Goal: Information Seeking & Learning: Learn about a topic

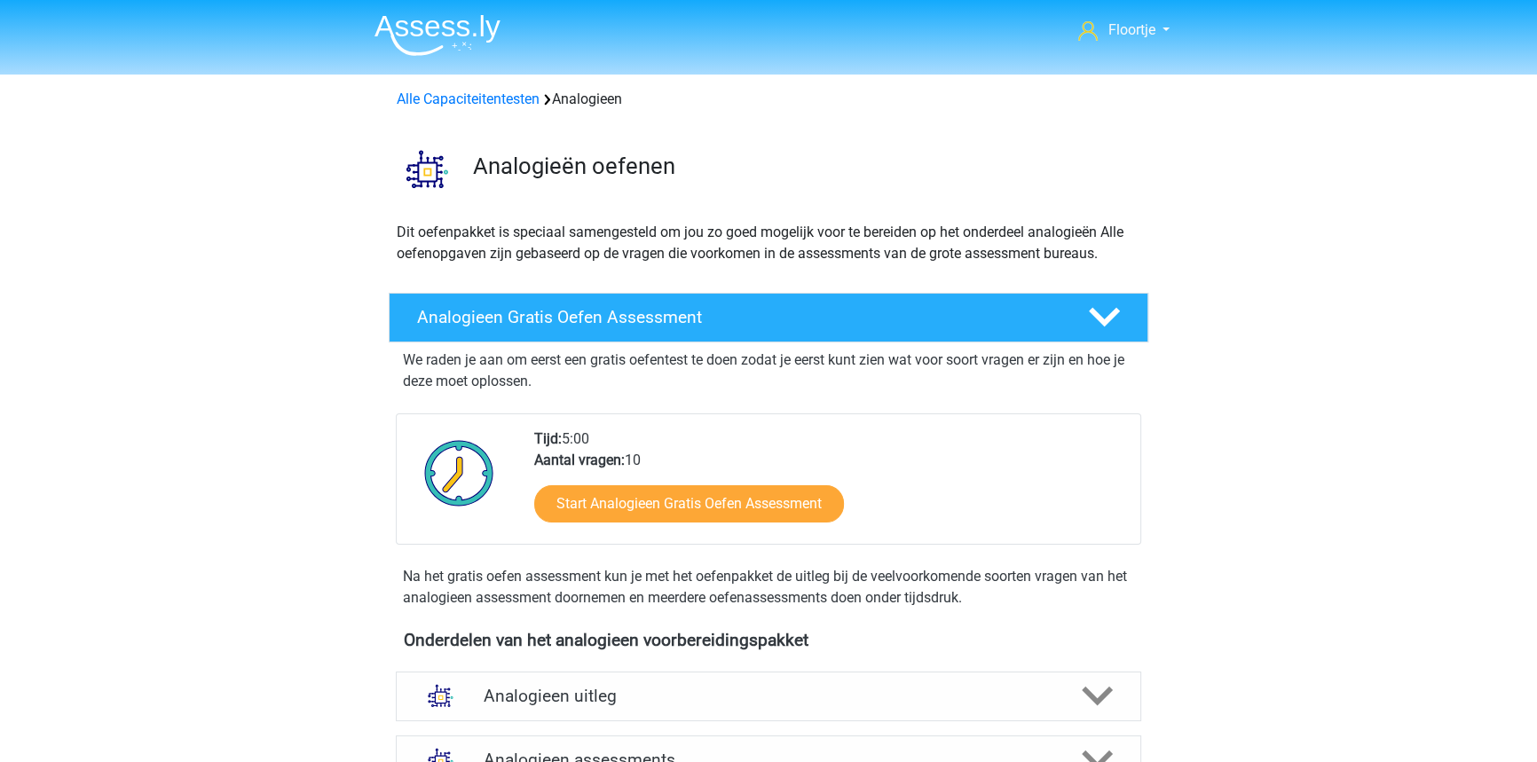
click at [426, 26] on img at bounding box center [437, 35] width 126 height 42
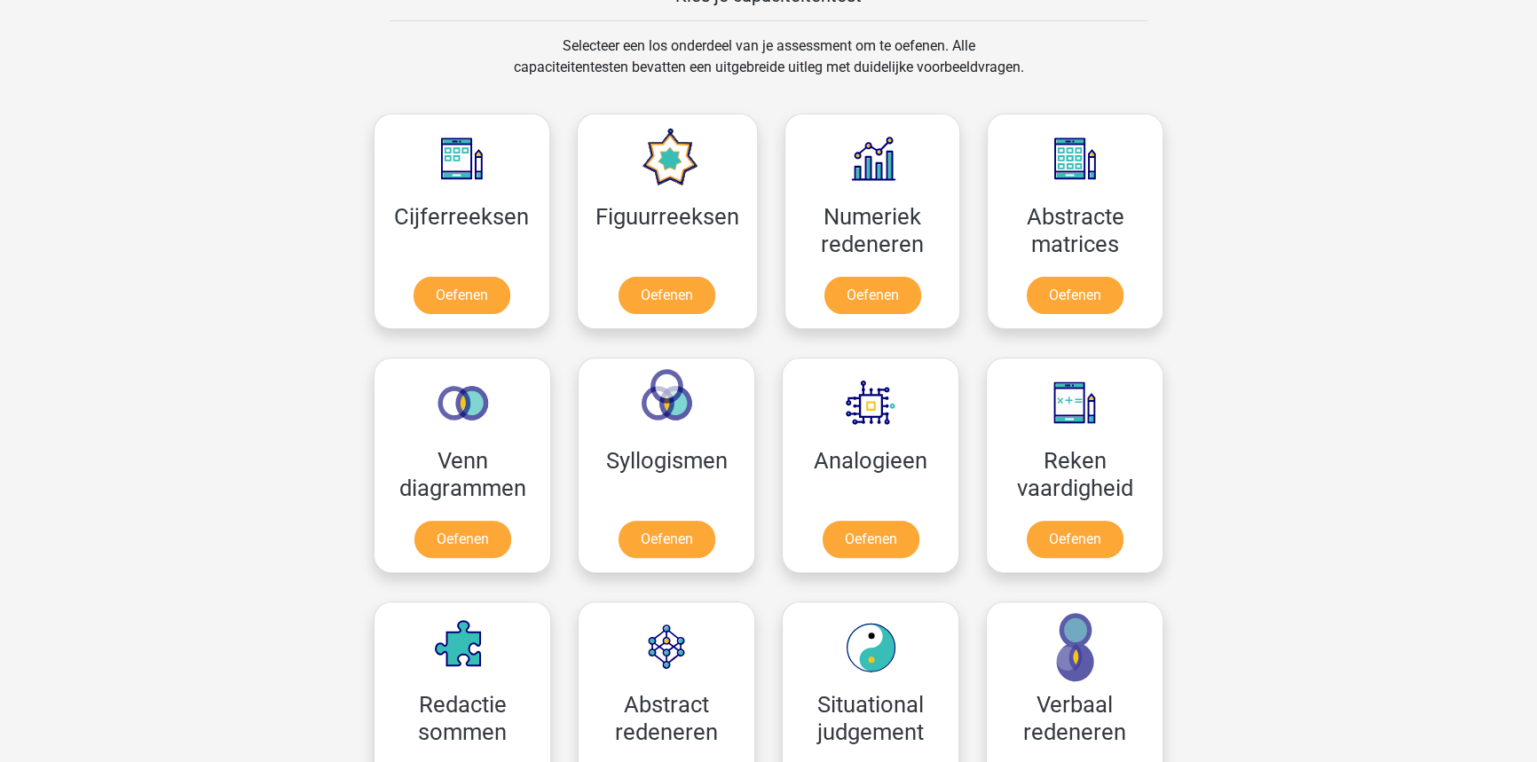
scroll to position [719, 0]
click at [652, 279] on link "Oefenen" at bounding box center [666, 298] width 101 height 39
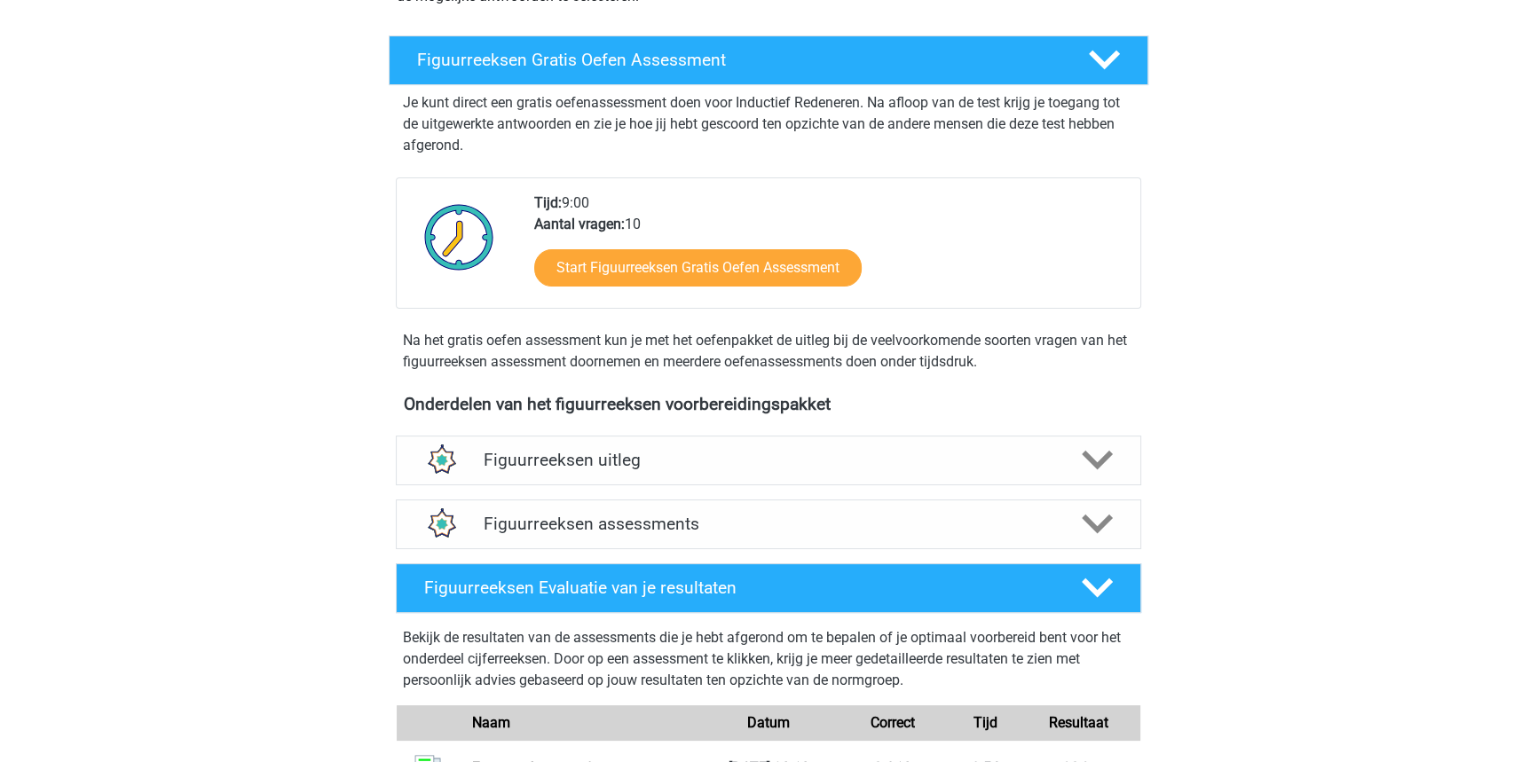
scroll to position [277, 0]
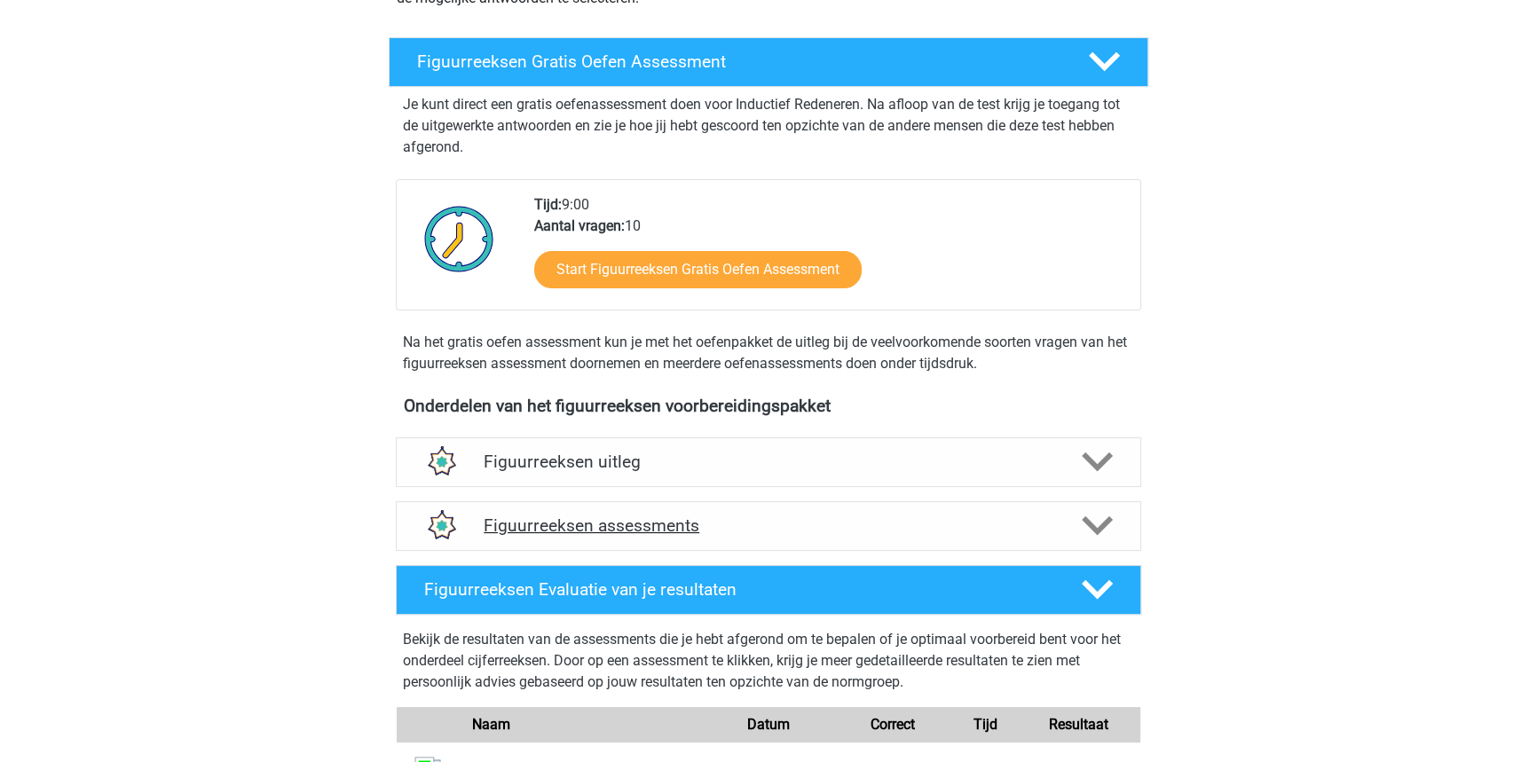
click at [645, 523] on h4 "Figuurreeksen assessments" at bounding box center [769, 525] width 570 height 20
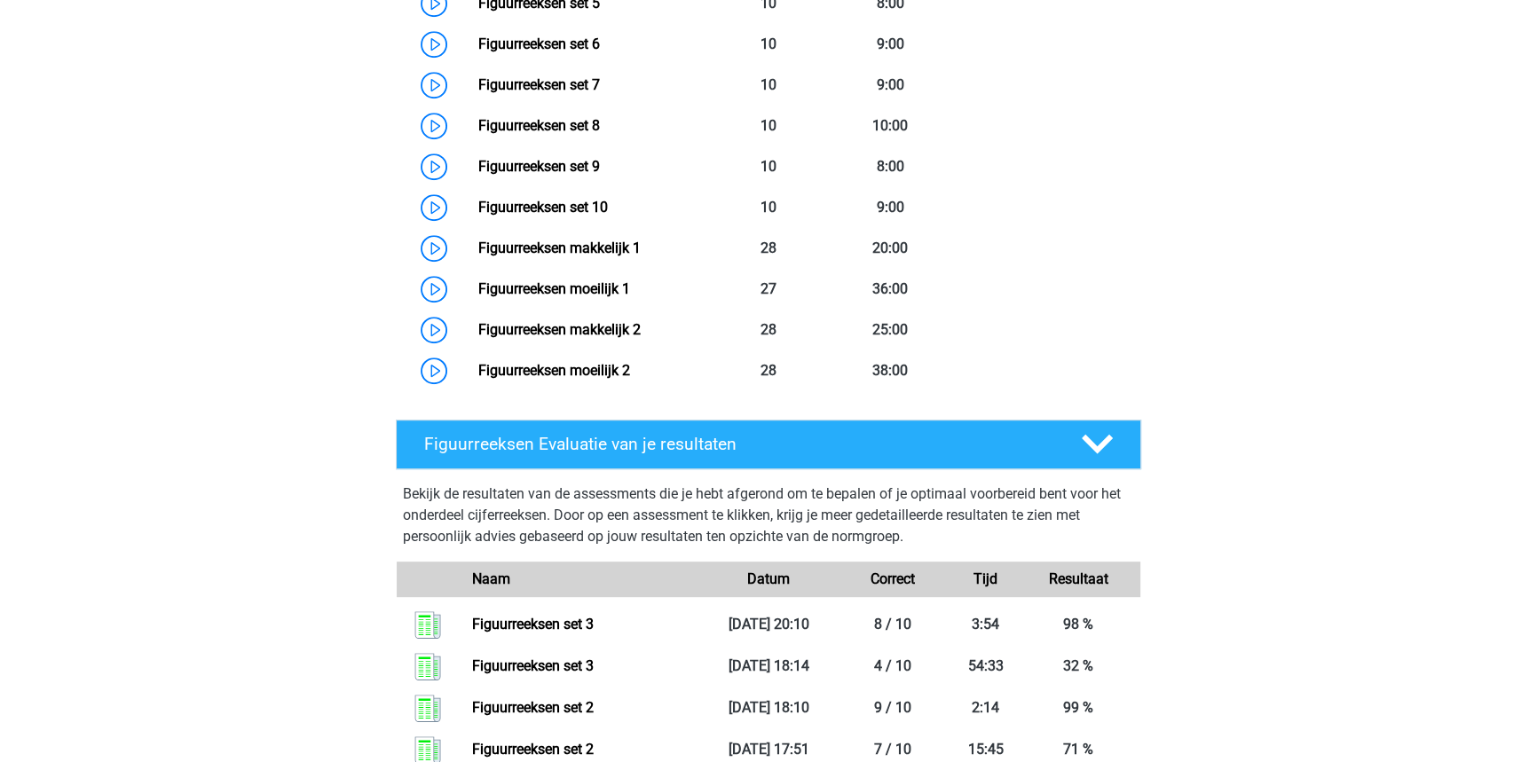
scroll to position [1122, 0]
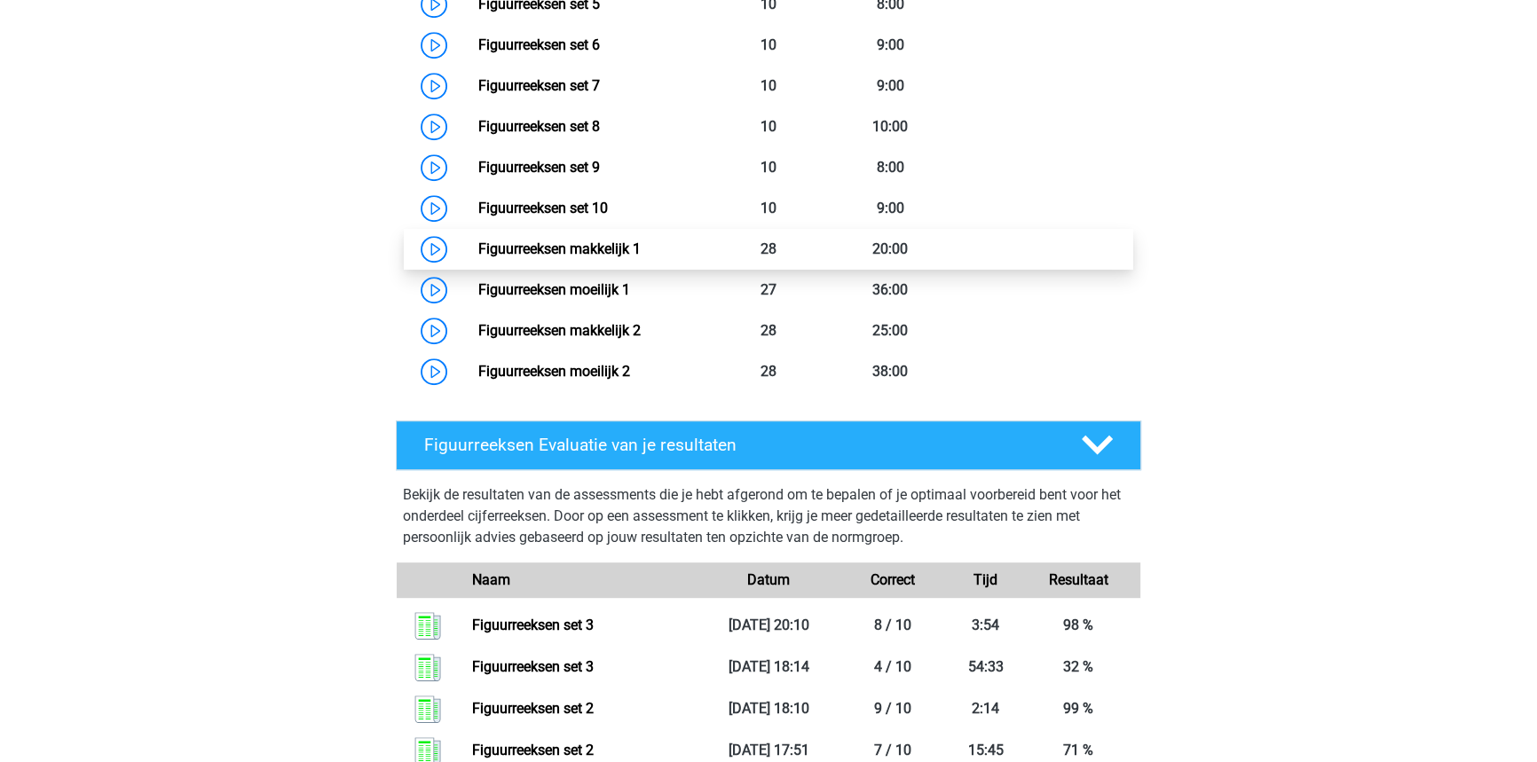
click at [640, 253] on link "Figuurreeksen makkelijk 1" at bounding box center [558, 248] width 162 height 17
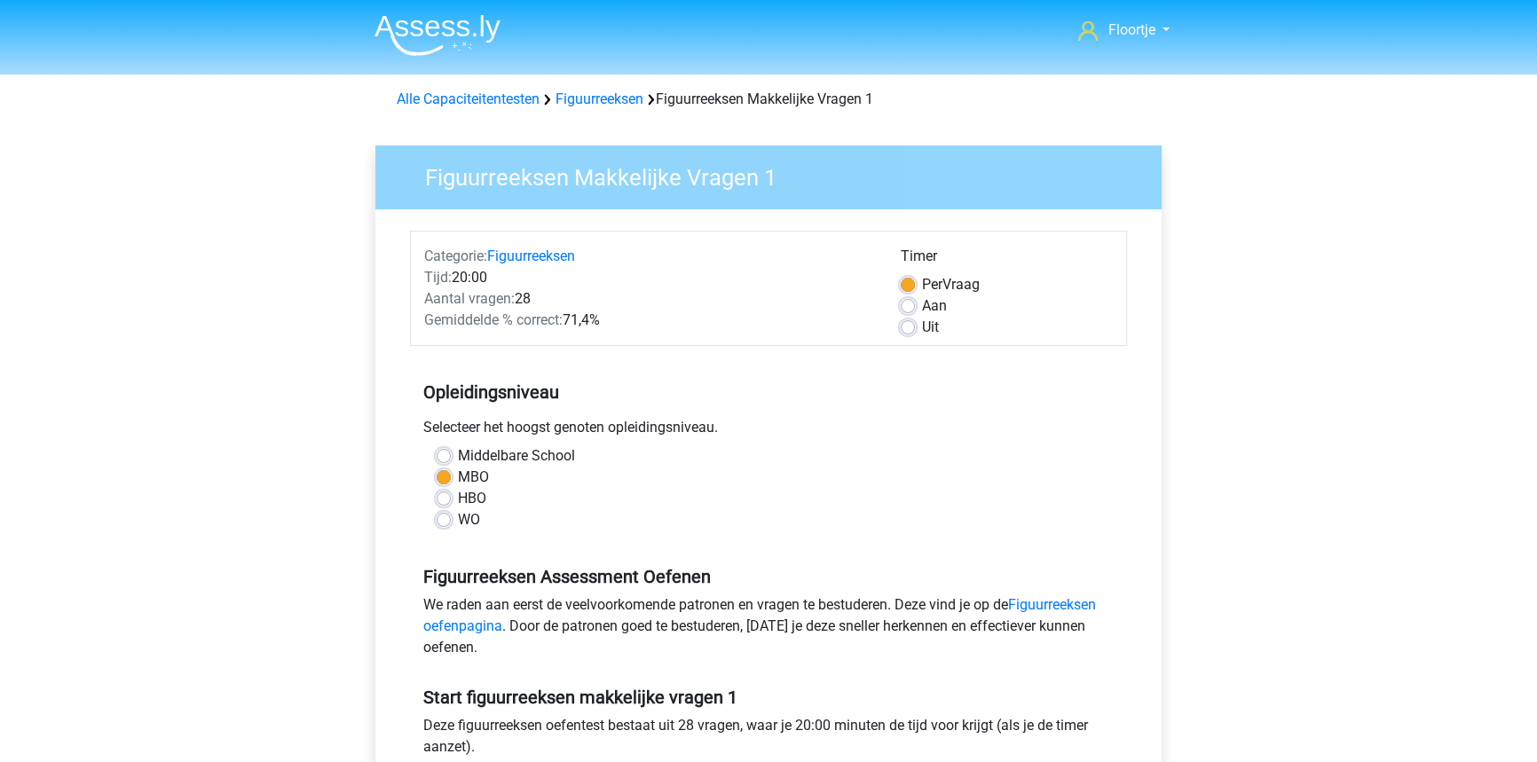
click at [922, 326] on label "Uit" at bounding box center [930, 327] width 17 height 21
click at [909, 326] on input "Uit" at bounding box center [907, 326] width 14 height 18
radio input "true"
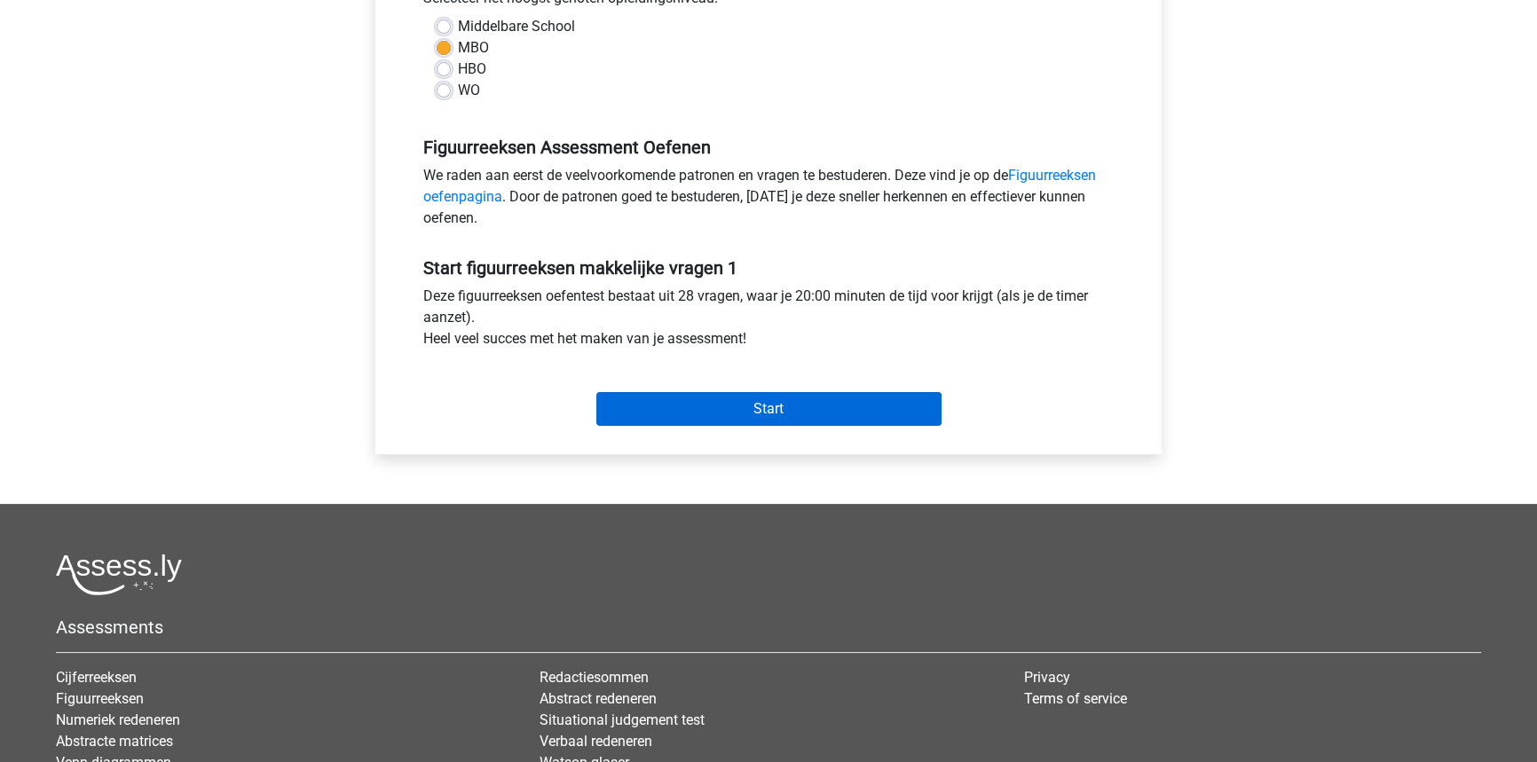
scroll to position [430, 0]
click at [837, 409] on input "Start" at bounding box center [768, 408] width 345 height 34
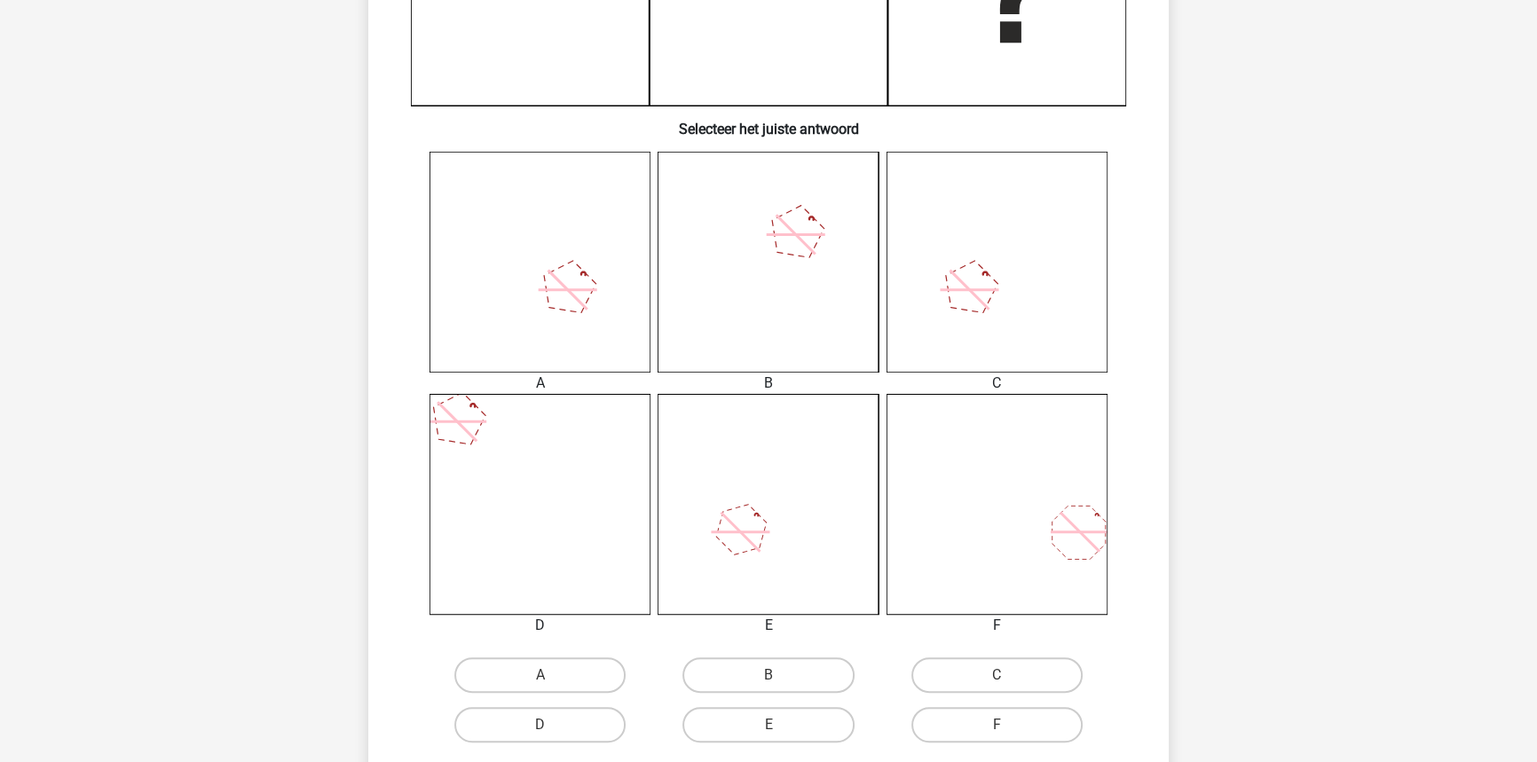
scroll to position [564, 0]
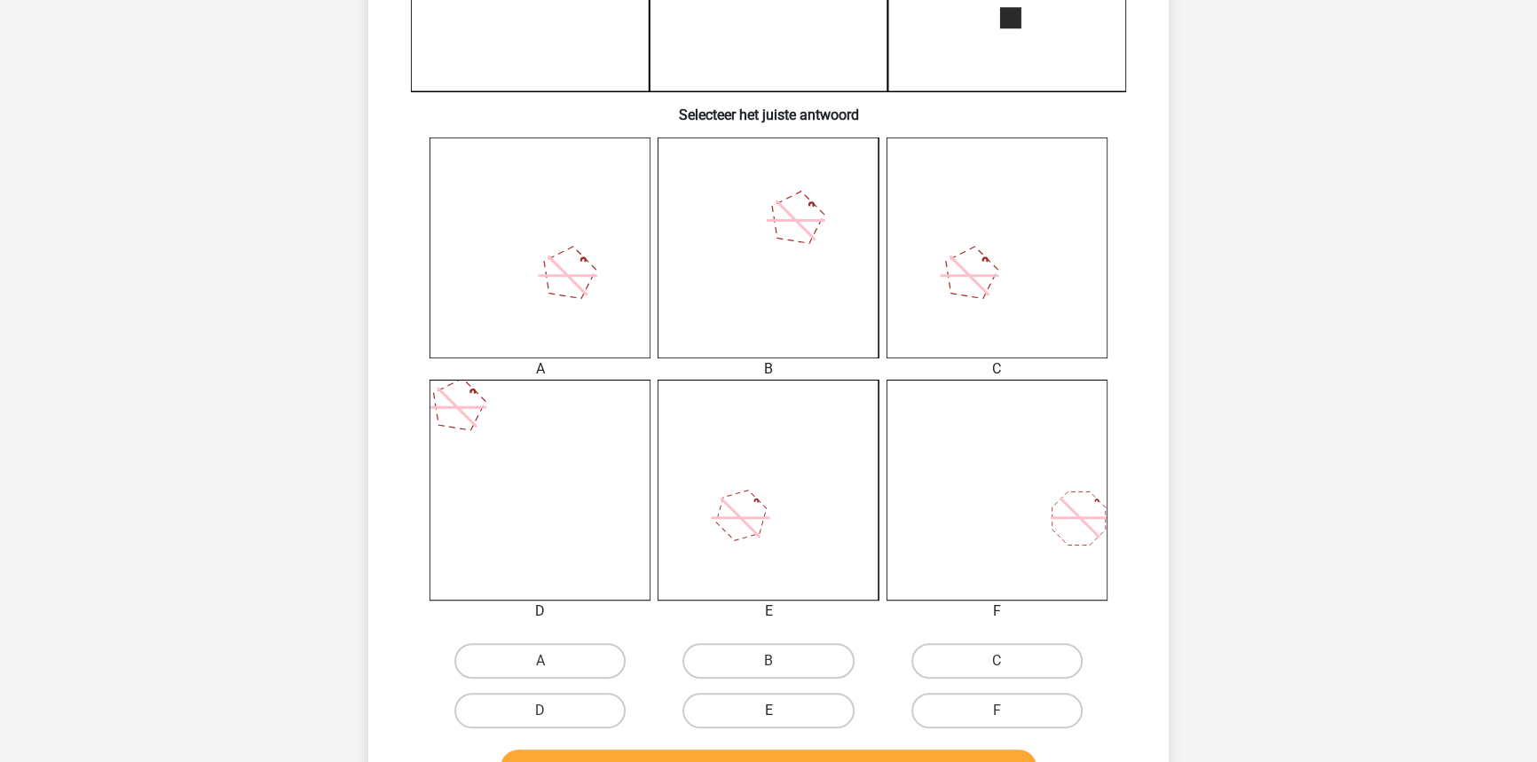
click at [800, 703] on label "E" at bounding box center [767, 710] width 171 height 35
click at [780, 711] on input "E" at bounding box center [774, 717] width 12 height 12
radio input "true"
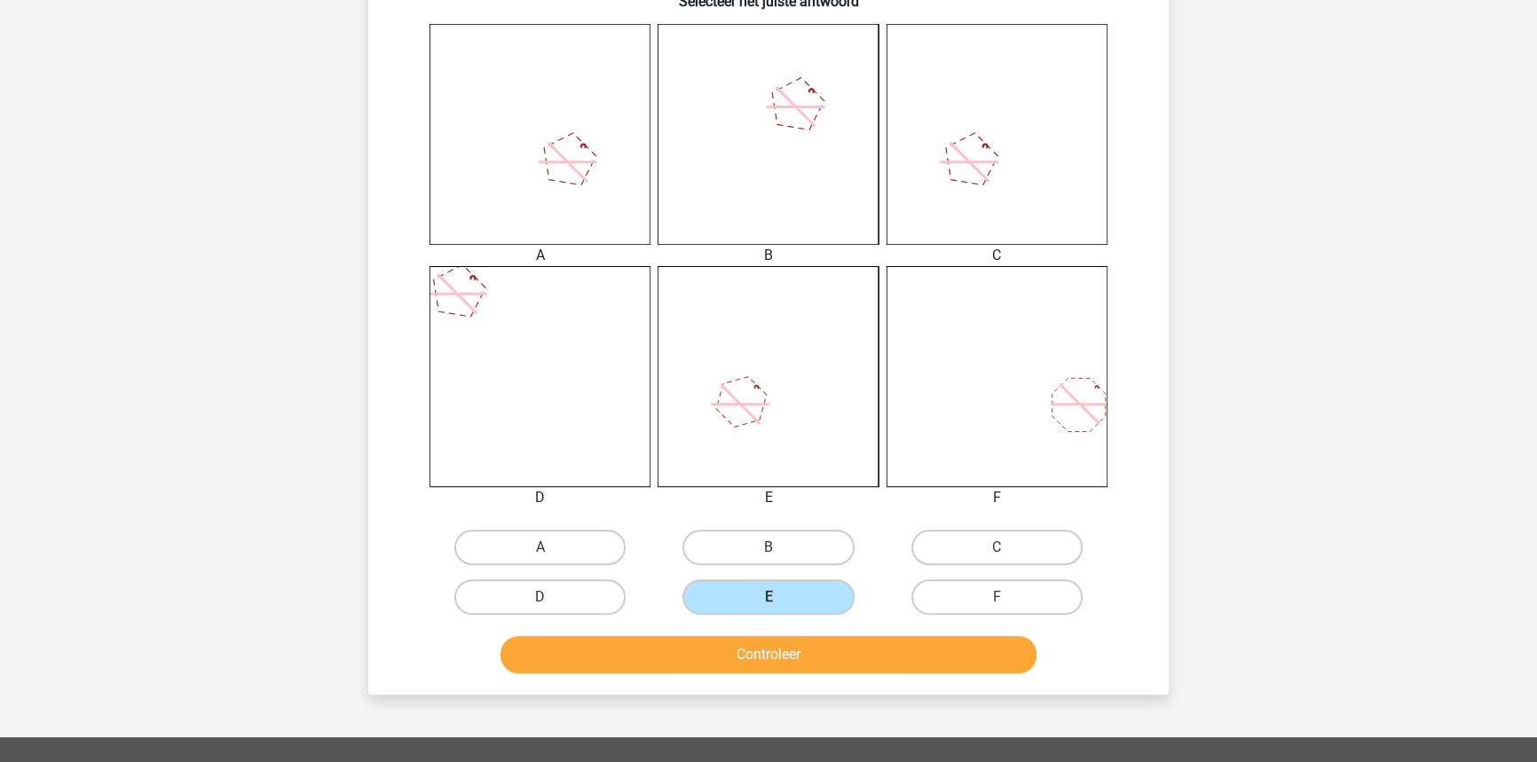
scroll to position [726, 0]
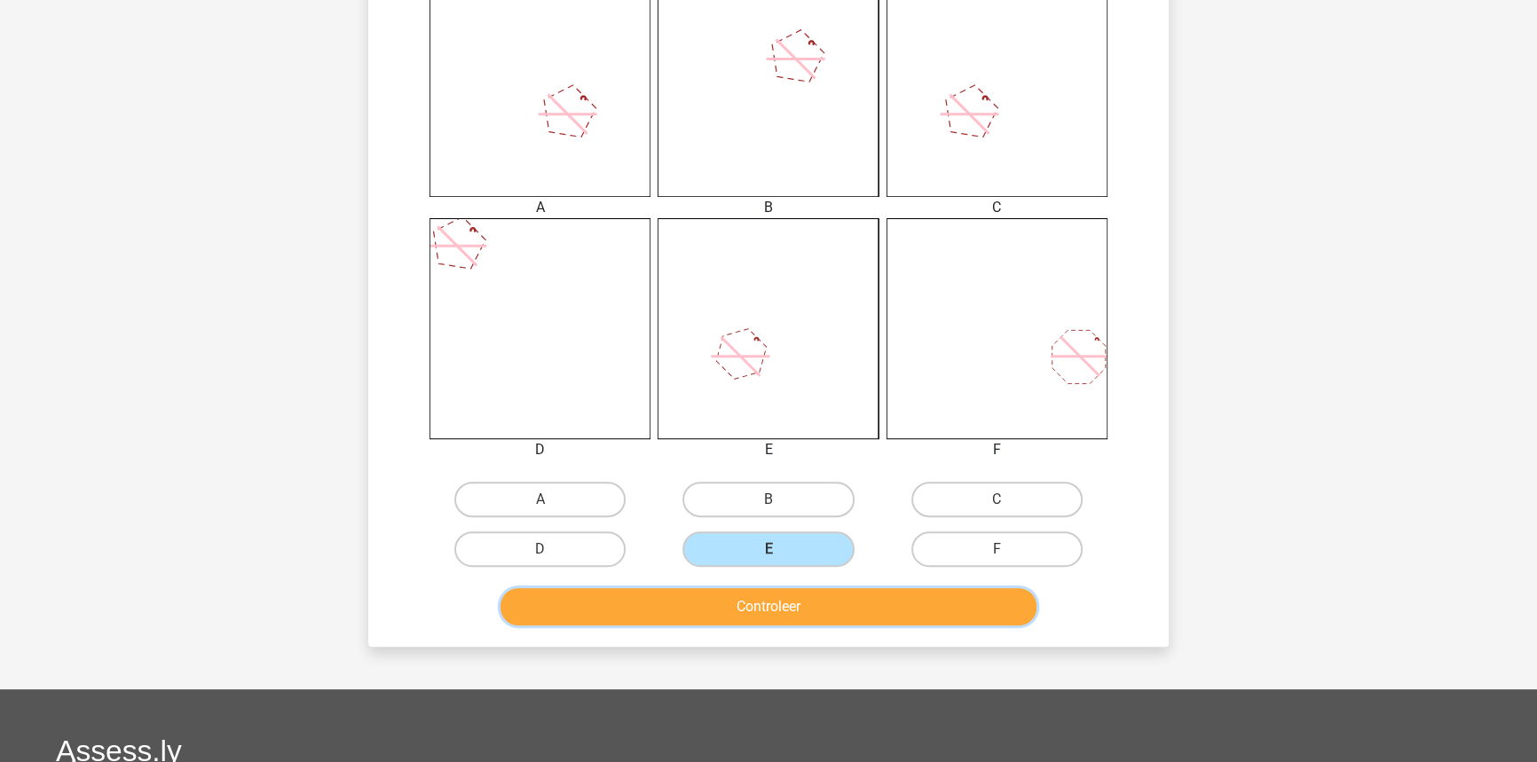
click at [809, 603] on button "Controleer" at bounding box center [768, 606] width 537 height 37
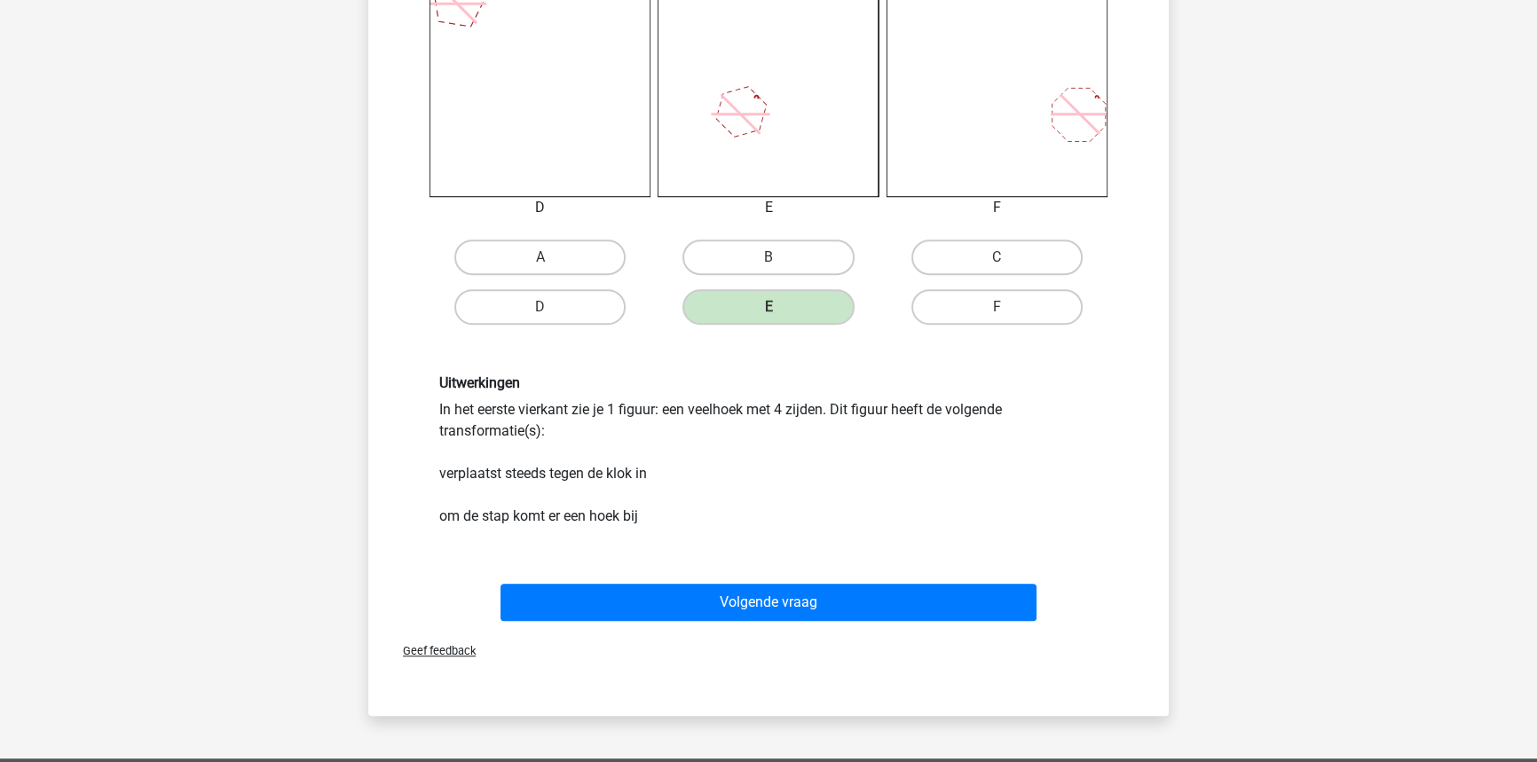
scroll to position [967, 0]
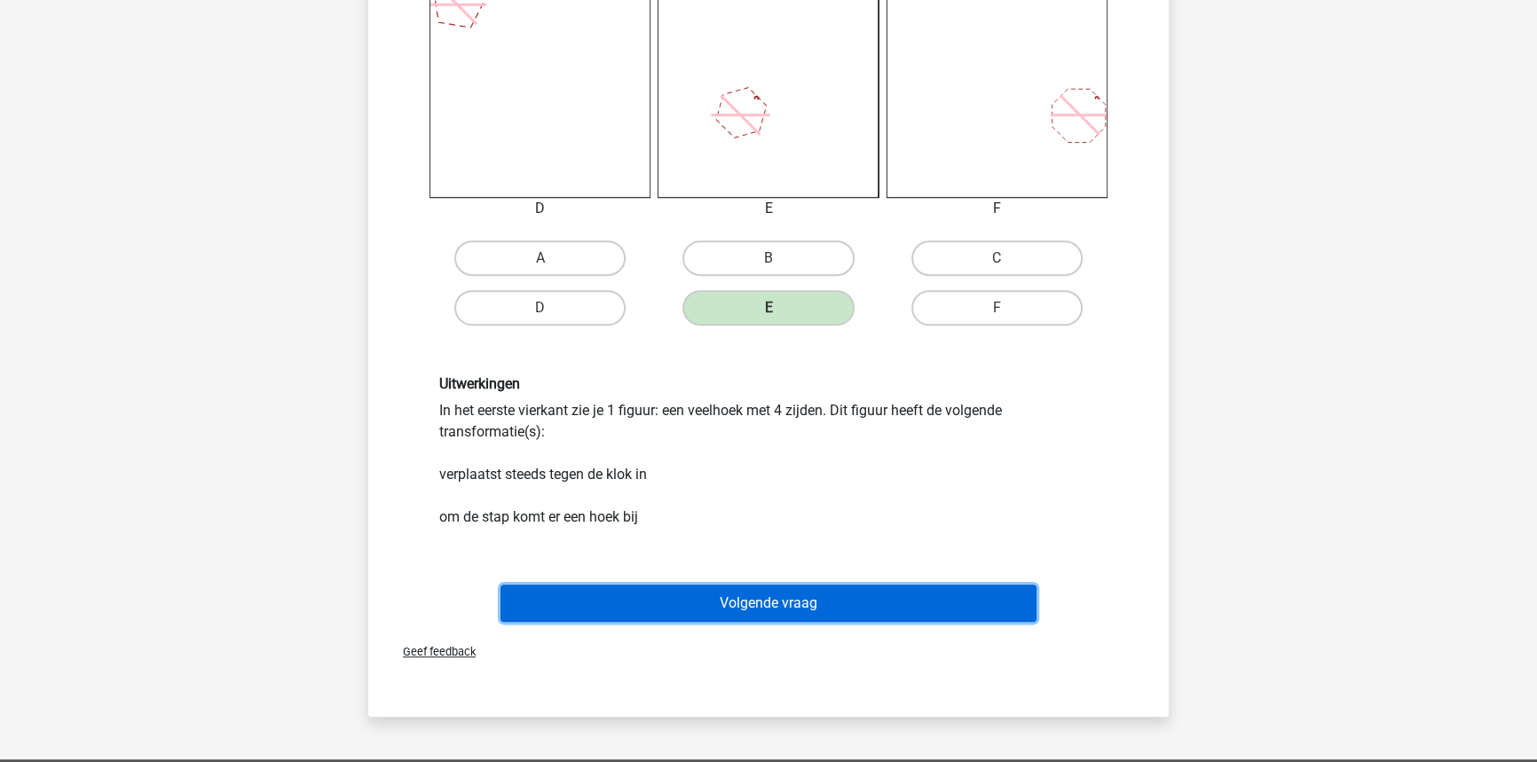
click at [963, 597] on button "Volgende vraag" at bounding box center [768, 603] width 537 height 37
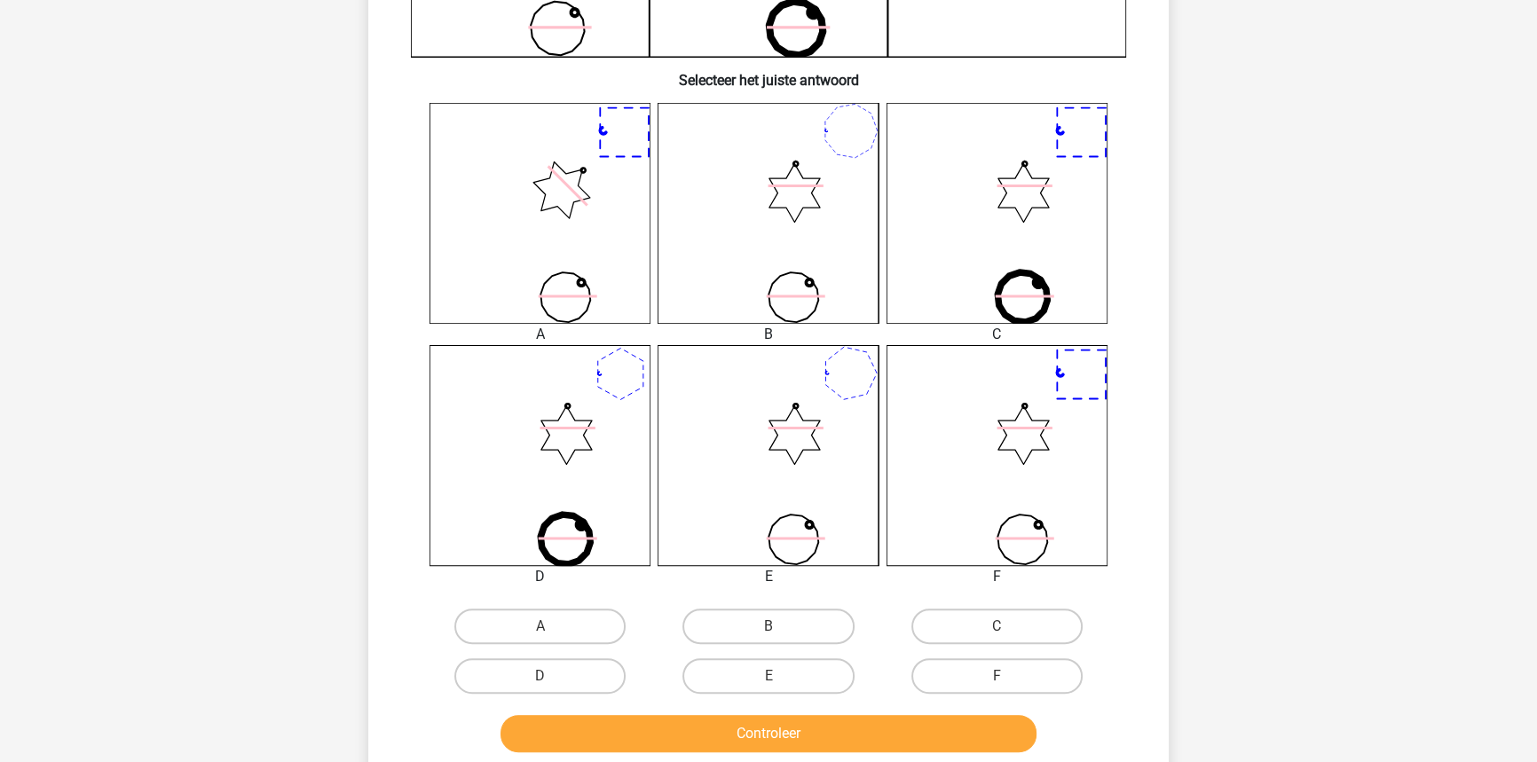
scroll to position [645, 0]
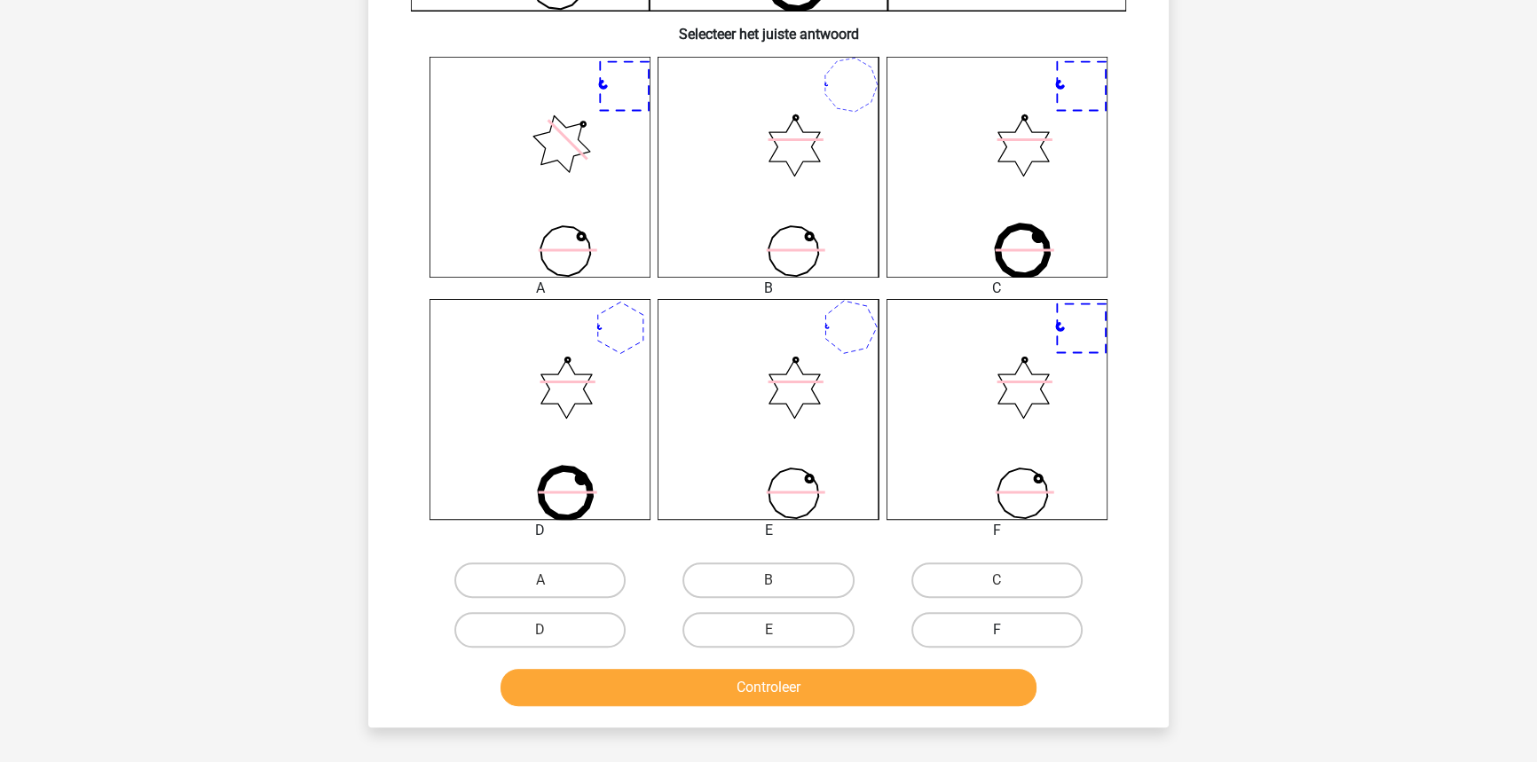
click at [1019, 641] on label "F" at bounding box center [996, 629] width 171 height 35
click at [1008, 641] on input "F" at bounding box center [1002, 636] width 12 height 12
radio input "true"
click at [962, 687] on button "Controleer" at bounding box center [768, 687] width 537 height 37
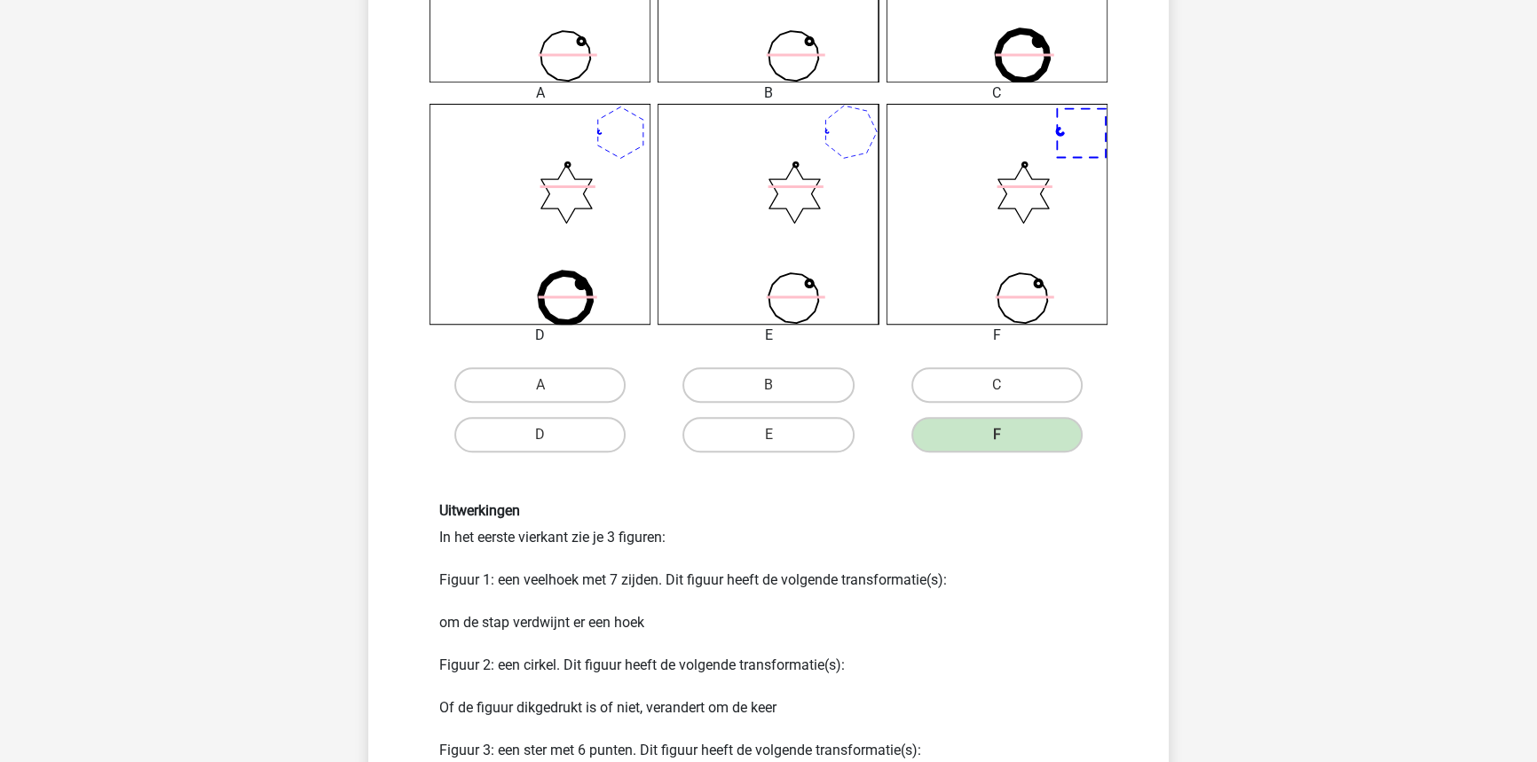
scroll to position [887, 0]
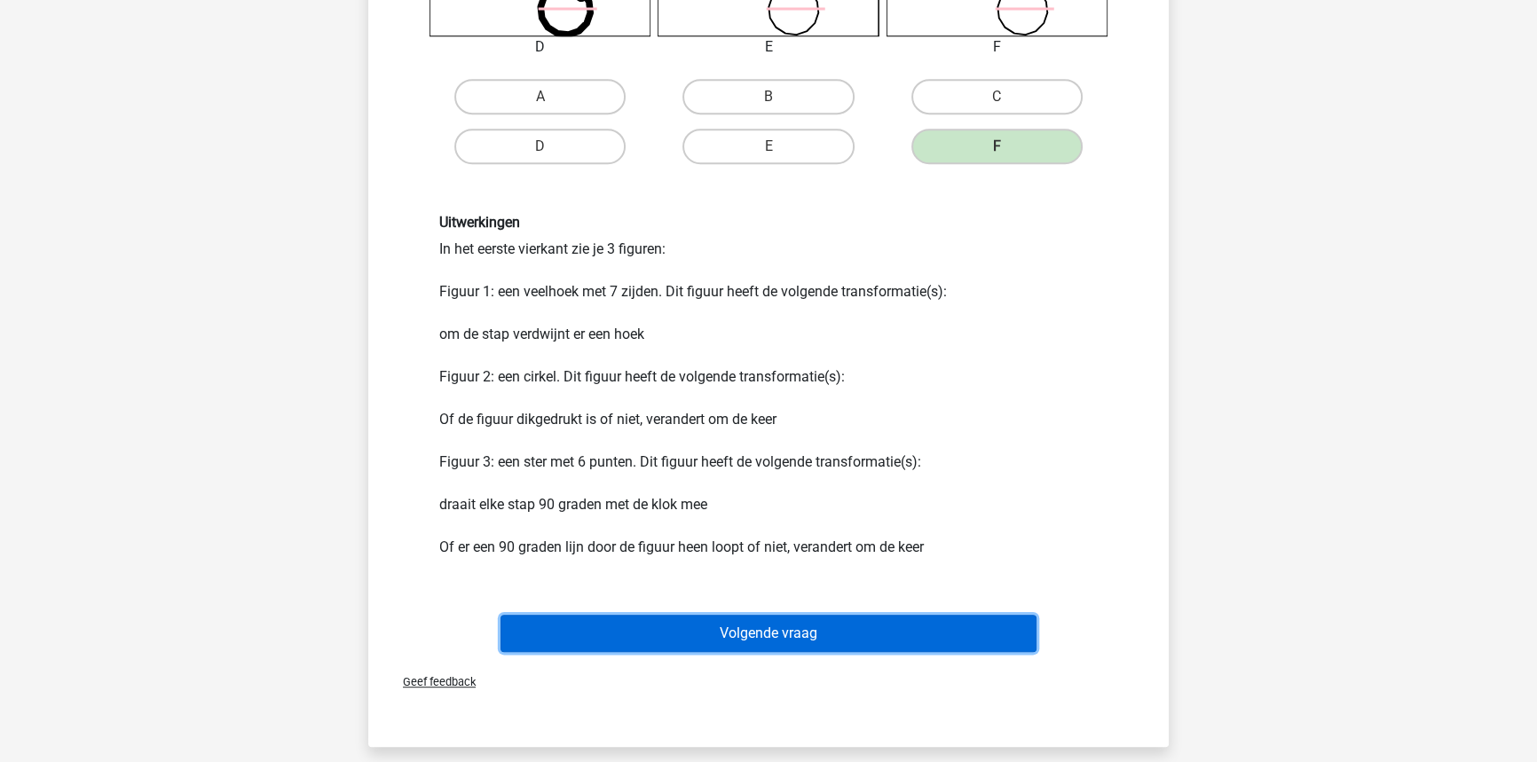
click at [935, 643] on button "Volgende vraag" at bounding box center [768, 633] width 537 height 37
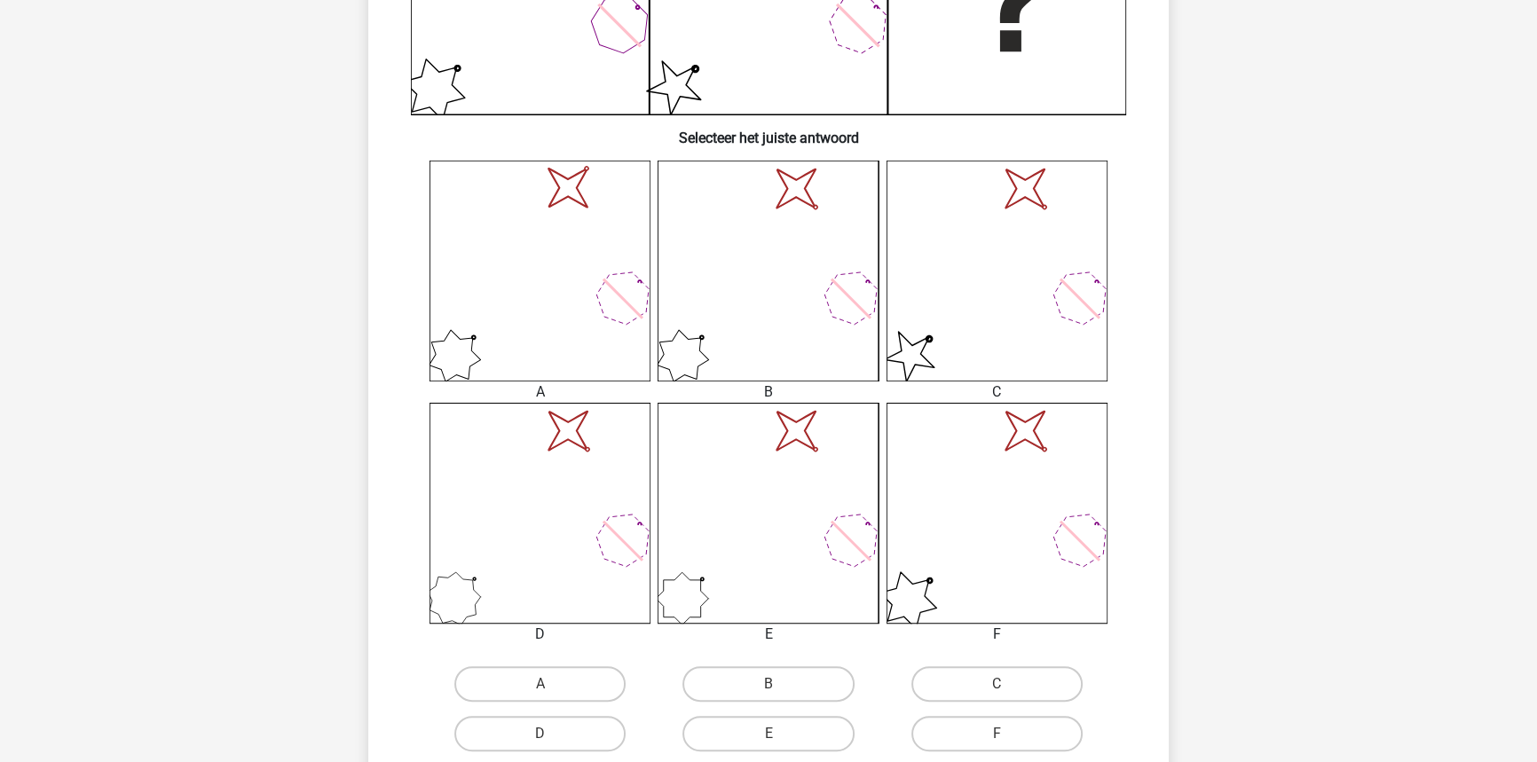
scroll to position [572, 0]
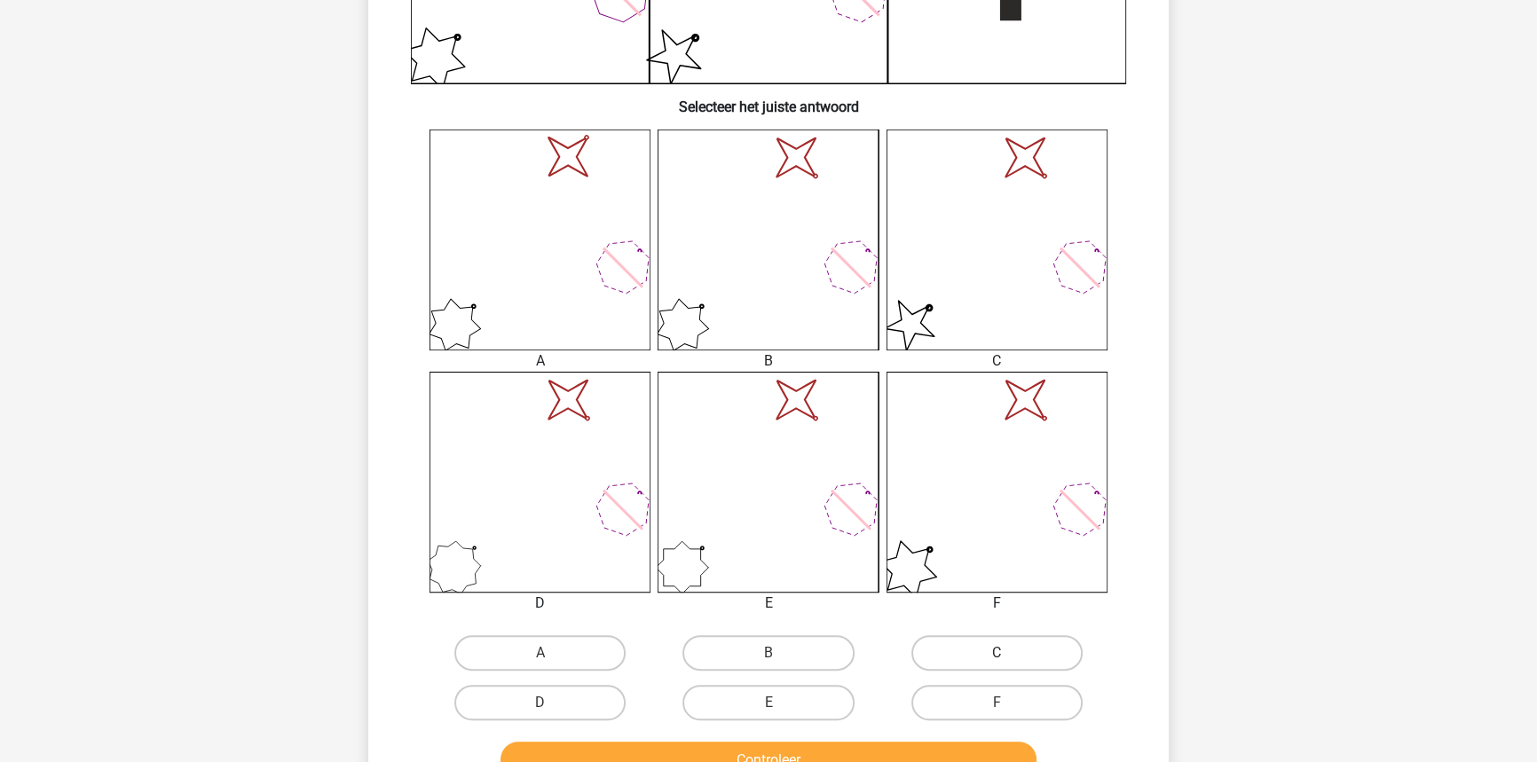
click at [965, 648] on label "C" at bounding box center [996, 652] width 171 height 35
click at [996, 653] on input "C" at bounding box center [1002, 659] width 12 height 12
radio input "true"
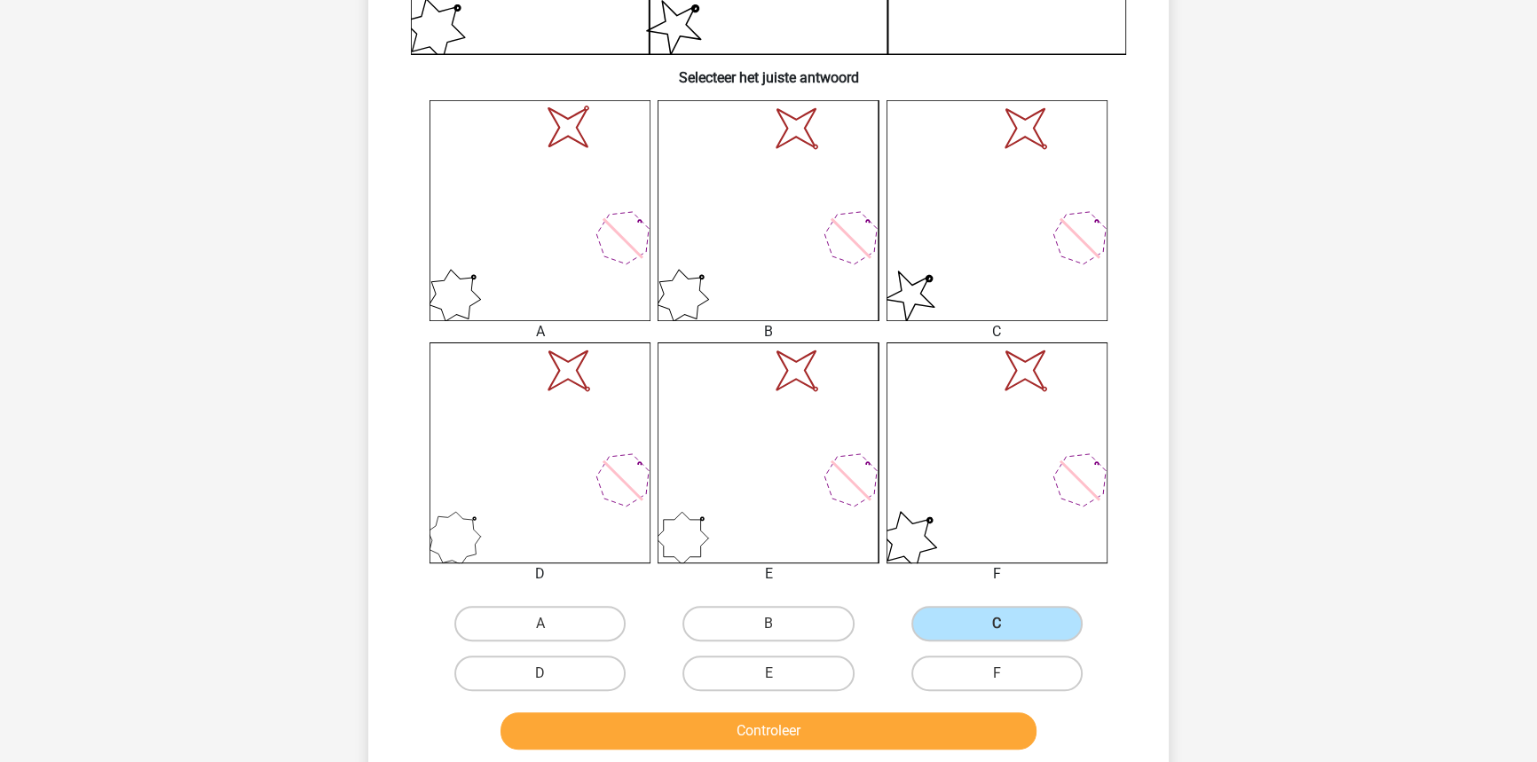
scroll to position [653, 0]
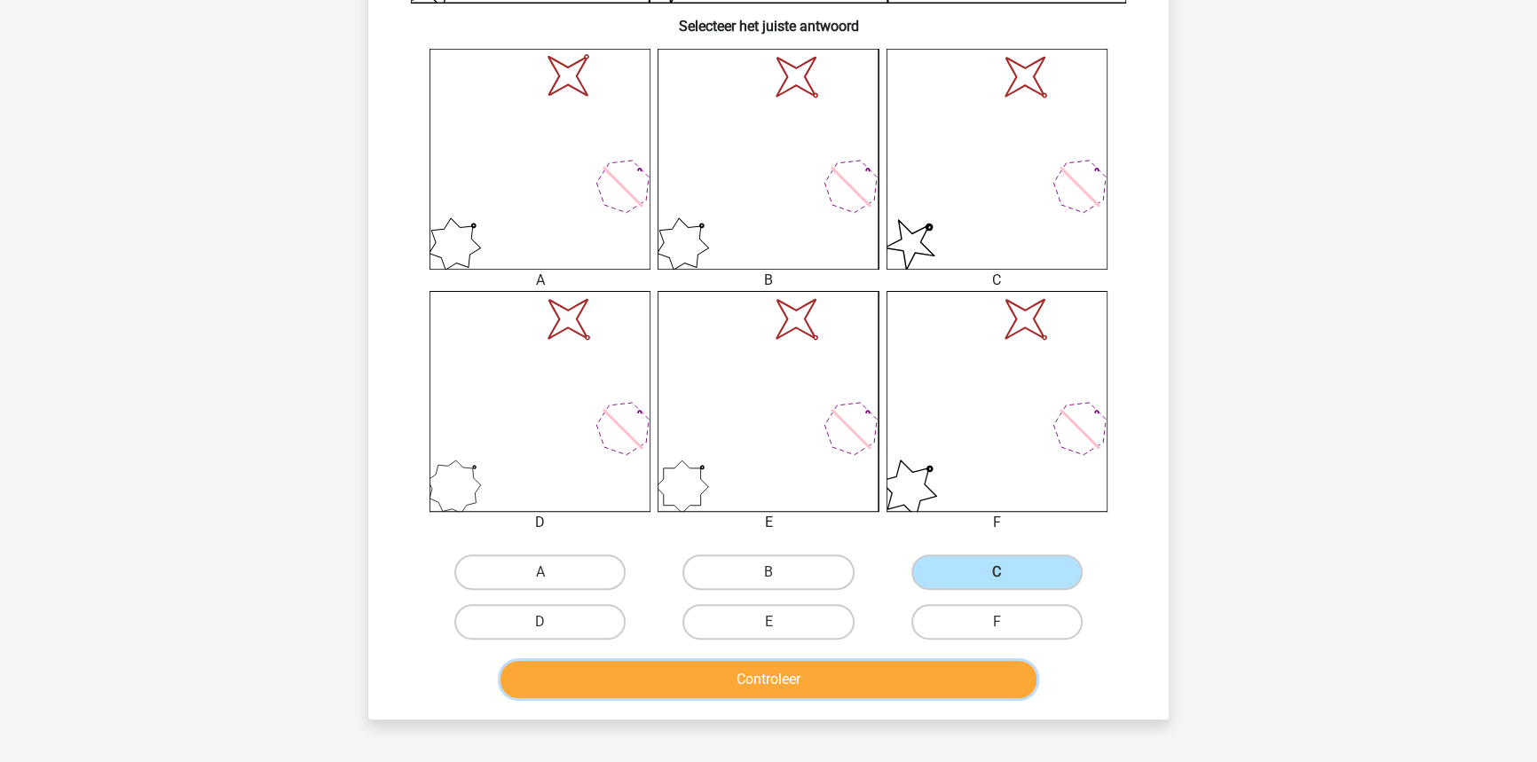
click at [916, 688] on button "Controleer" at bounding box center [768, 679] width 537 height 37
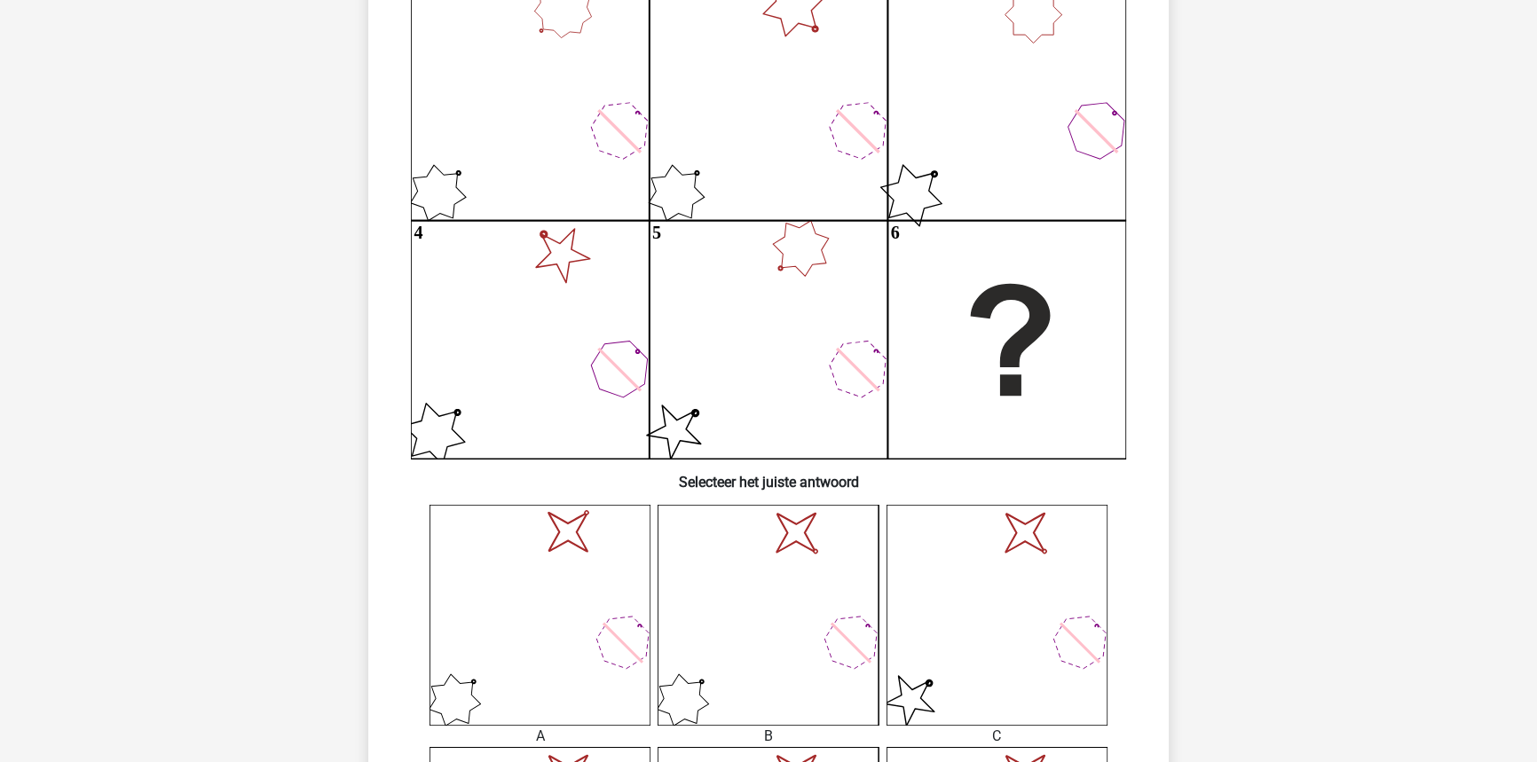
scroll to position [491, 0]
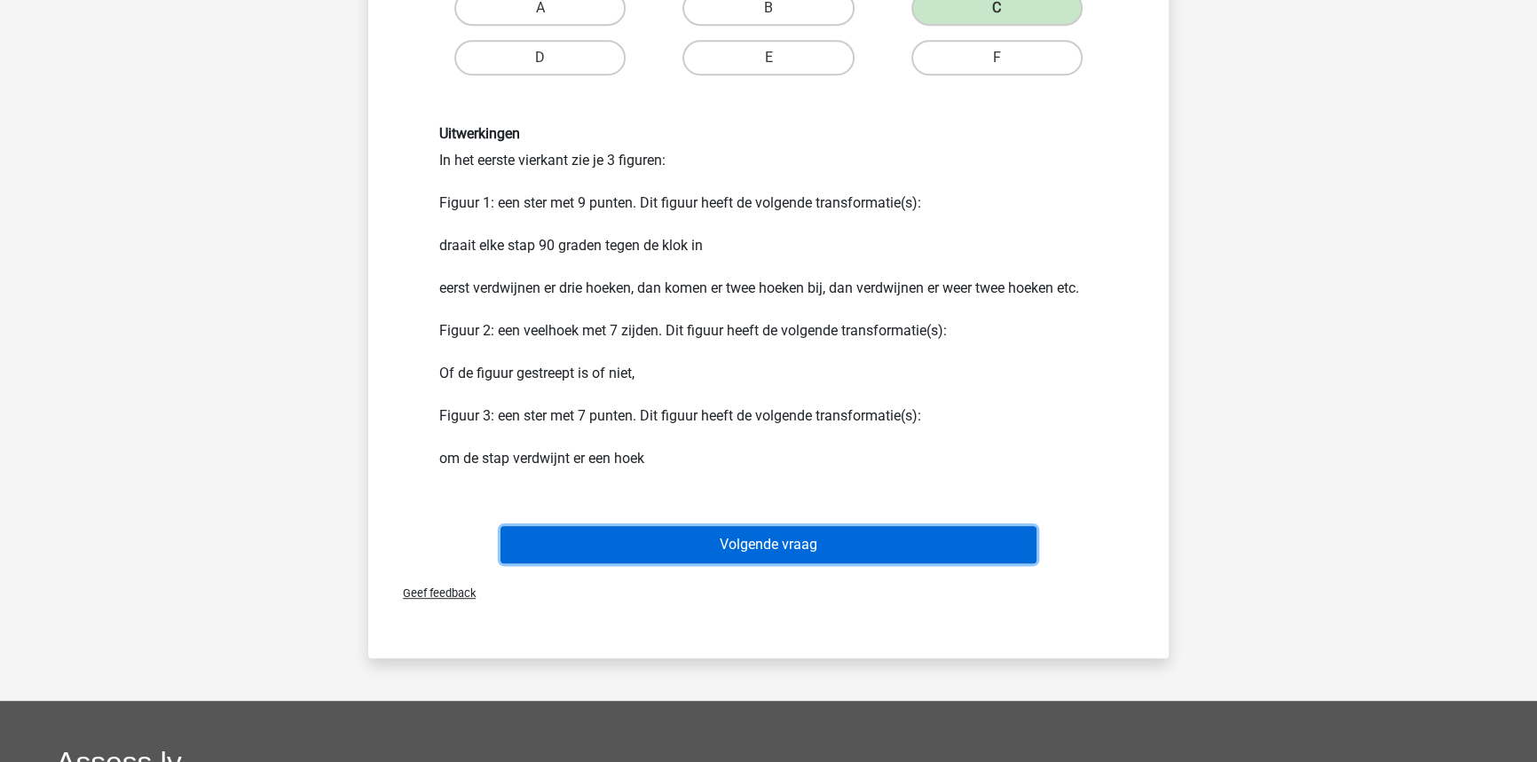
click at [796, 540] on button "Volgende vraag" at bounding box center [768, 544] width 537 height 37
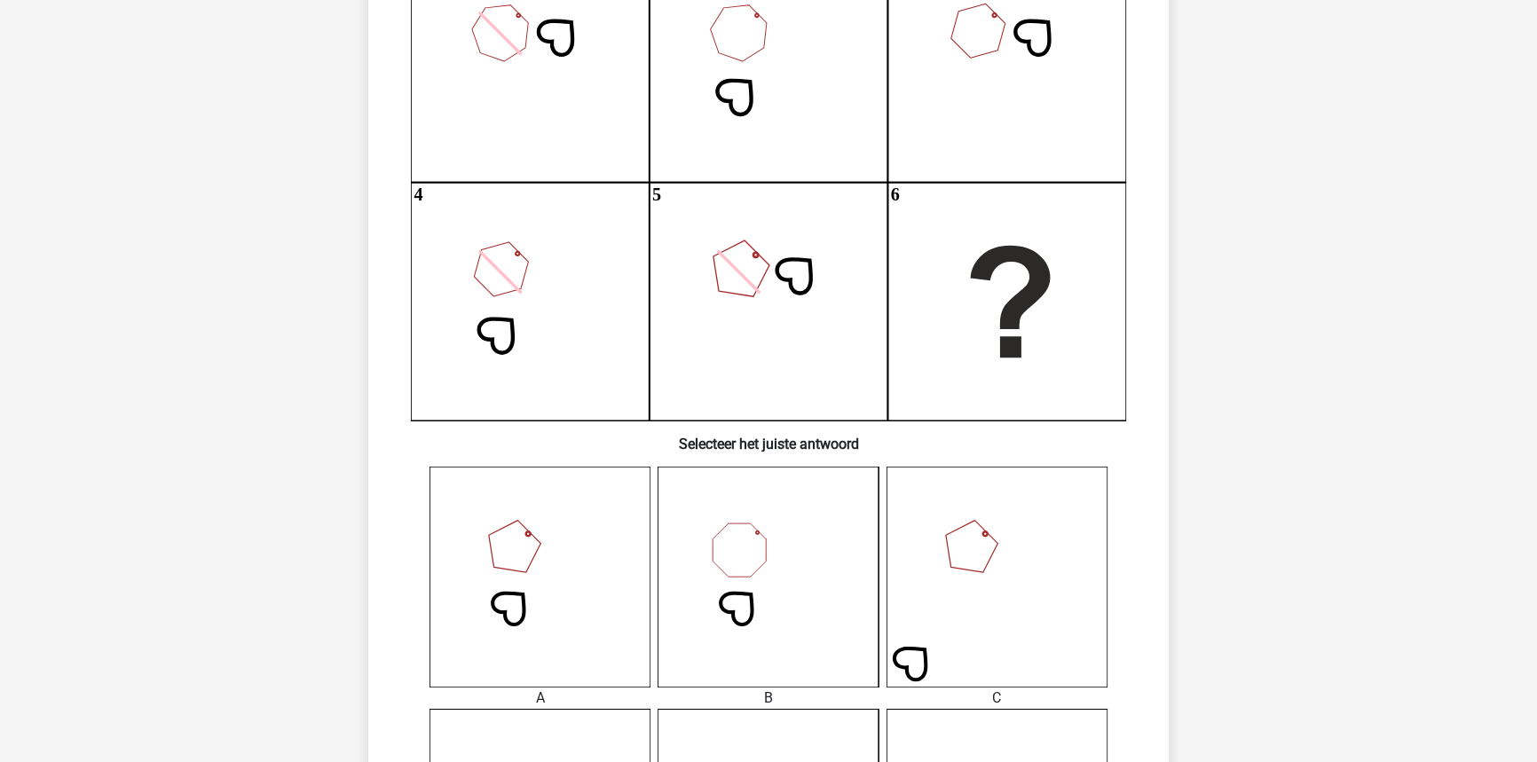
scroll to position [249, 0]
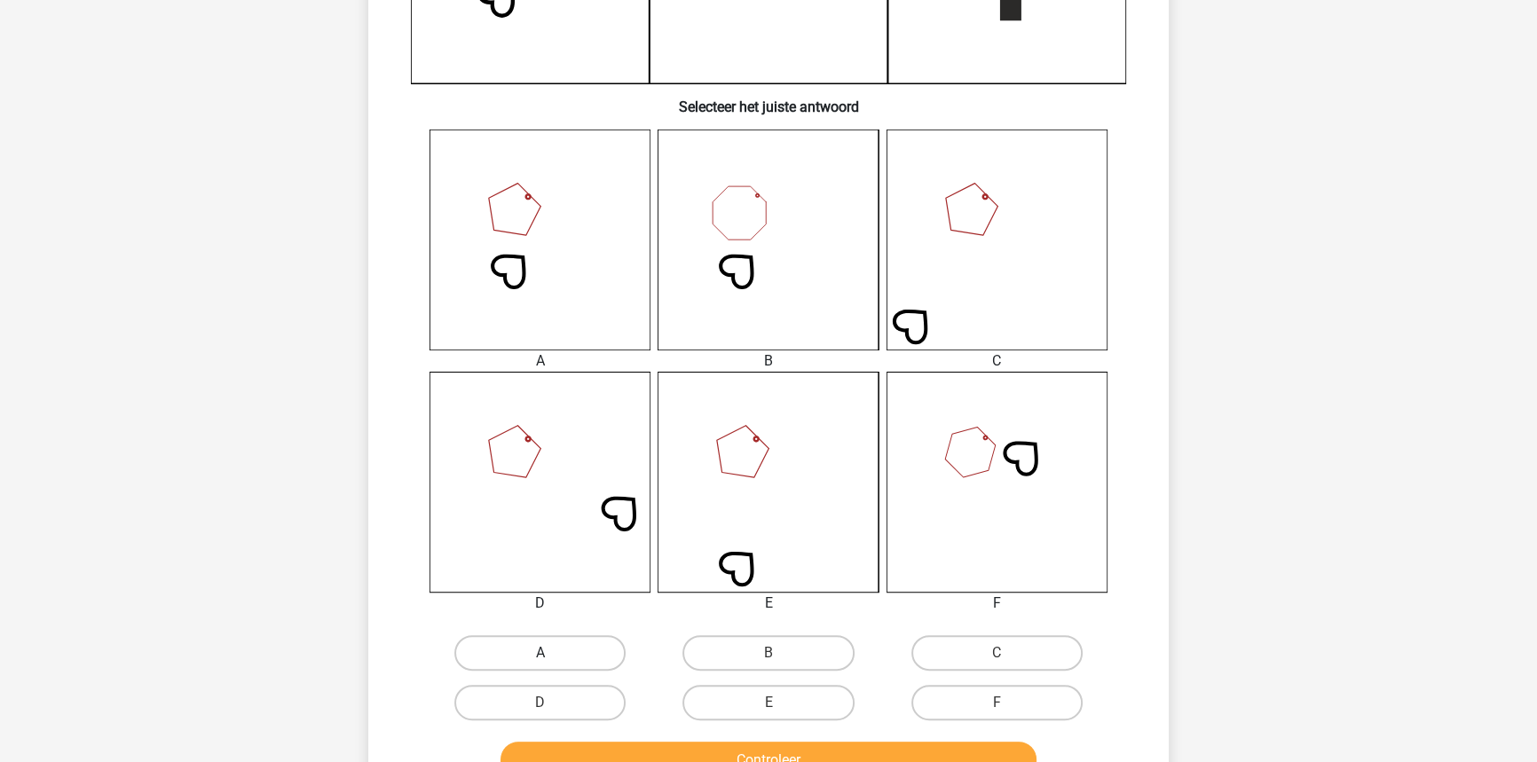
click at [507, 646] on label "A" at bounding box center [539, 652] width 171 height 35
click at [540, 653] on input "A" at bounding box center [546, 659] width 12 height 12
radio input "true"
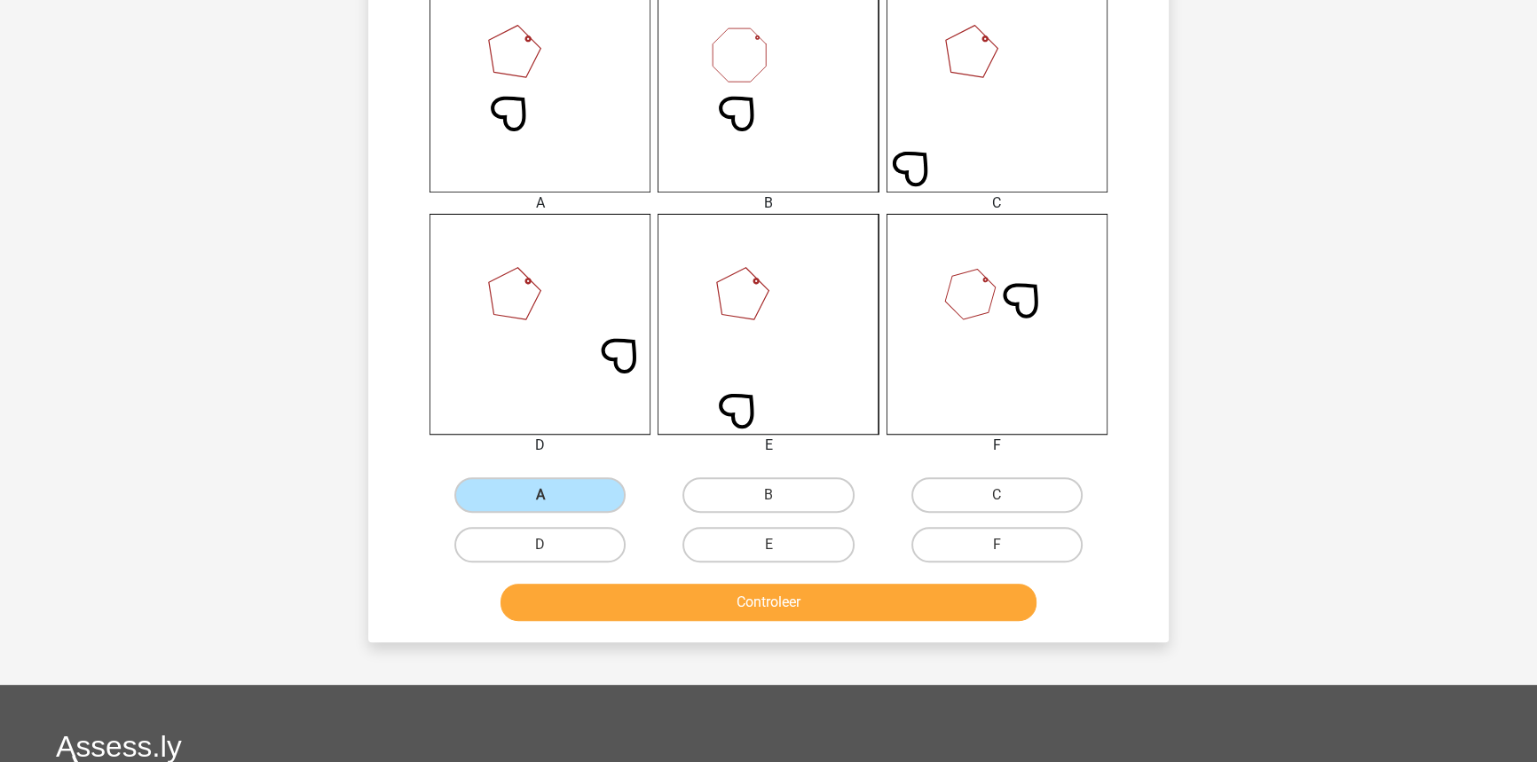
scroll to position [734, 0]
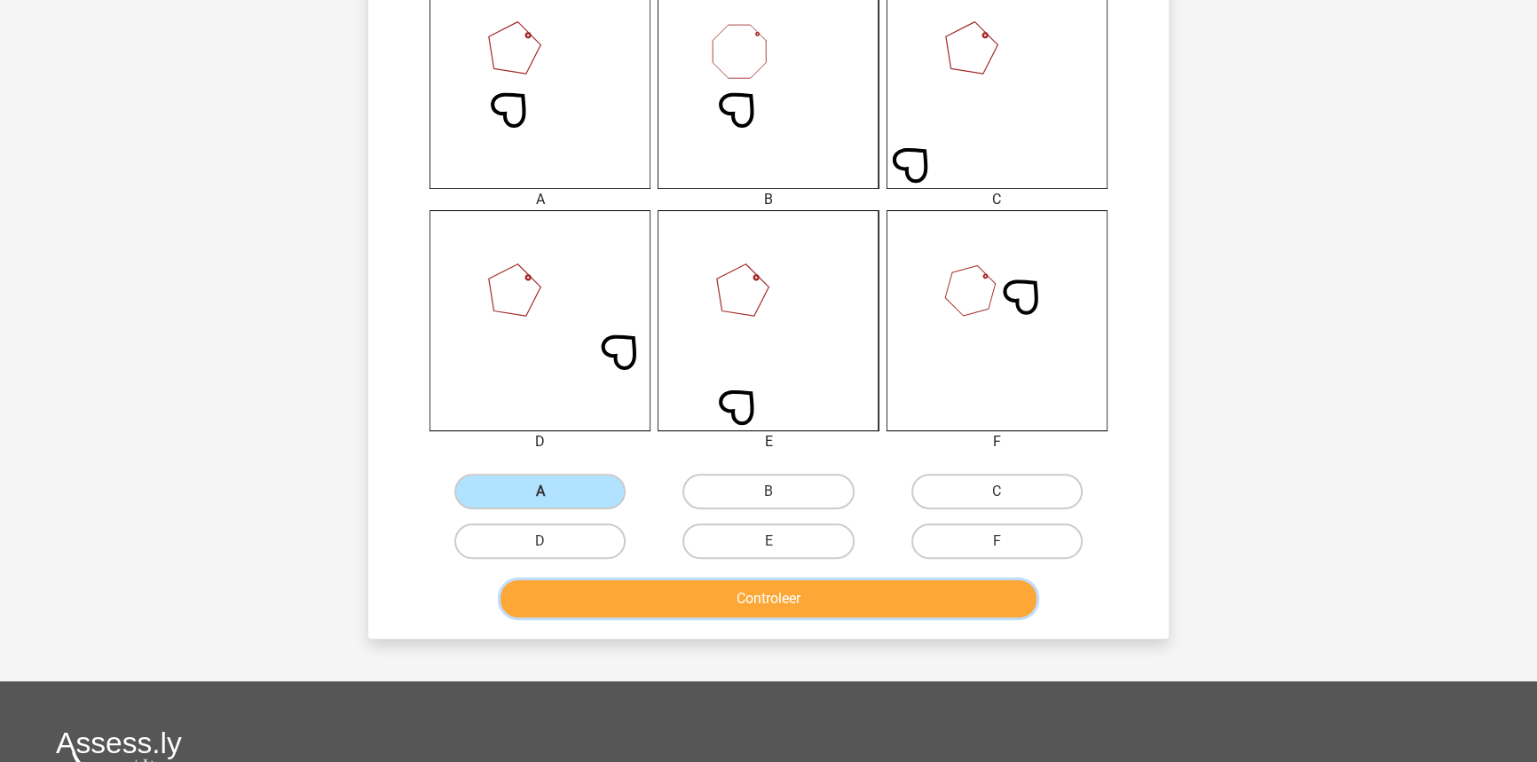
click at [687, 604] on button "Controleer" at bounding box center [768, 598] width 537 height 37
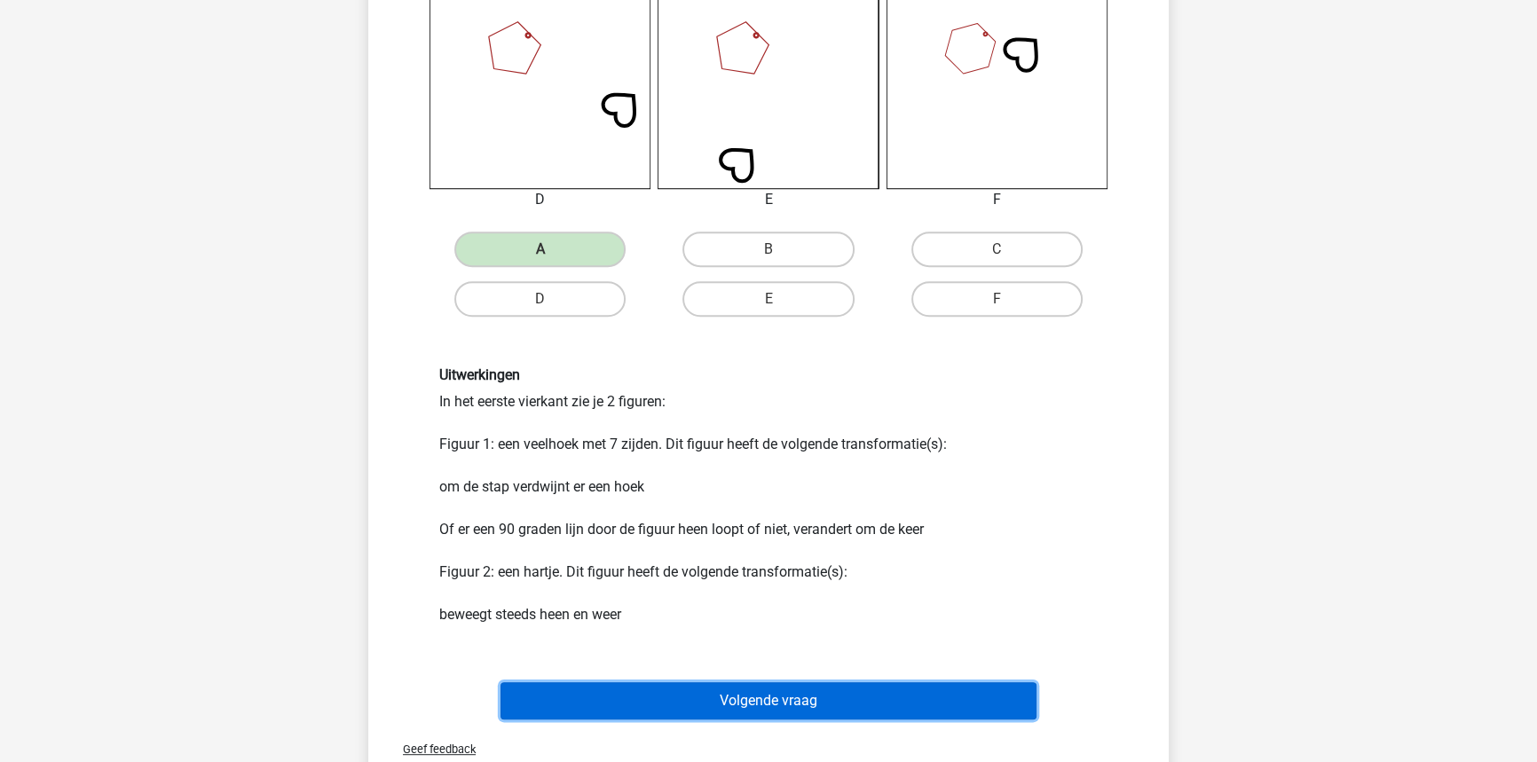
click at [918, 684] on button "Volgende vraag" at bounding box center [768, 700] width 537 height 37
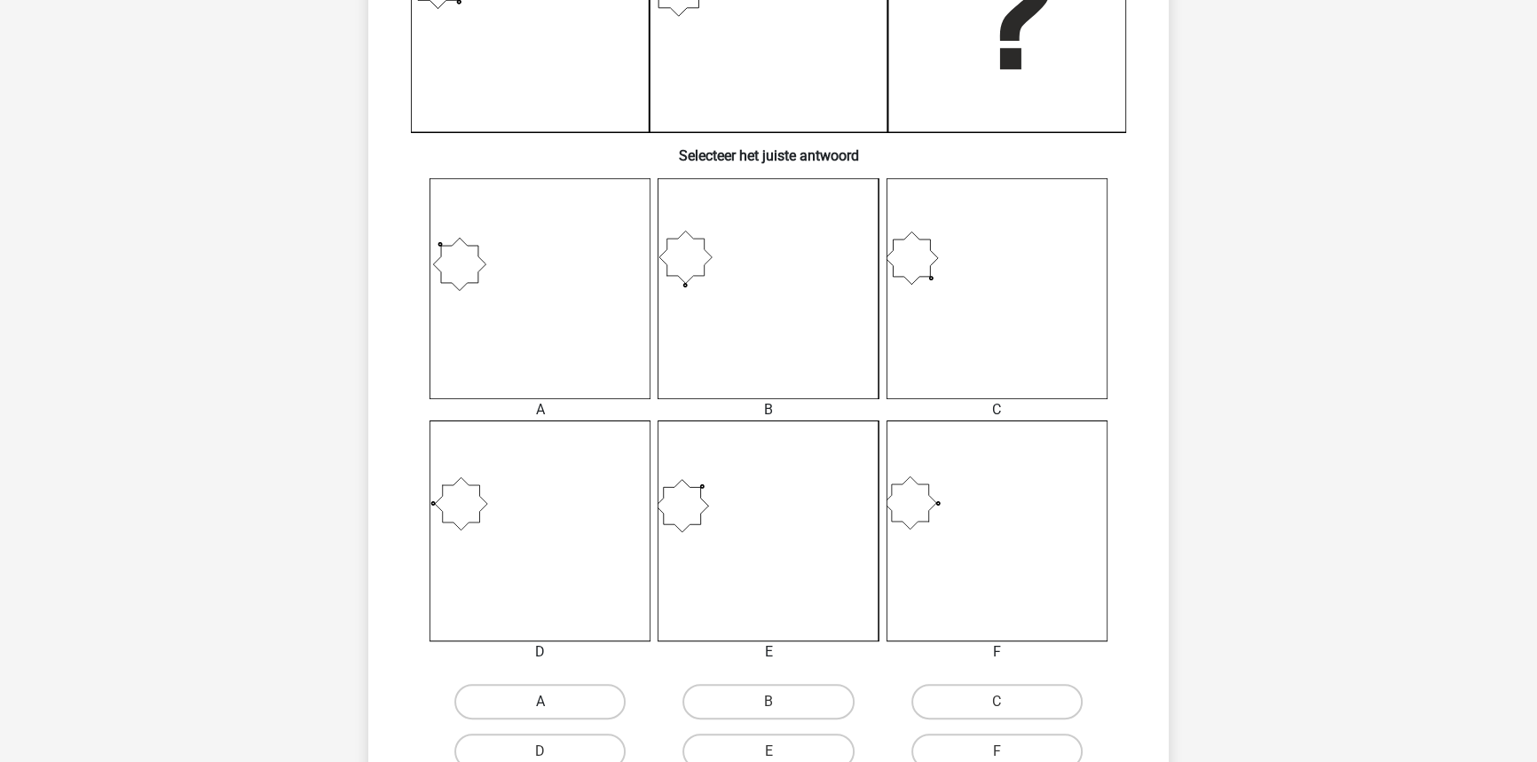
scroll to position [645, 0]
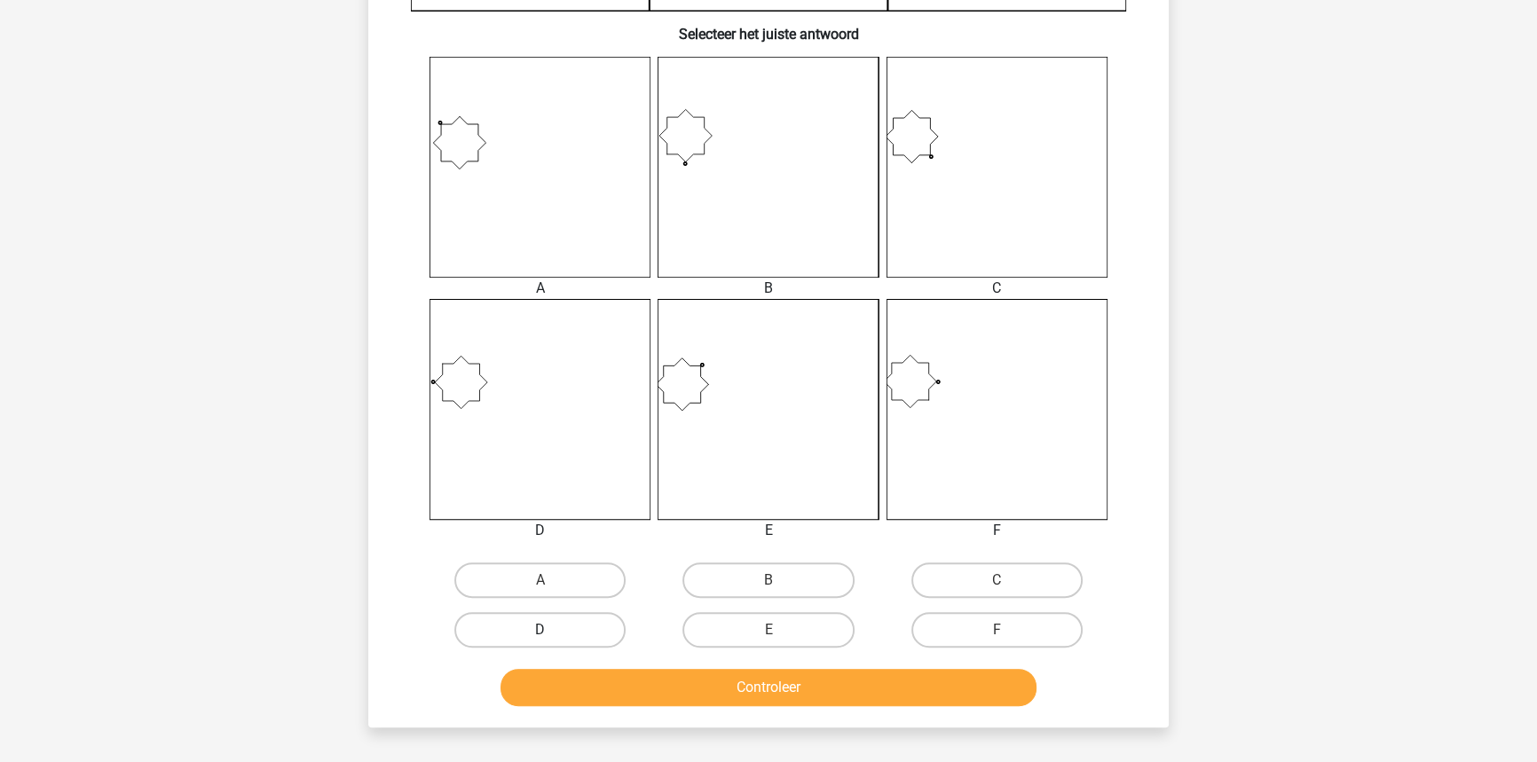
click at [586, 631] on label "D" at bounding box center [539, 629] width 171 height 35
click at [552, 631] on input "D" at bounding box center [546, 636] width 12 height 12
radio input "true"
click at [618, 693] on button "Controleer" at bounding box center [768, 687] width 537 height 37
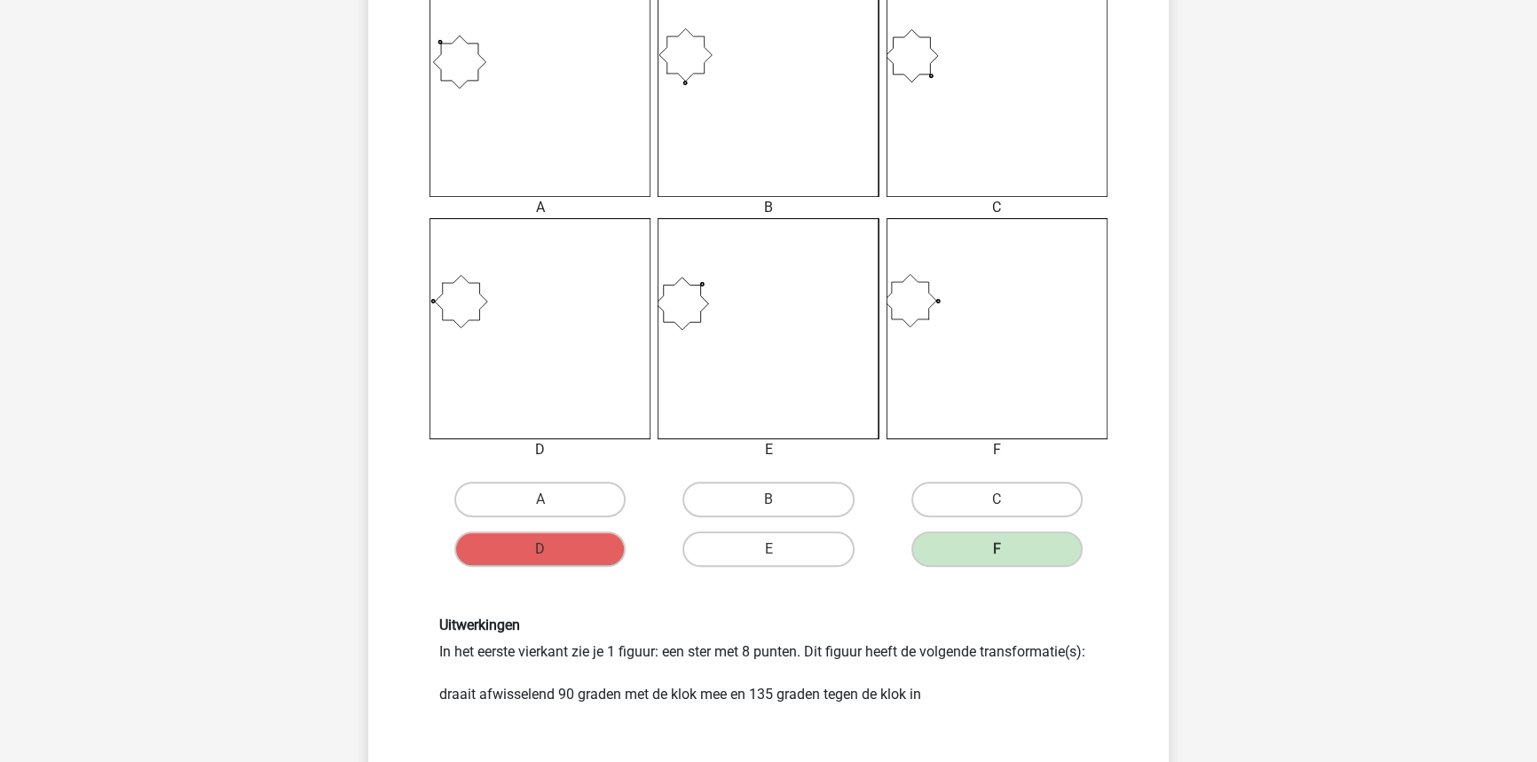
scroll to position [1048, 0]
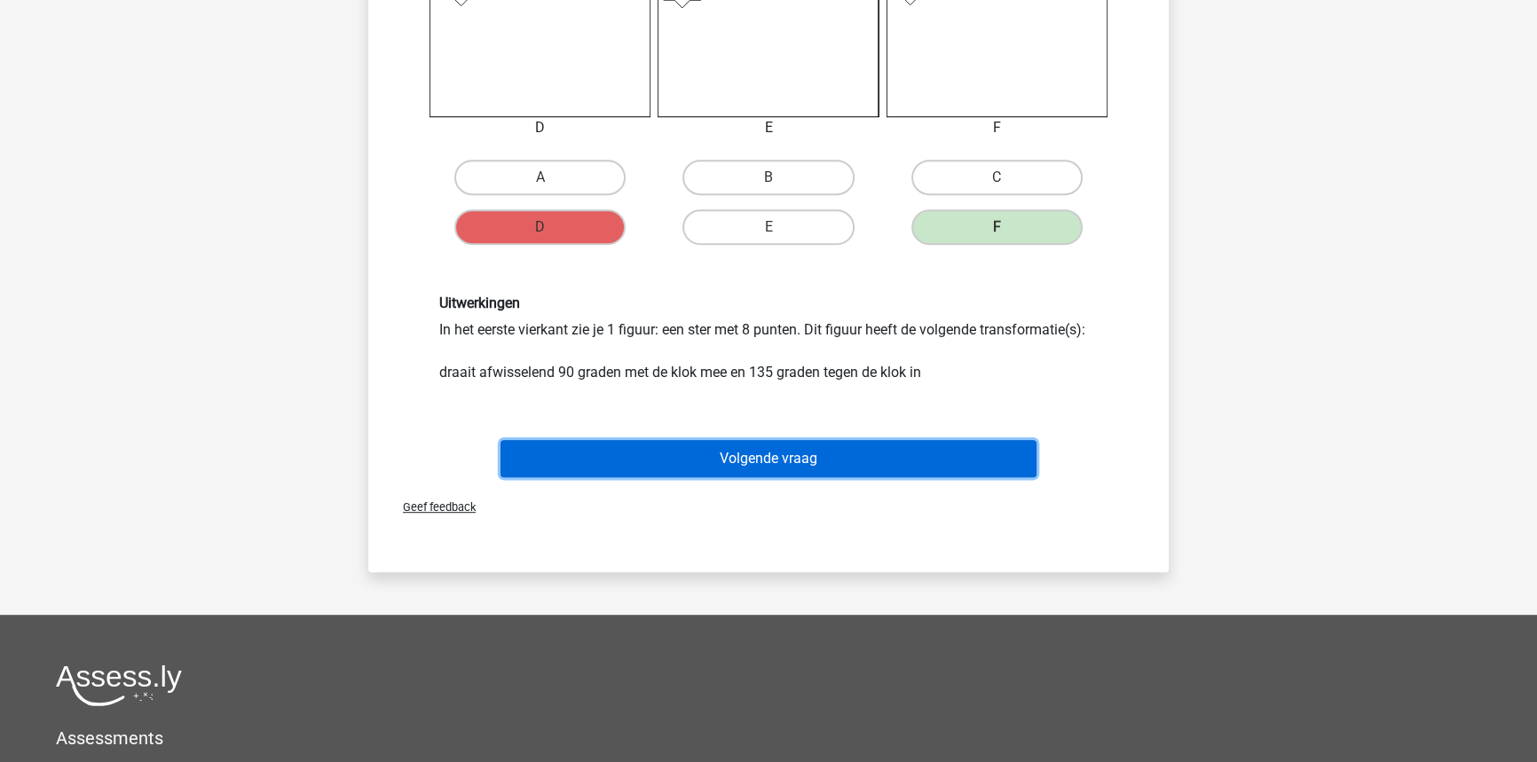
click at [780, 455] on button "Volgende vraag" at bounding box center [768, 458] width 537 height 37
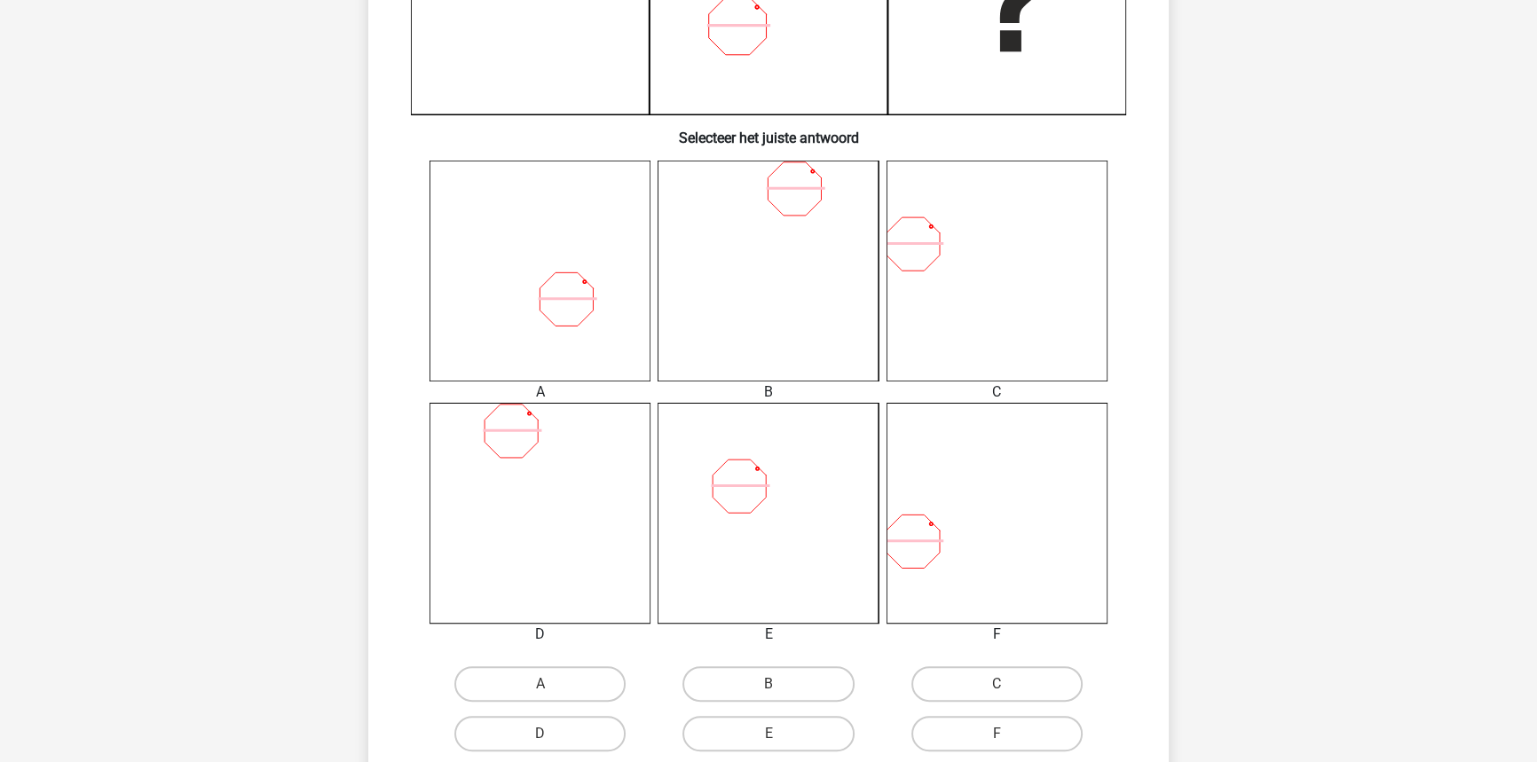
scroll to position [572, 0]
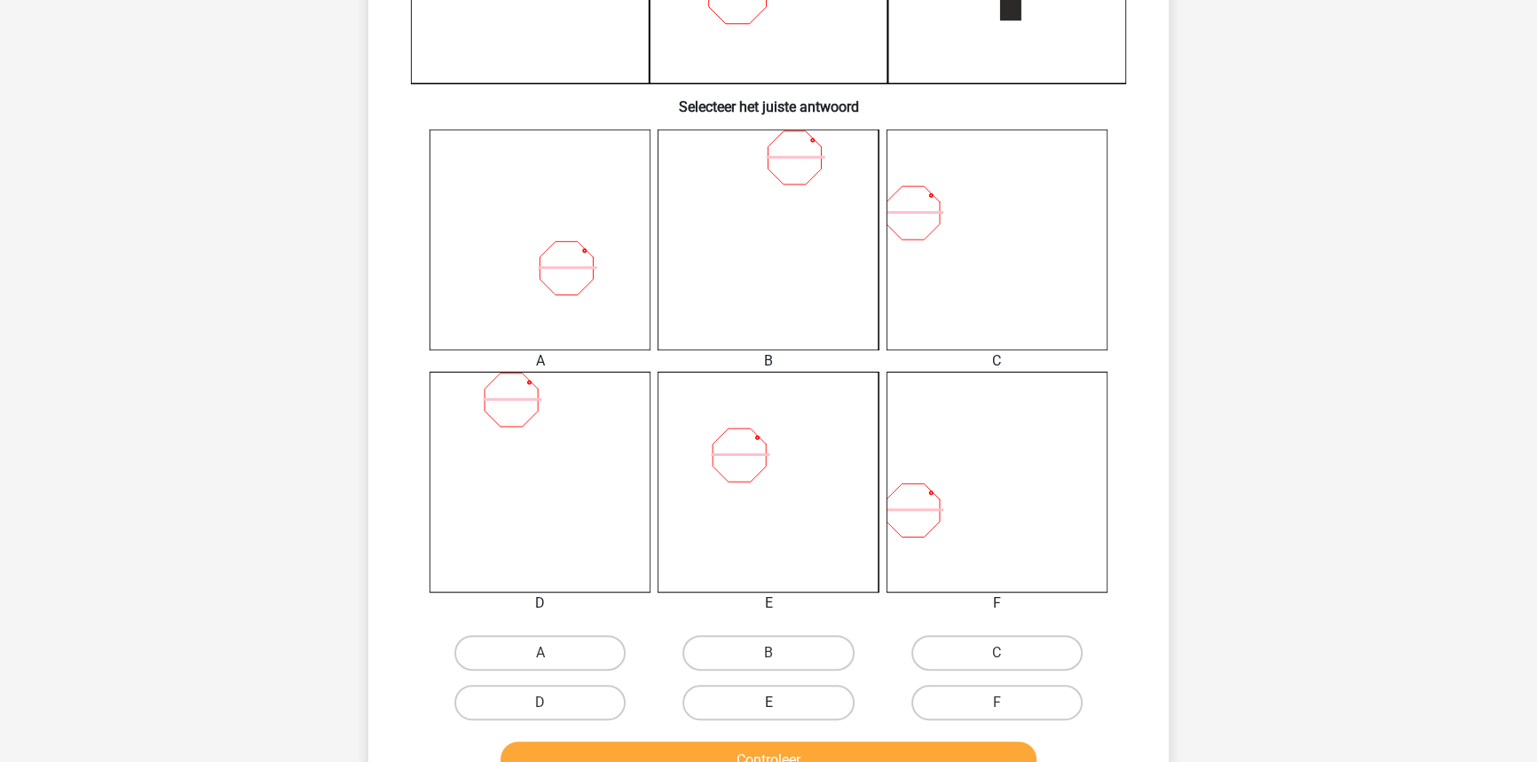
click at [786, 707] on label "E" at bounding box center [767, 702] width 171 height 35
click at [780, 707] on input "E" at bounding box center [774, 709] width 12 height 12
radio input "true"
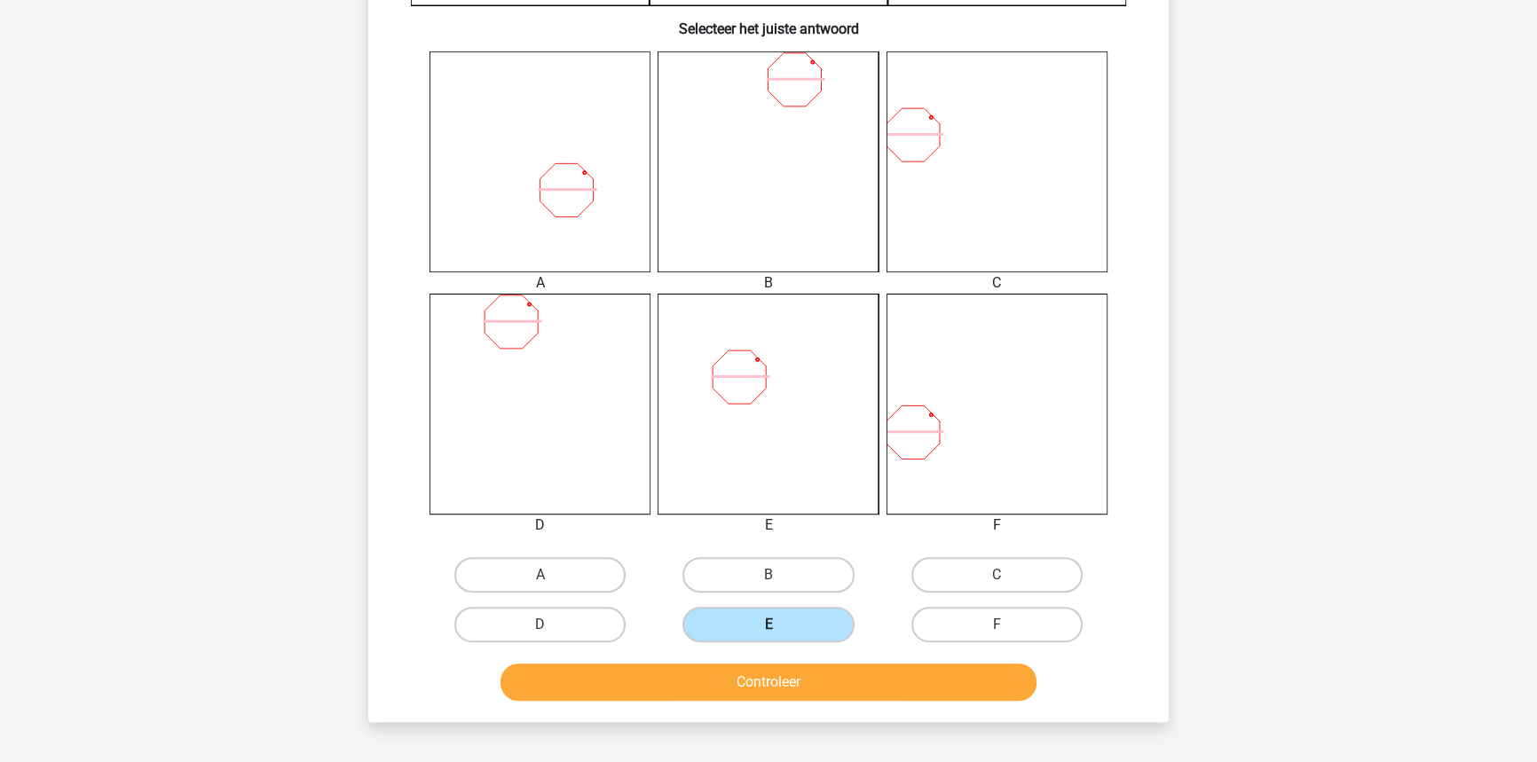
scroll to position [653, 0]
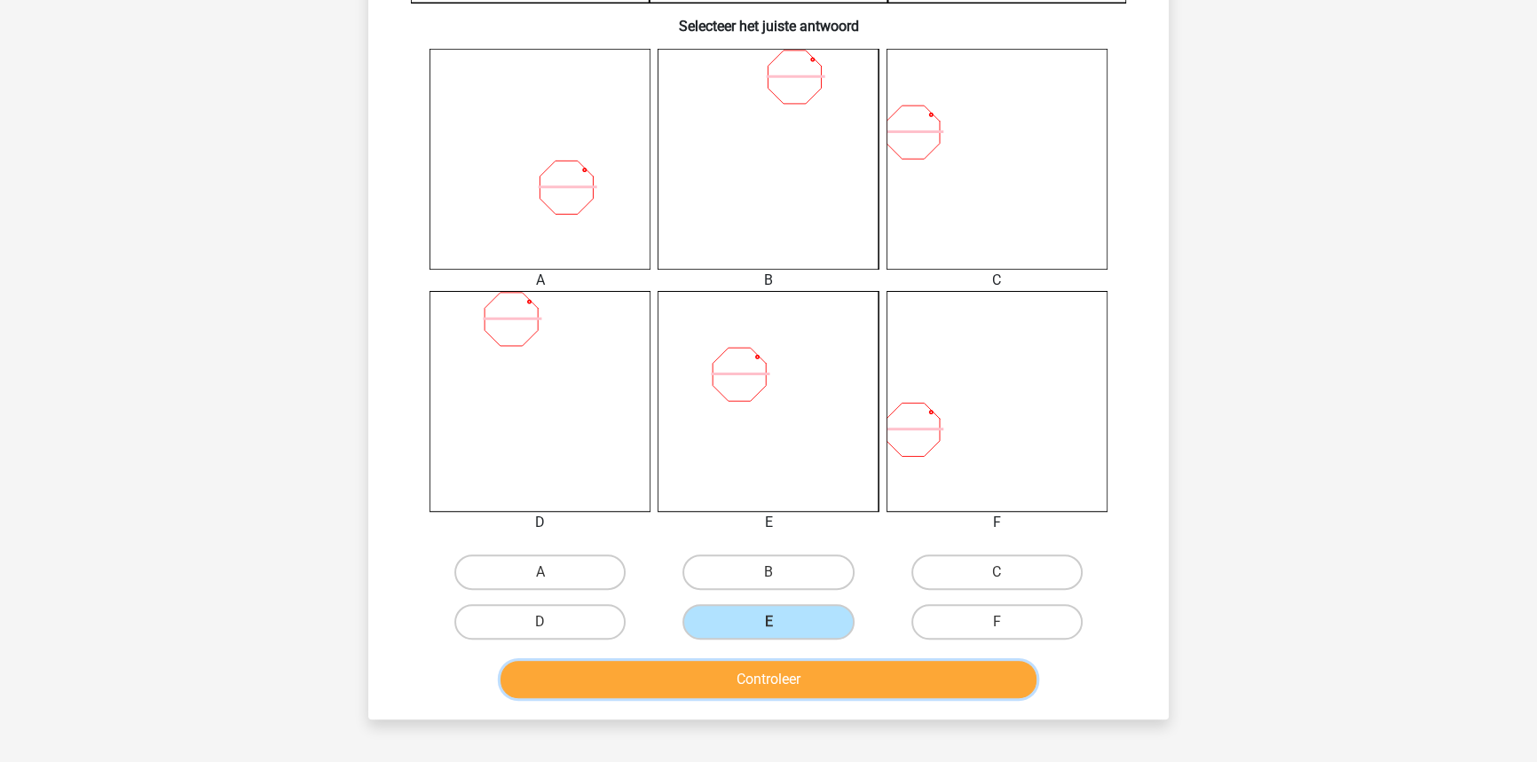
click at [780, 694] on button "Controleer" at bounding box center [768, 679] width 537 height 37
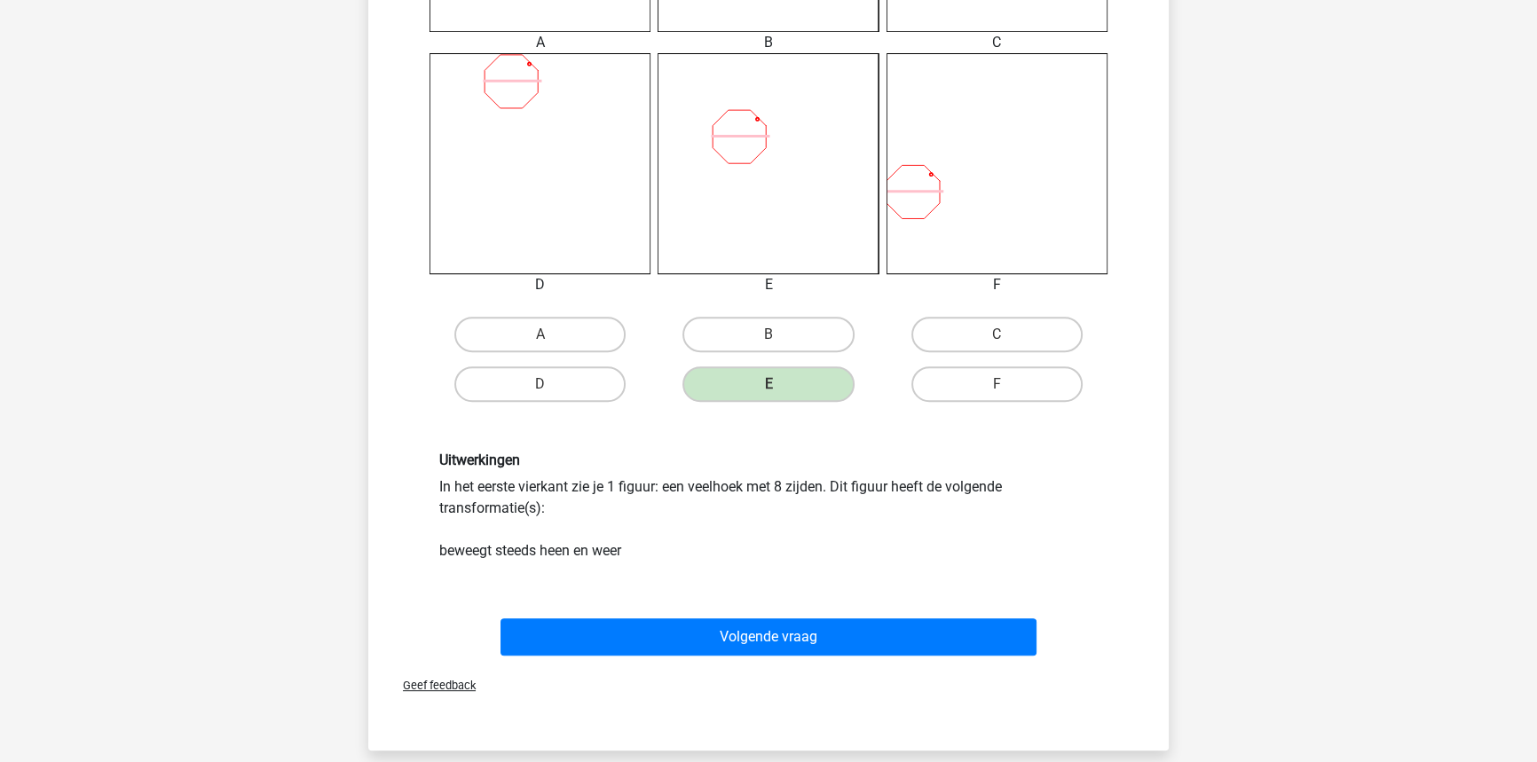
scroll to position [895, 0]
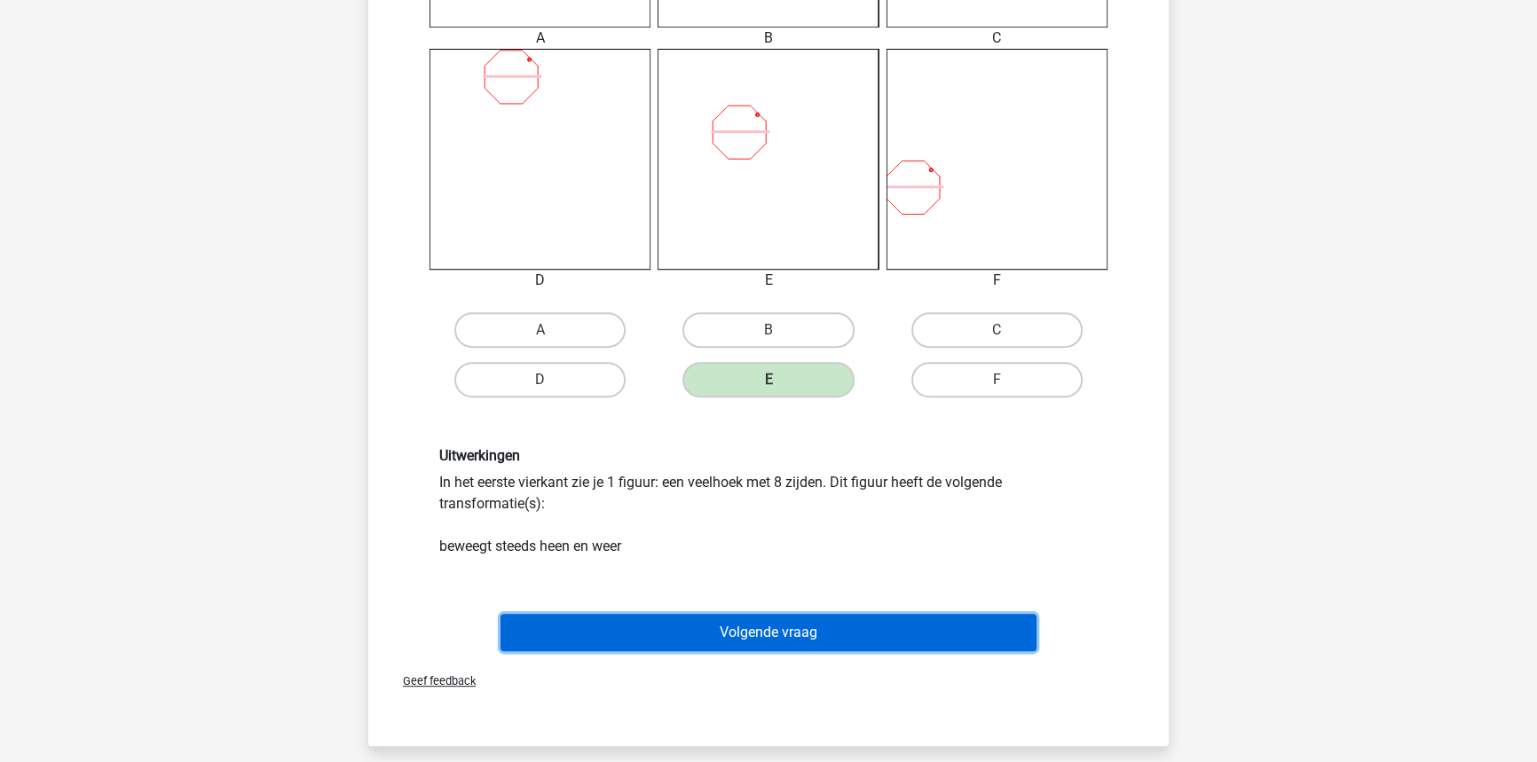
click at [765, 632] on button "Volgende vraag" at bounding box center [768, 632] width 537 height 37
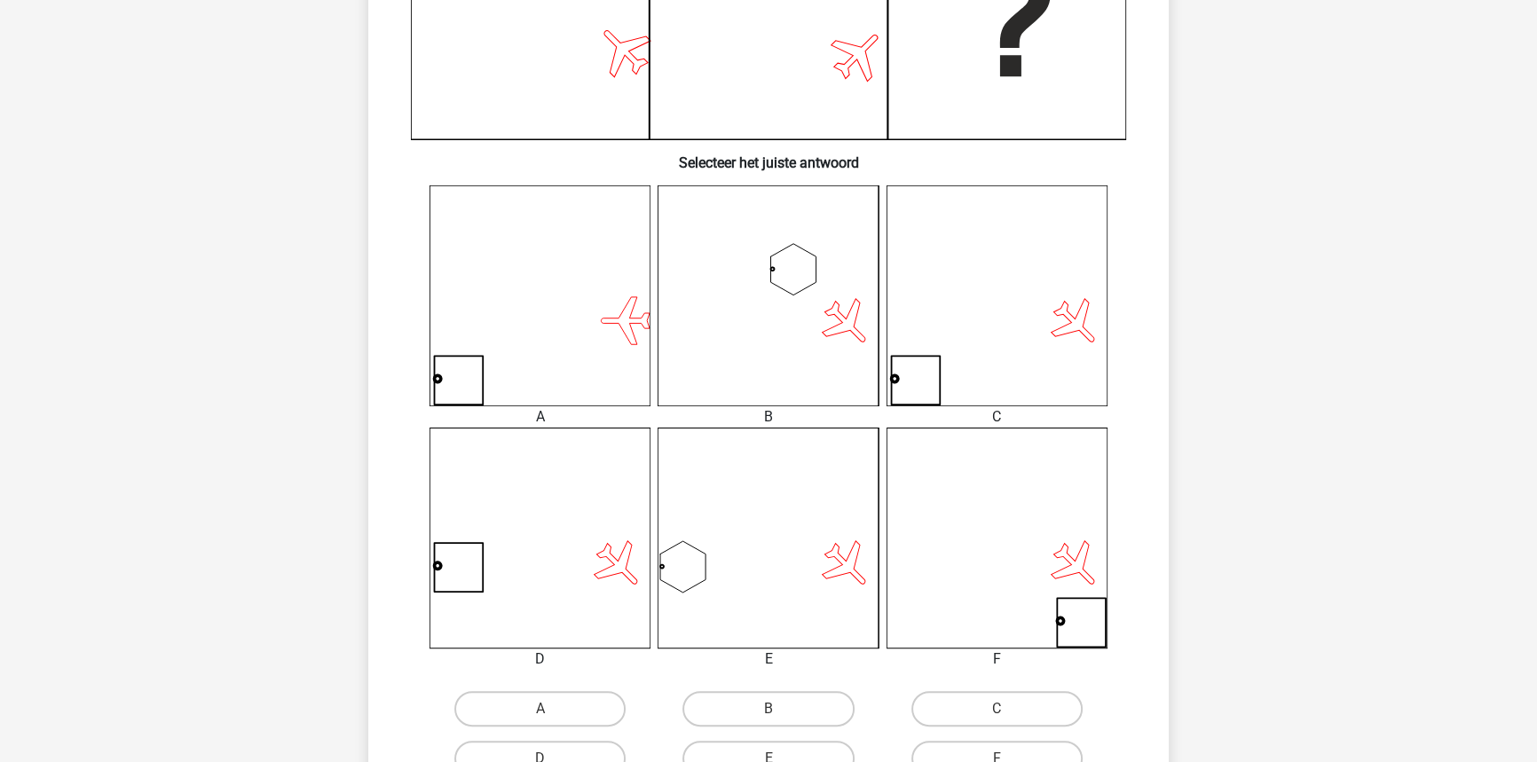
scroll to position [572, 0]
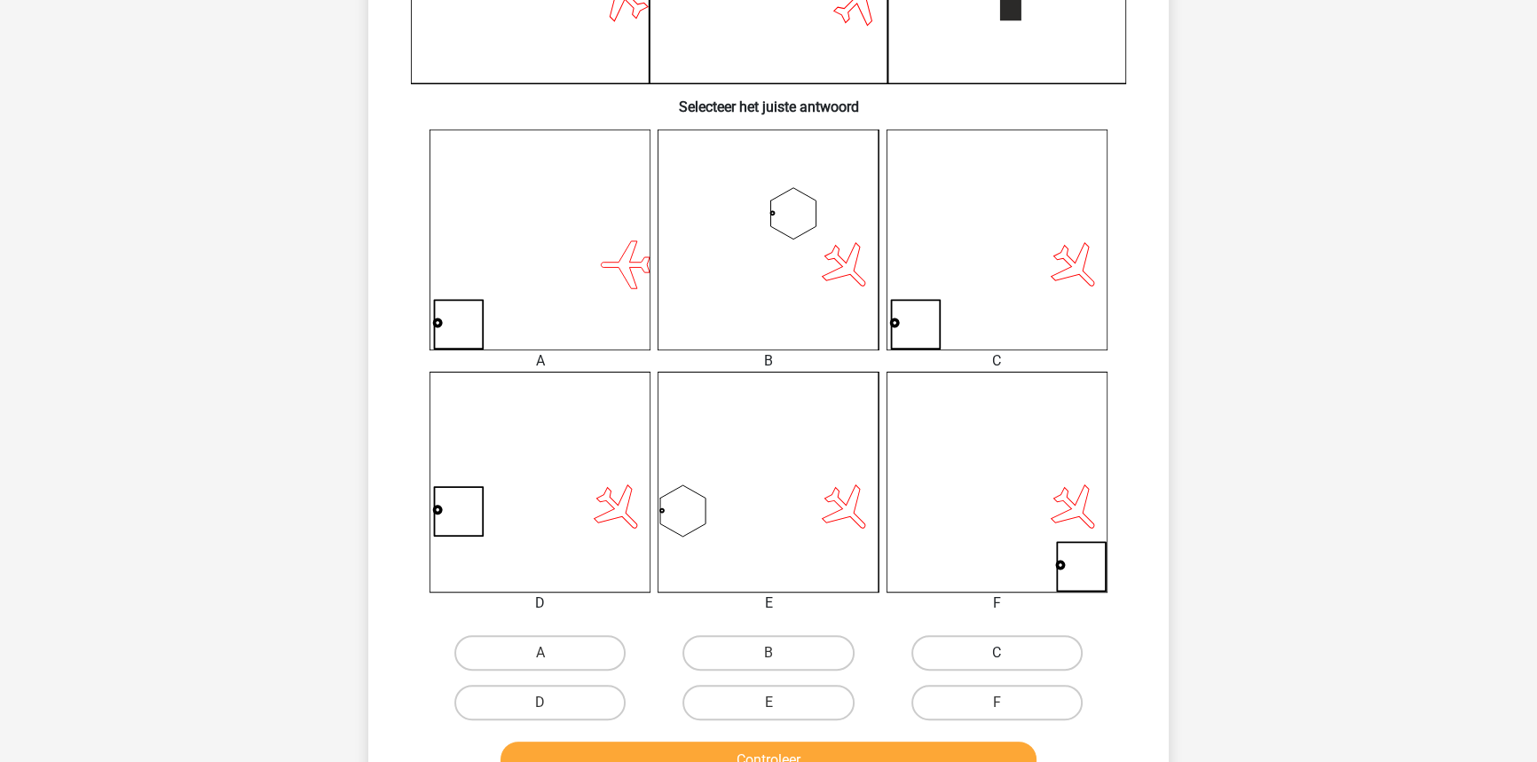
click at [976, 641] on label "C" at bounding box center [996, 652] width 171 height 35
click at [996, 653] on input "C" at bounding box center [1002, 659] width 12 height 12
radio input "true"
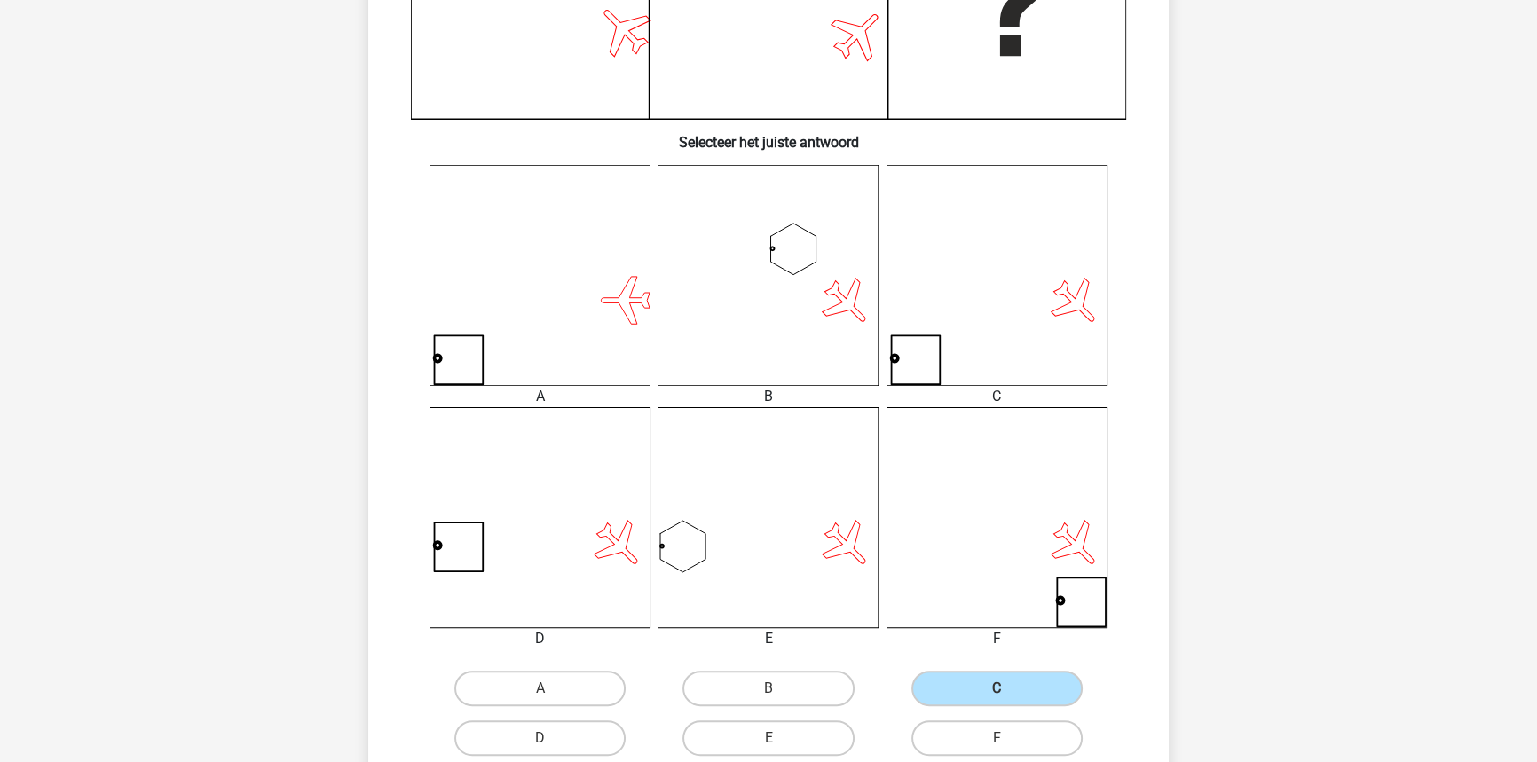
scroll to position [895, 0]
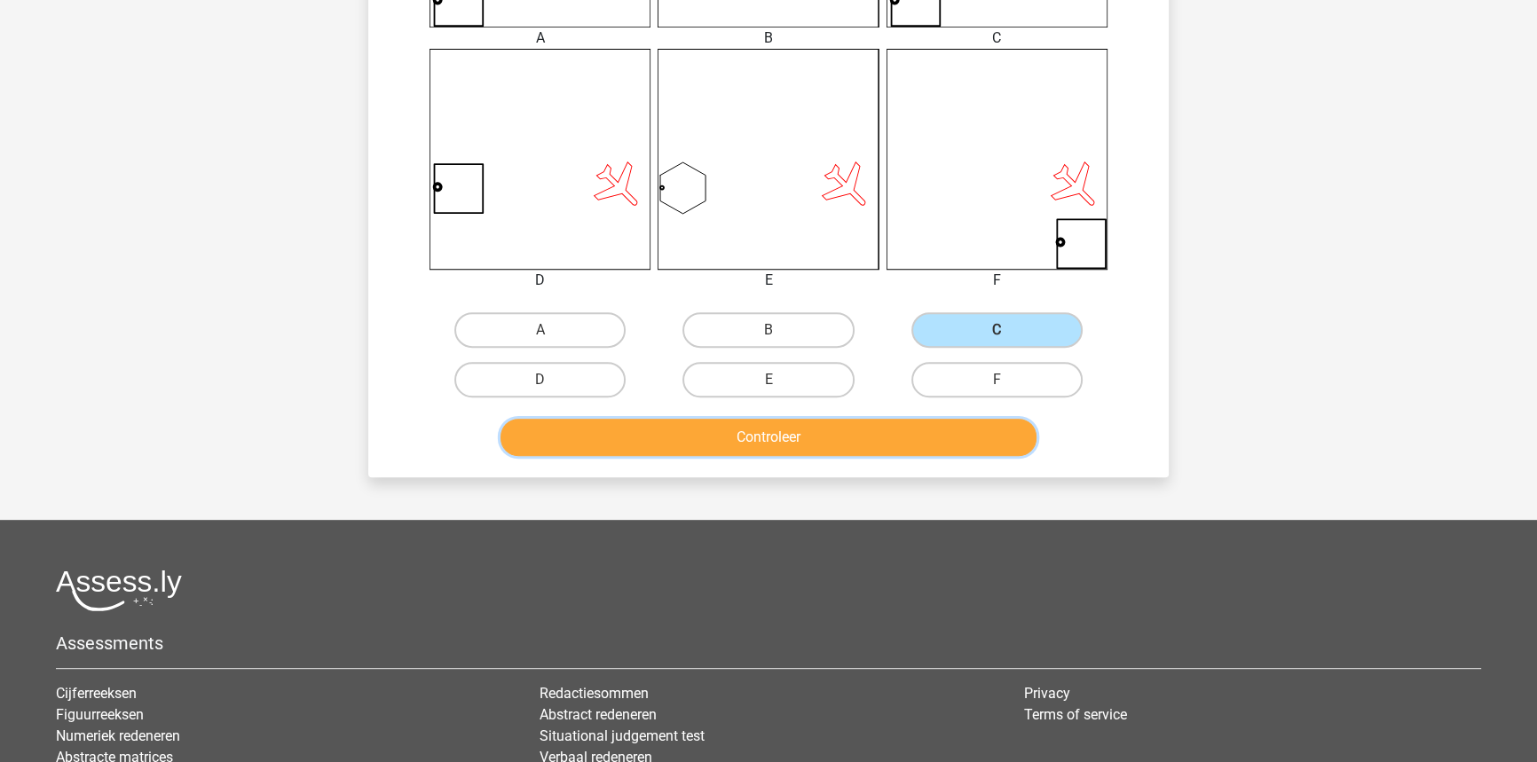
click at [916, 445] on button "Controleer" at bounding box center [768, 437] width 537 height 37
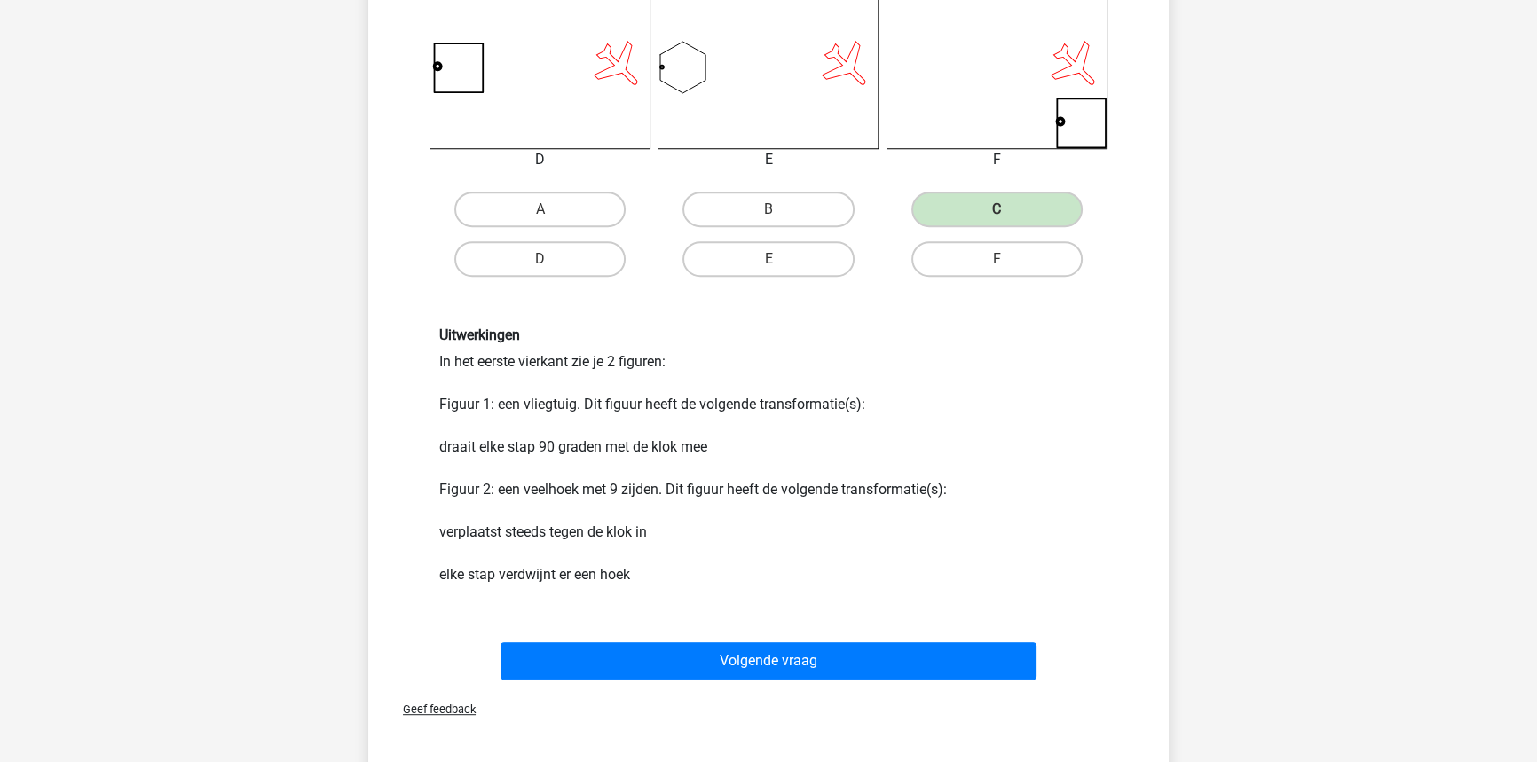
scroll to position [1056, 0]
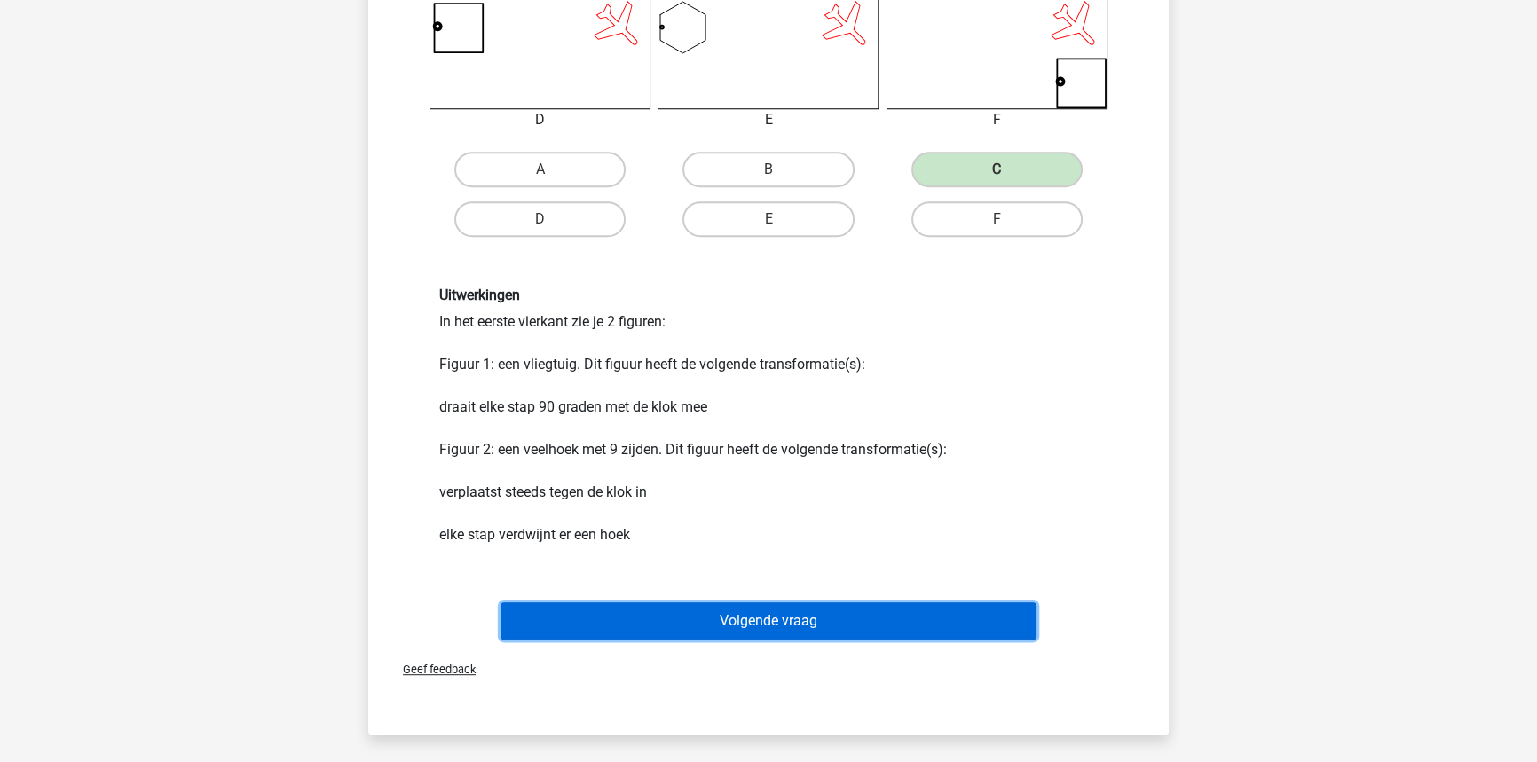
click at [914, 614] on button "Volgende vraag" at bounding box center [768, 620] width 537 height 37
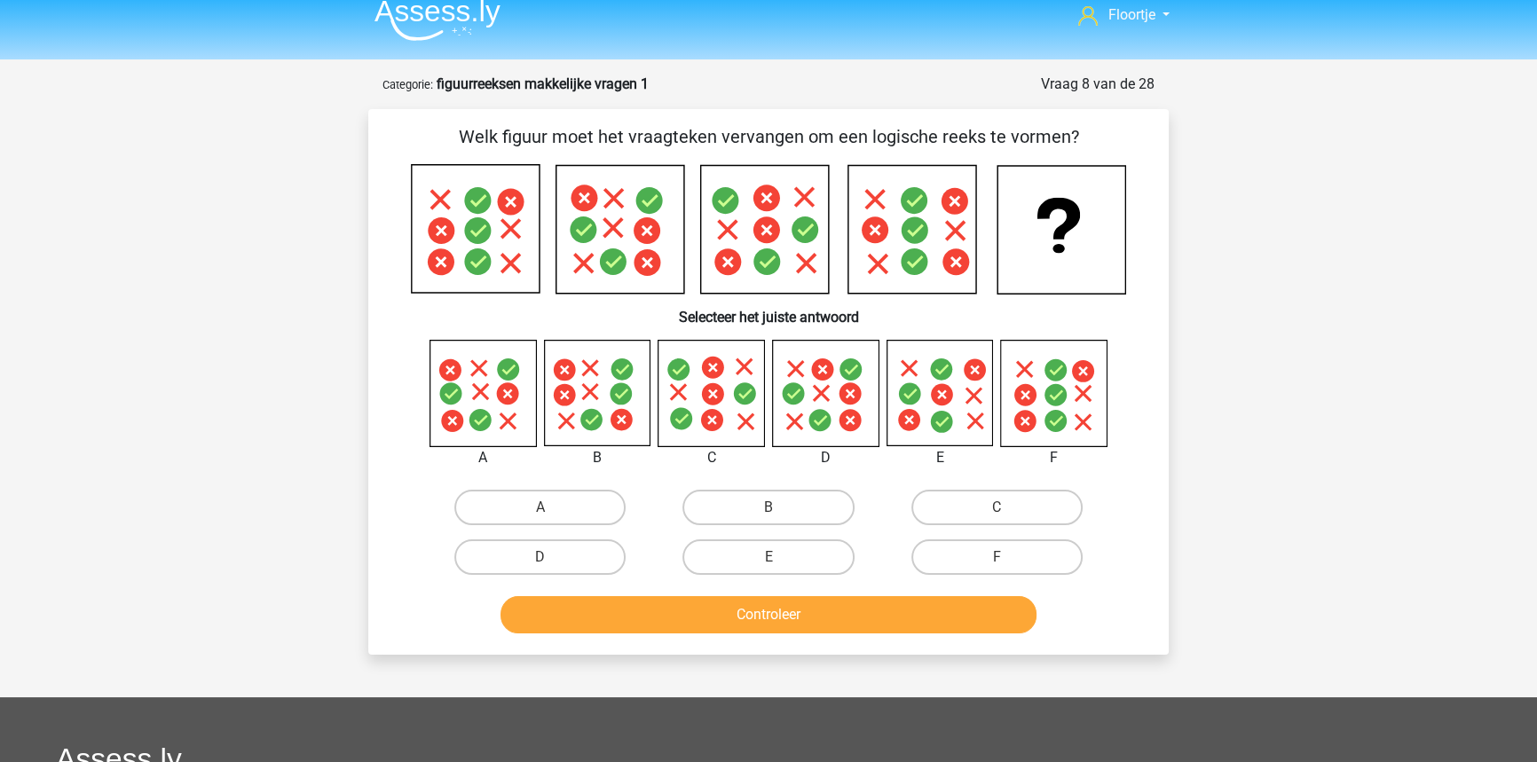
scroll to position [8, 0]
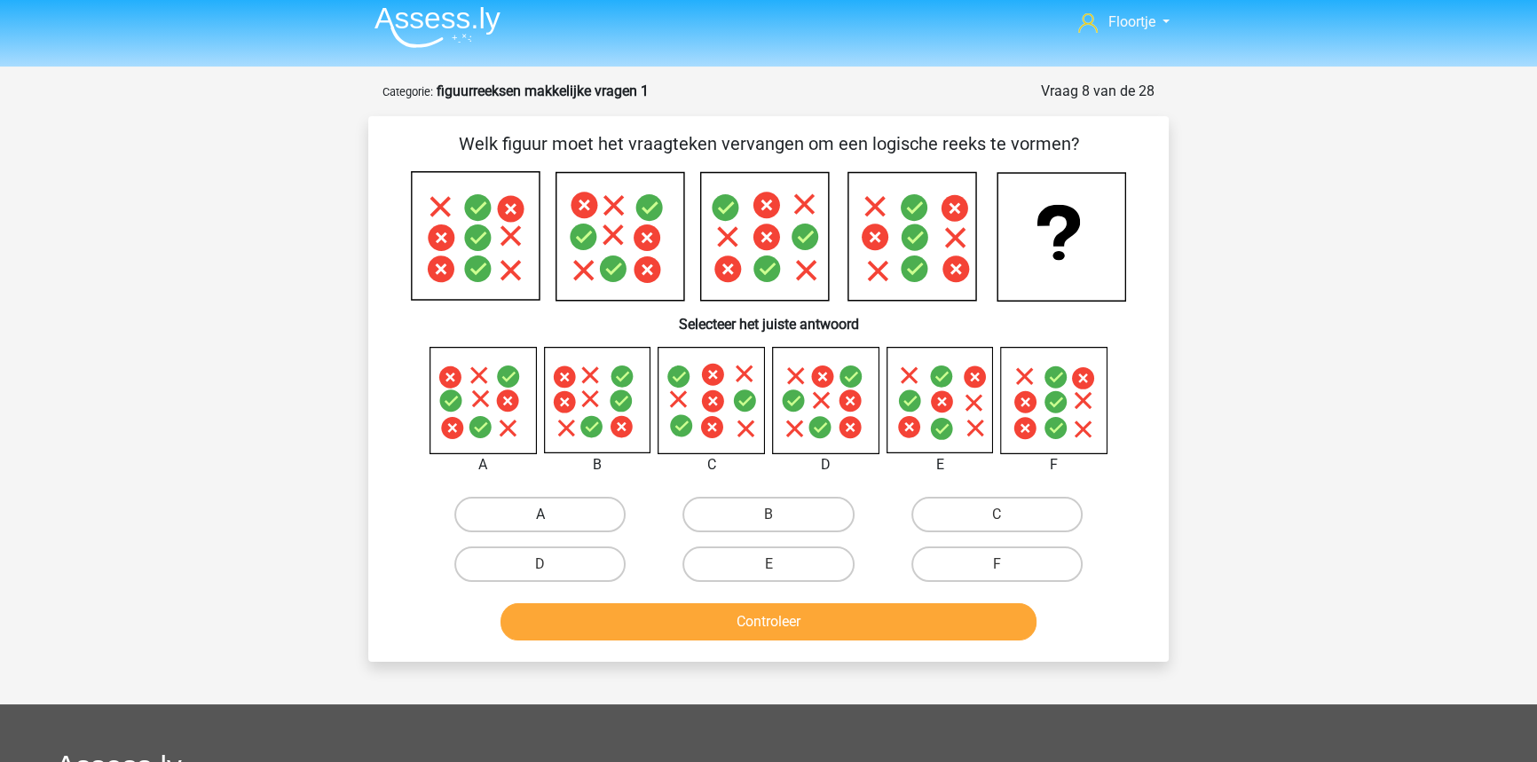
click at [496, 513] on label "A" at bounding box center [539, 514] width 171 height 35
click at [540, 515] on input "A" at bounding box center [546, 521] width 12 height 12
radio input "true"
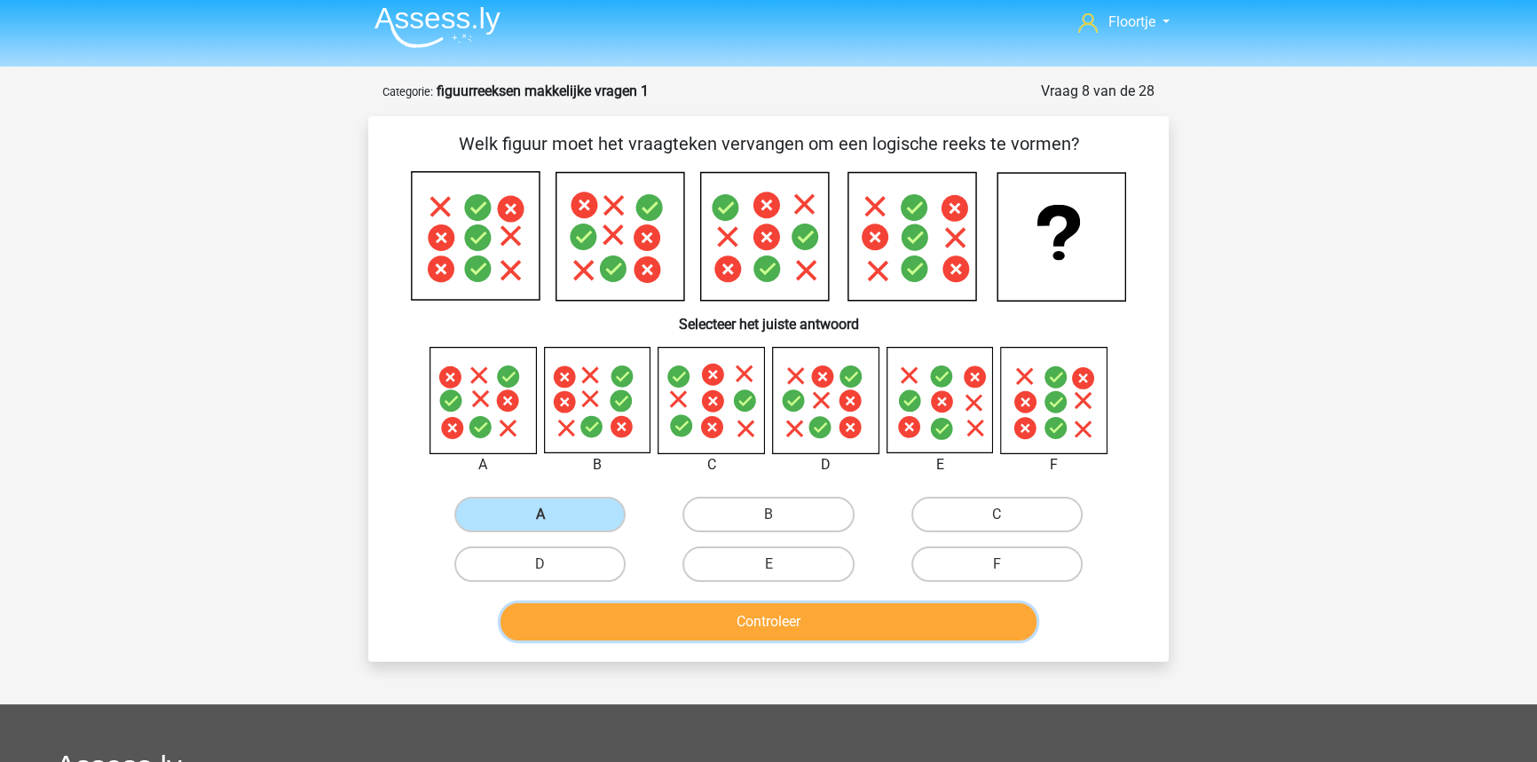
click at [609, 630] on button "Controleer" at bounding box center [768, 621] width 537 height 37
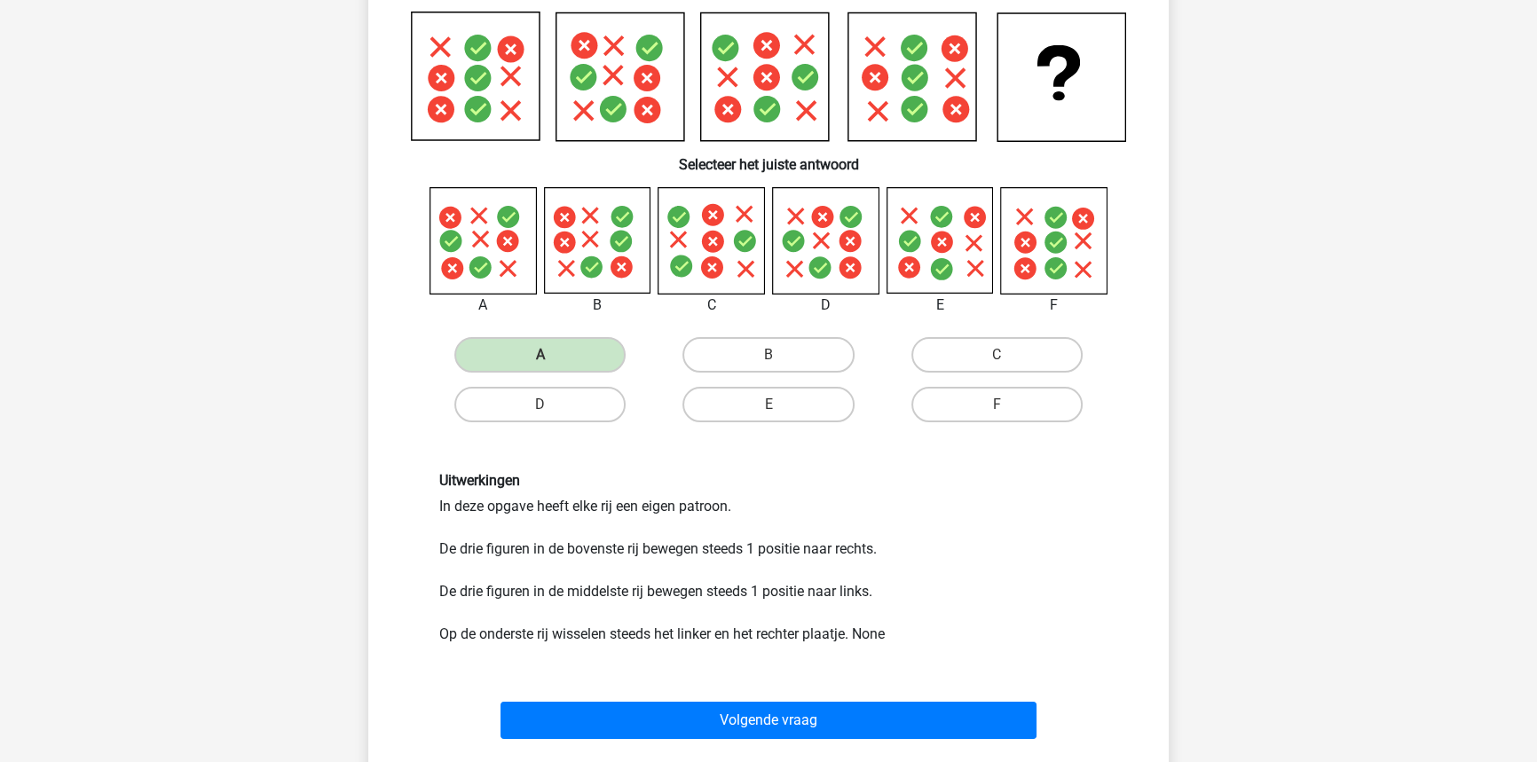
scroll to position [169, 0]
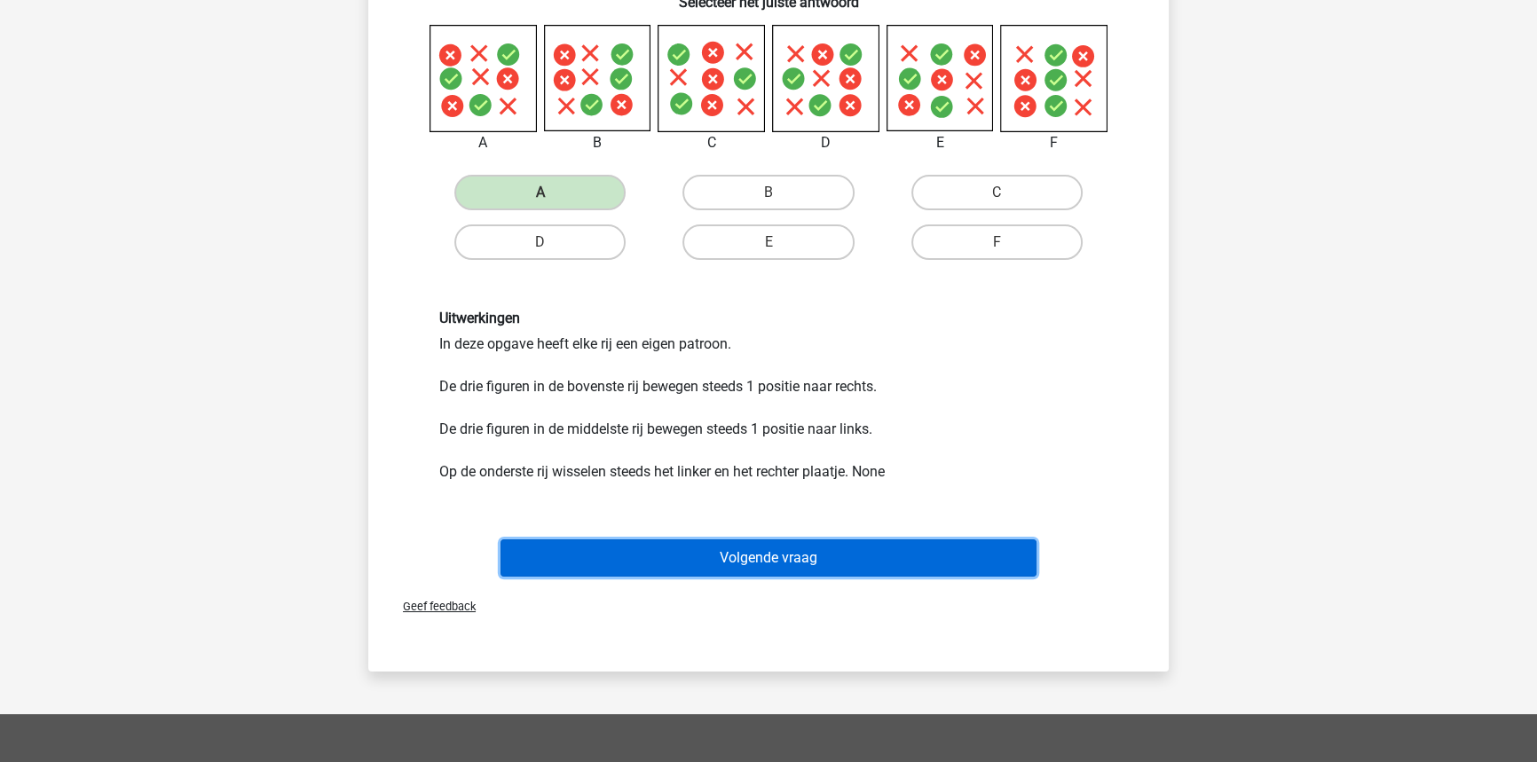
click at [615, 548] on button "Volgende vraag" at bounding box center [768, 557] width 537 height 37
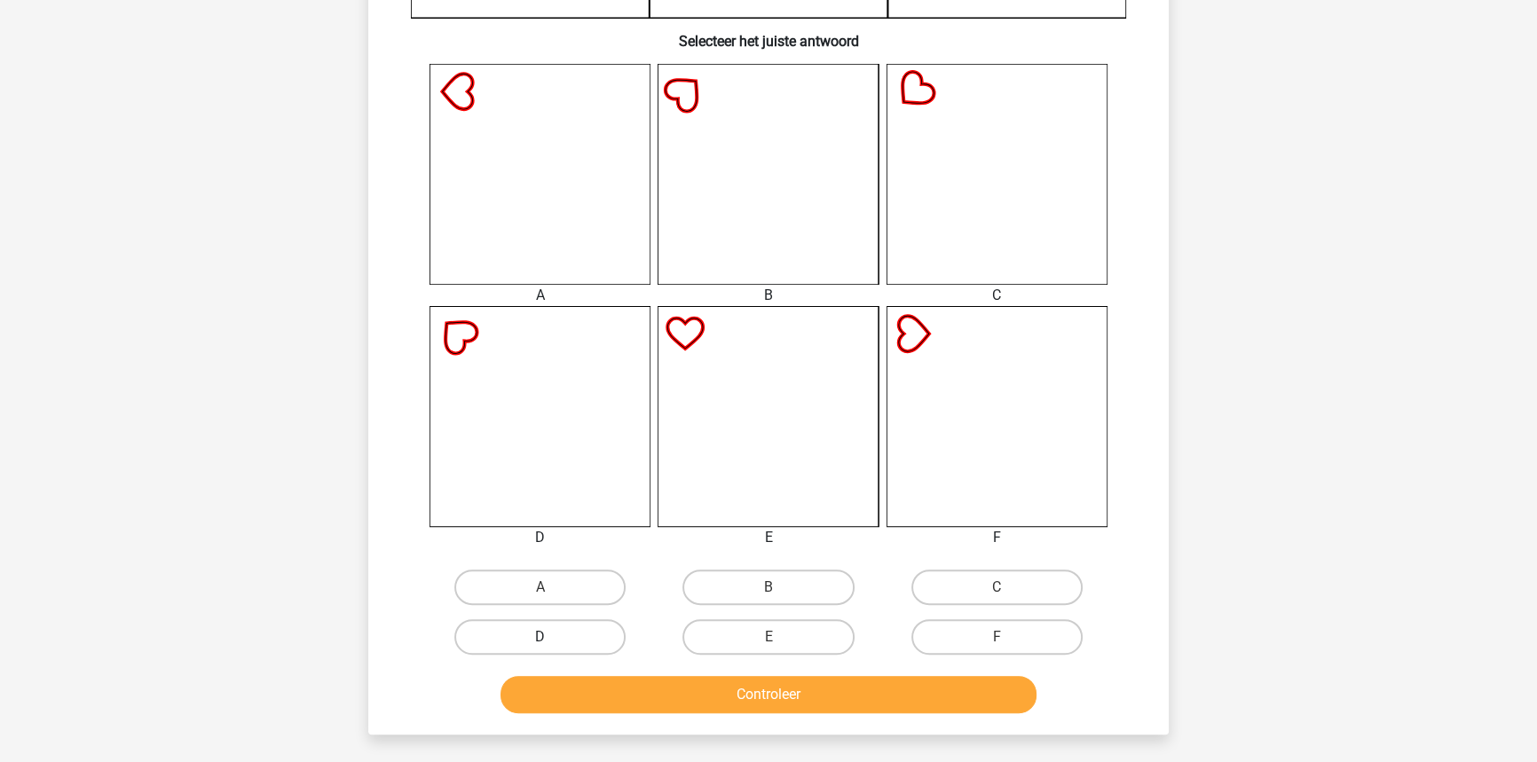
scroll to position [645, 0]
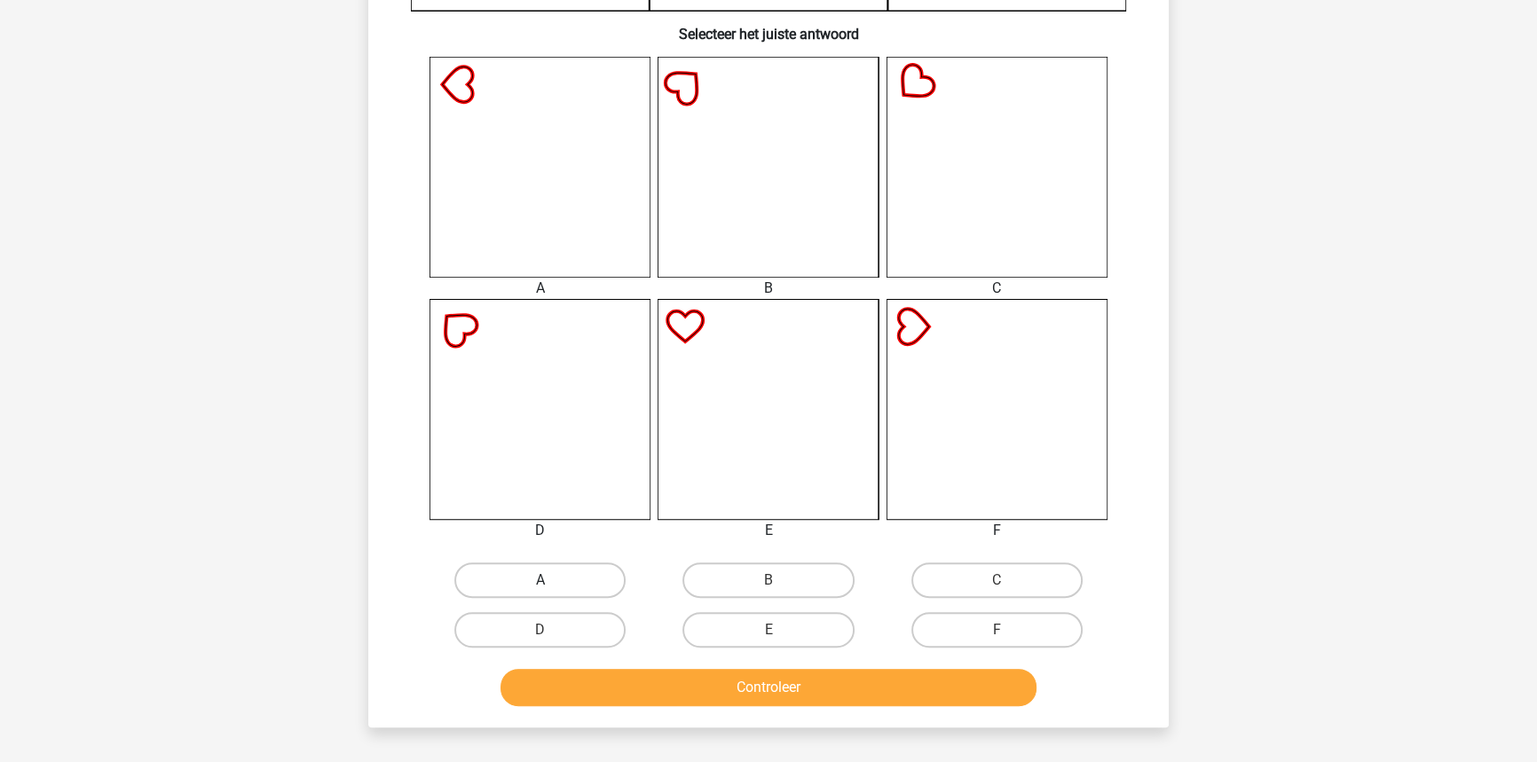
click at [524, 586] on label "A" at bounding box center [539, 579] width 171 height 35
click at [540, 586] on input "A" at bounding box center [546, 586] width 12 height 12
radio input "true"
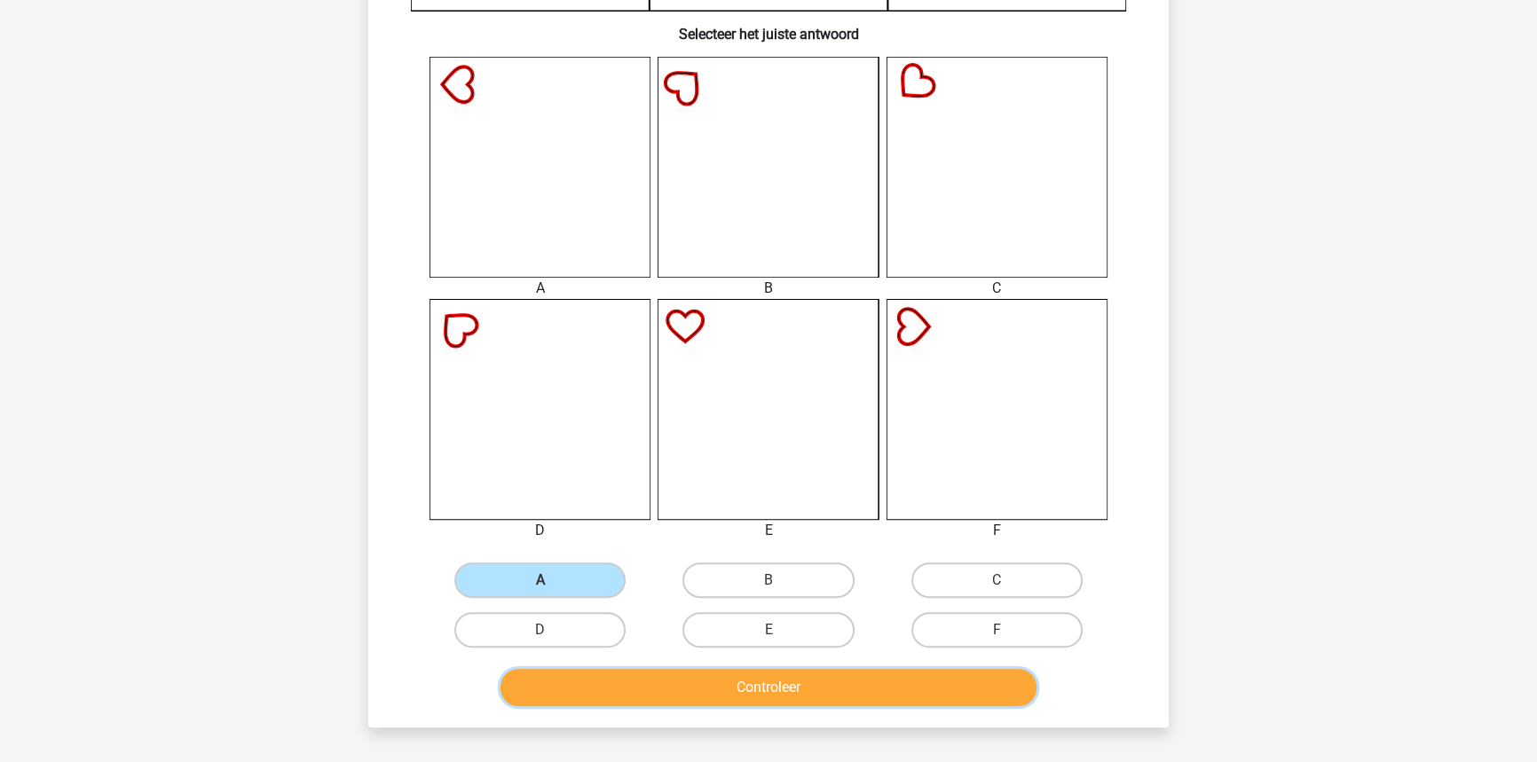
click at [641, 692] on button "Controleer" at bounding box center [768, 687] width 537 height 37
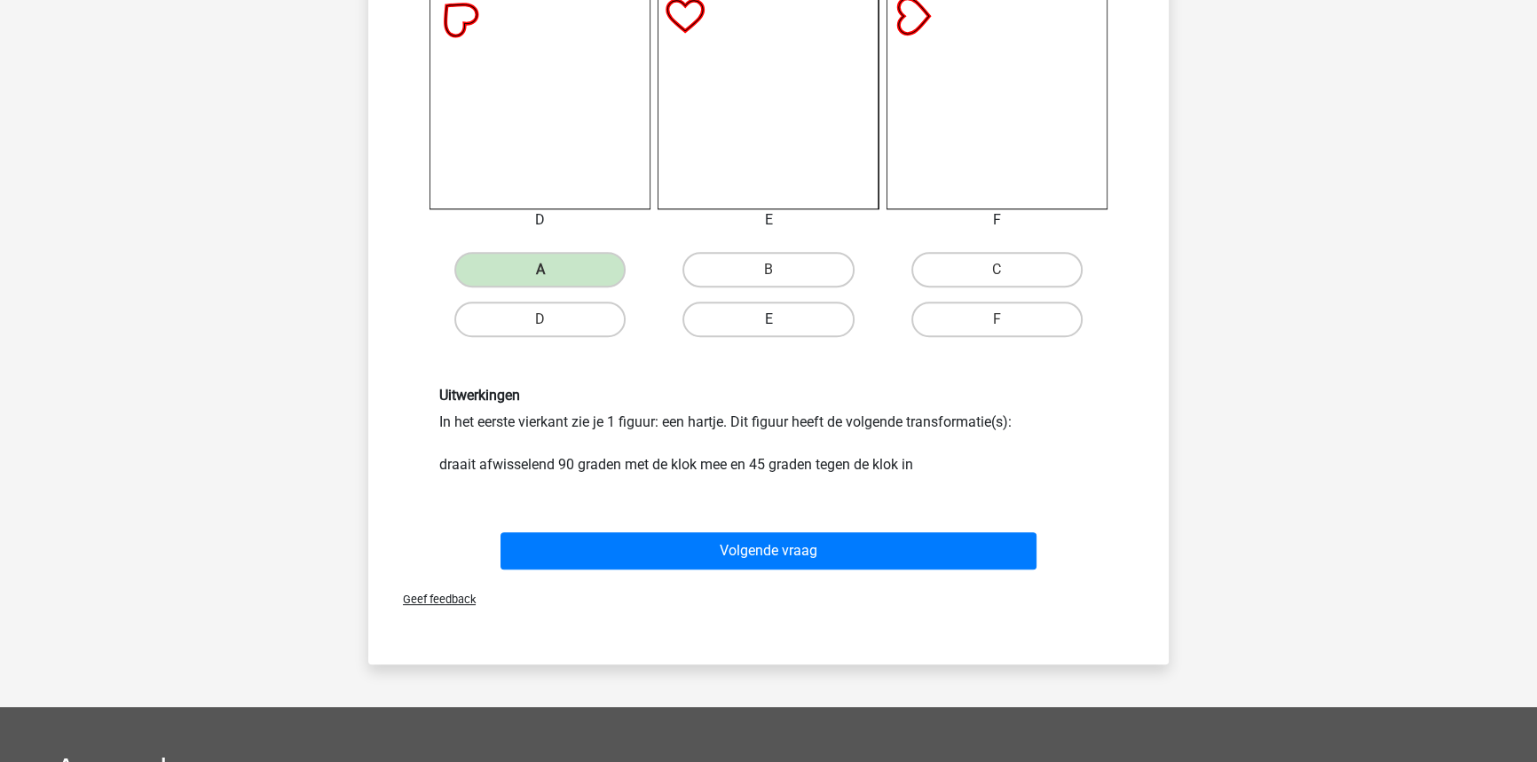
scroll to position [967, 0]
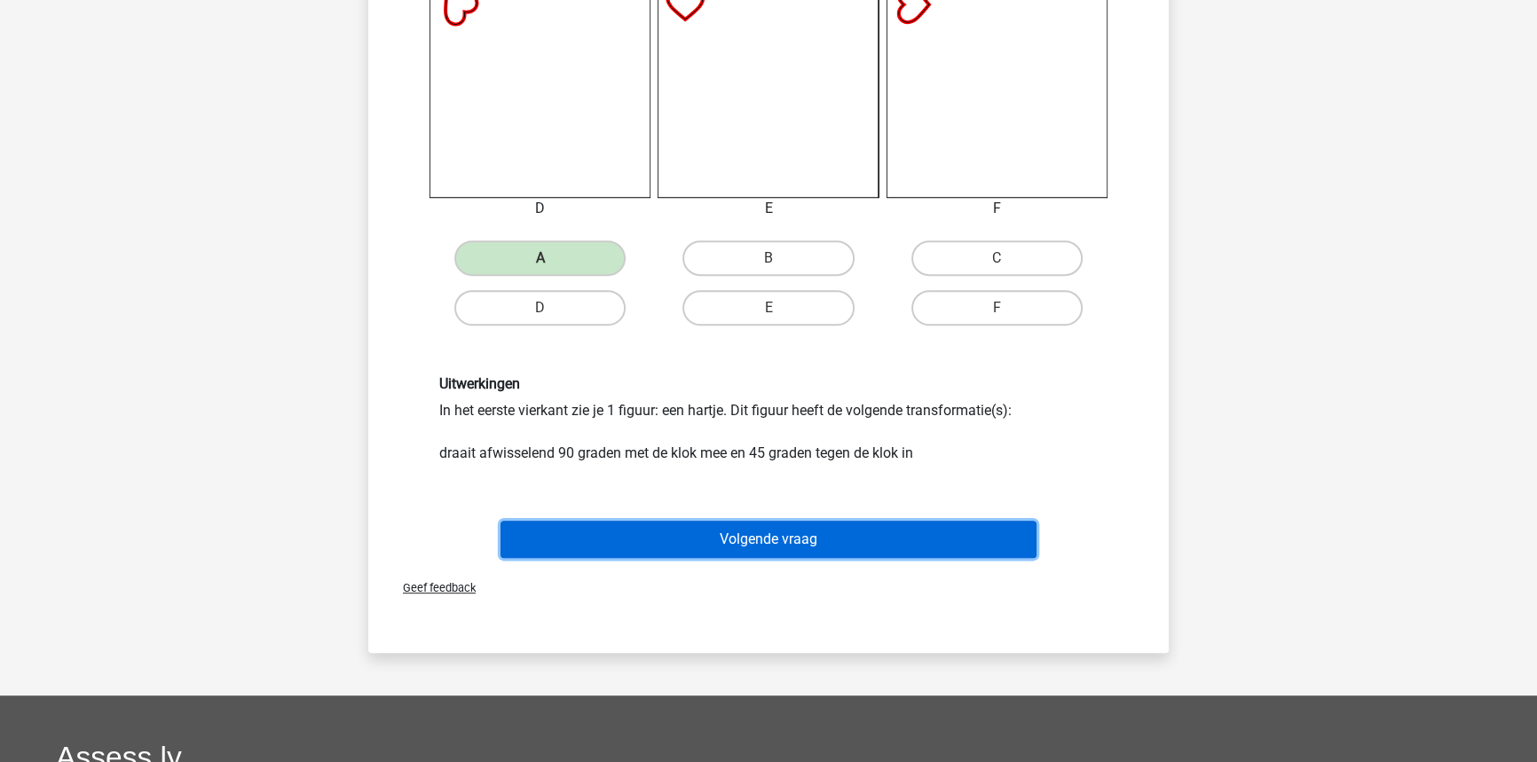
click at [715, 543] on button "Volgende vraag" at bounding box center [768, 539] width 537 height 37
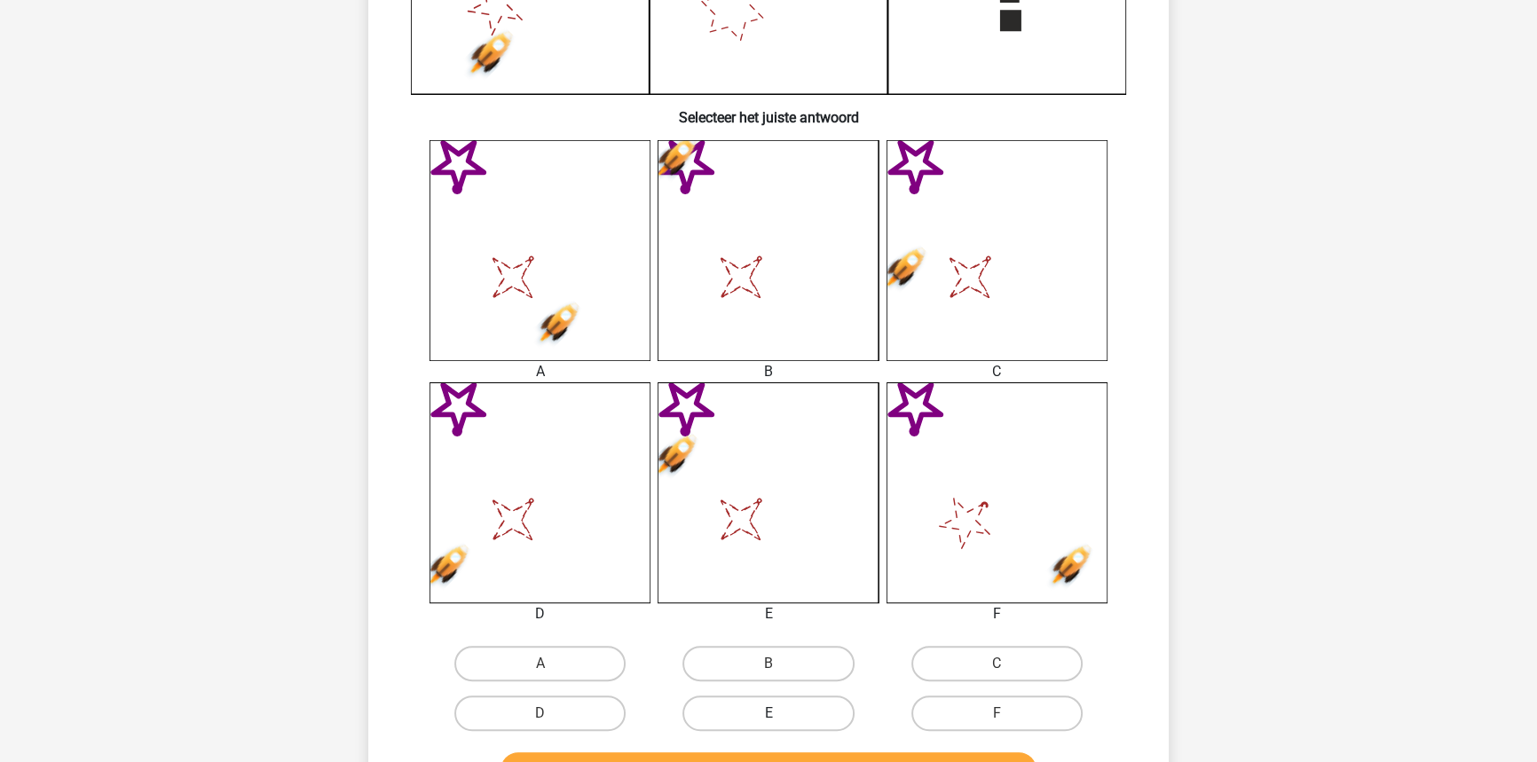
scroll to position [564, 0]
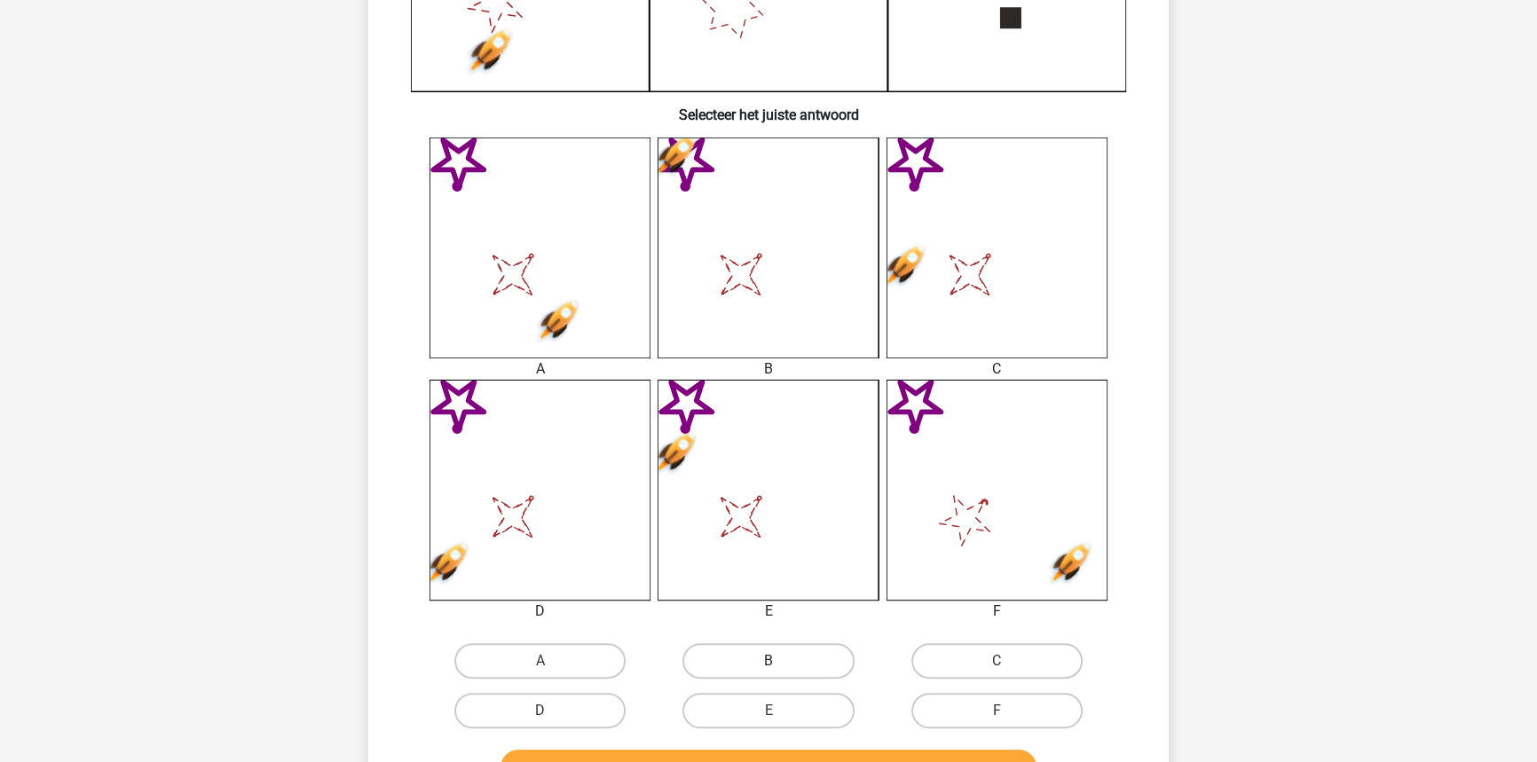
click at [787, 649] on label "B" at bounding box center [767, 660] width 171 height 35
click at [780, 661] on input "B" at bounding box center [774, 667] width 12 height 12
radio input "true"
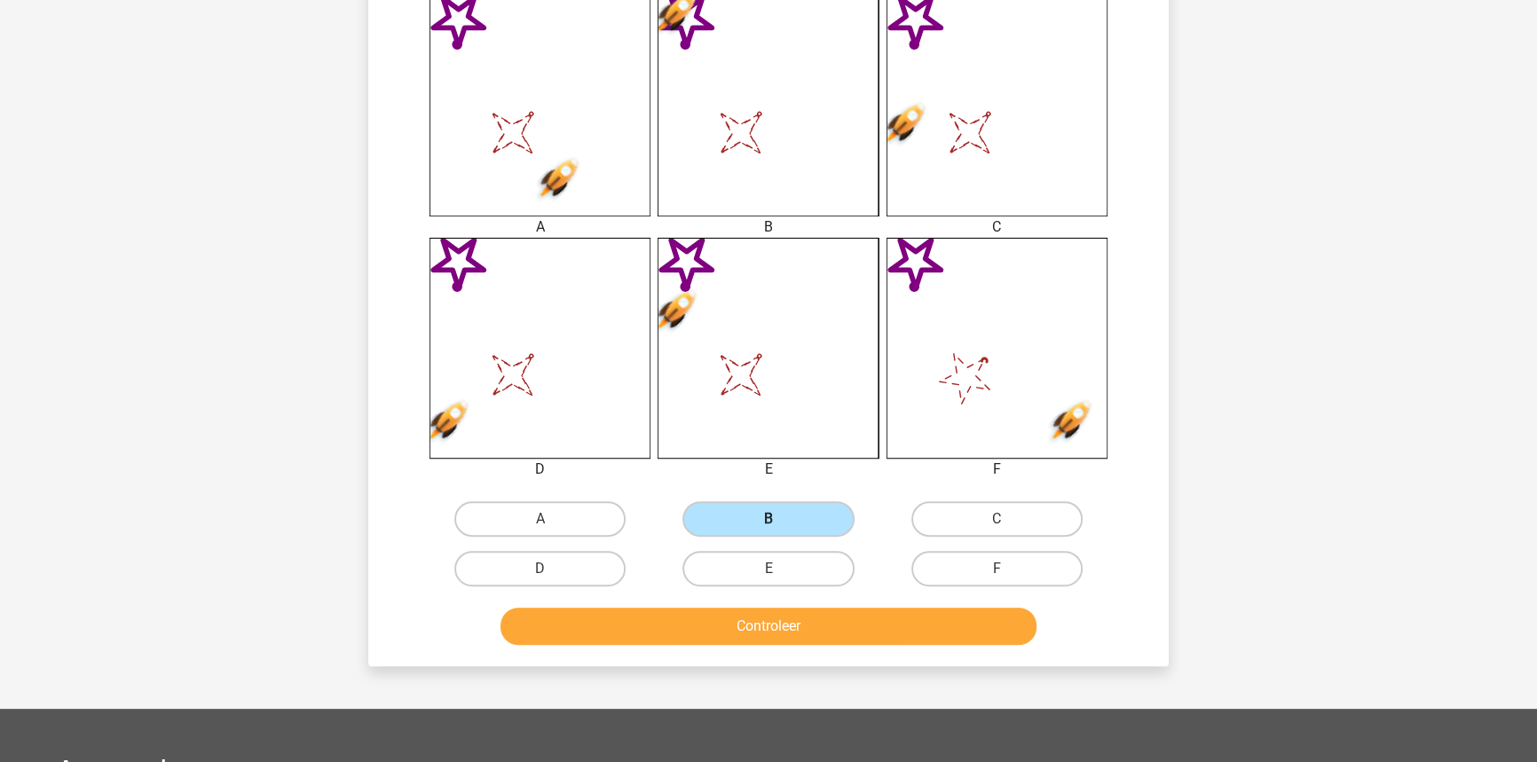
scroll to position [726, 0]
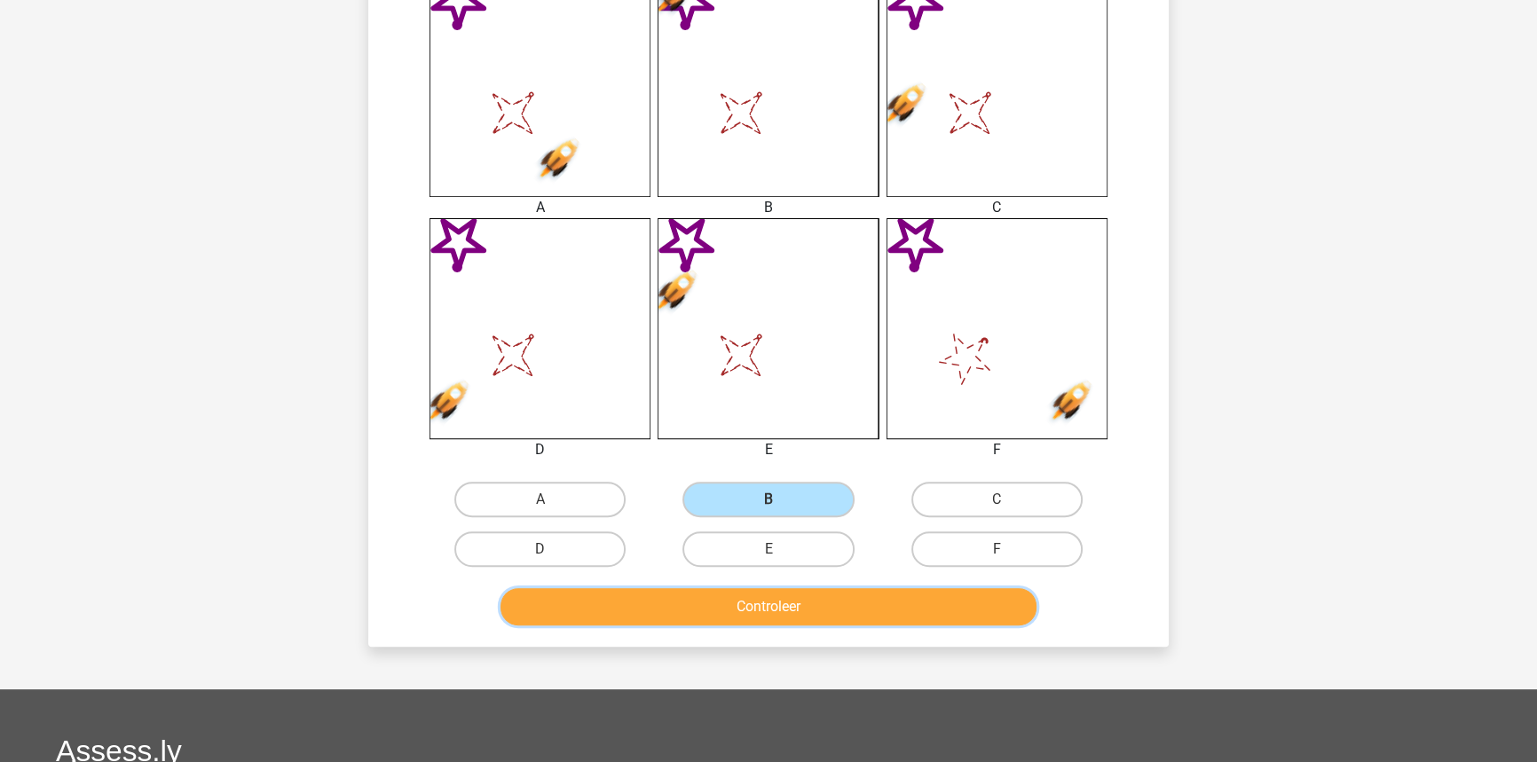
click at [772, 603] on button "Controleer" at bounding box center [768, 606] width 537 height 37
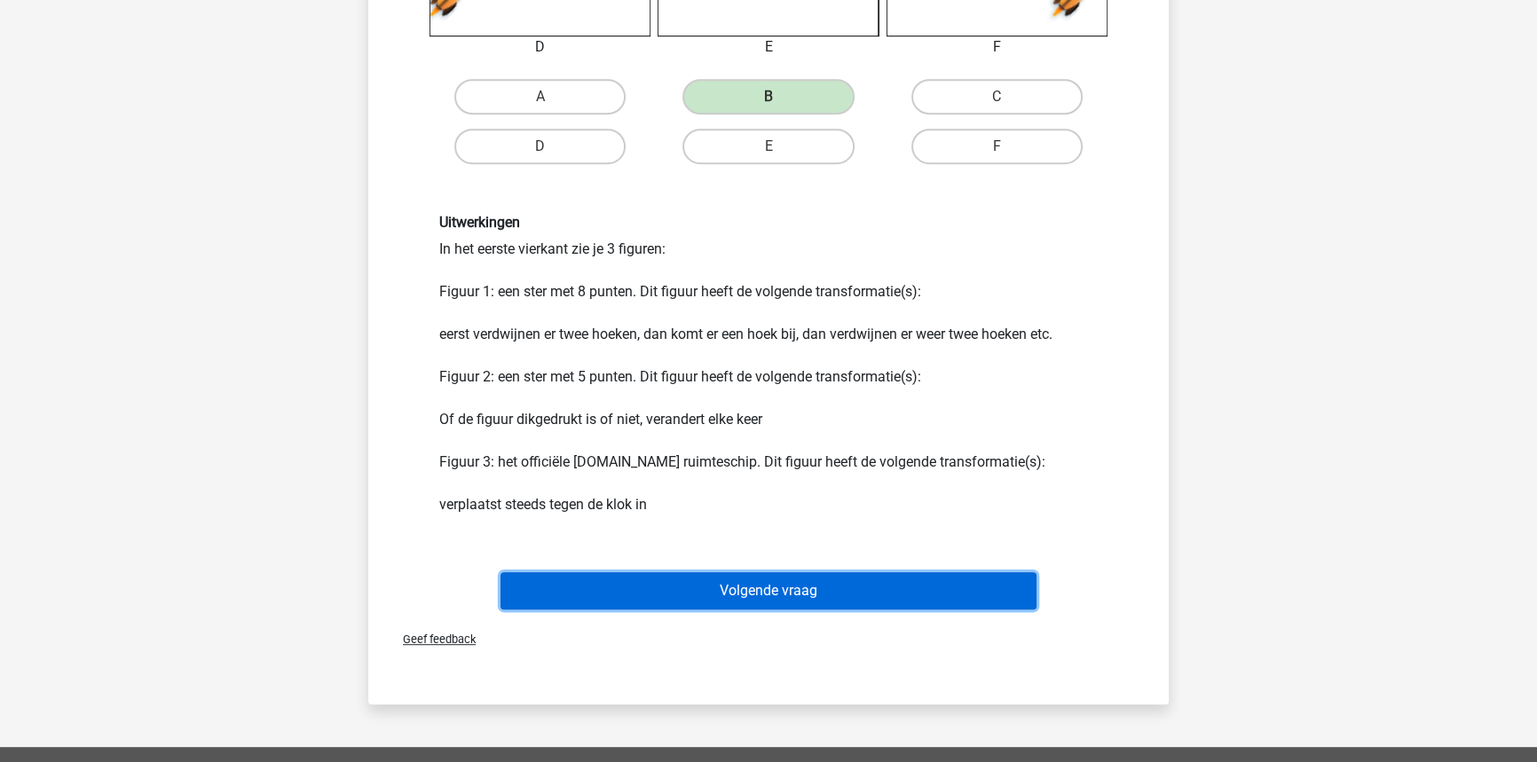
click at [723, 605] on button "Volgende vraag" at bounding box center [768, 590] width 537 height 37
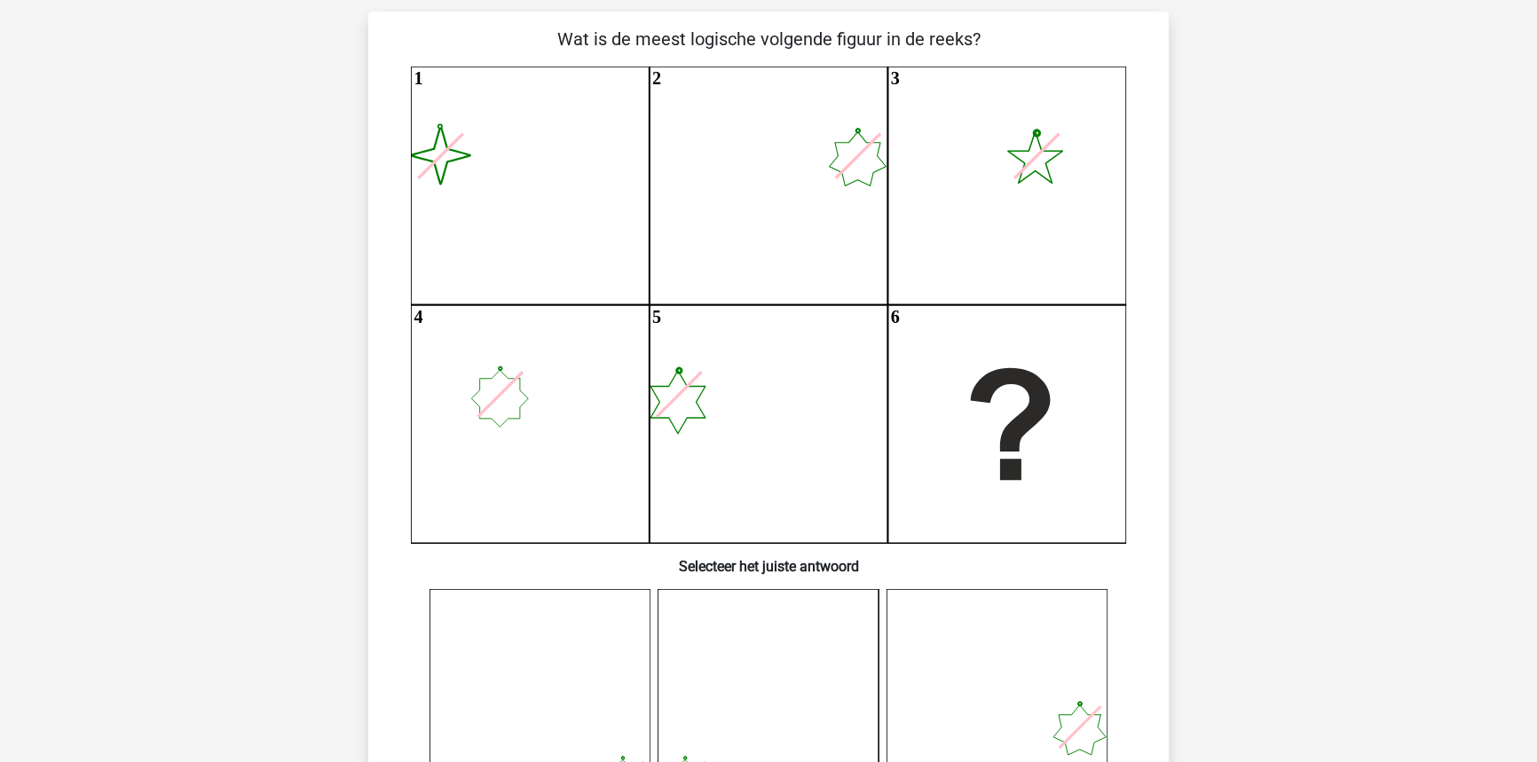
scroll to position [89, 0]
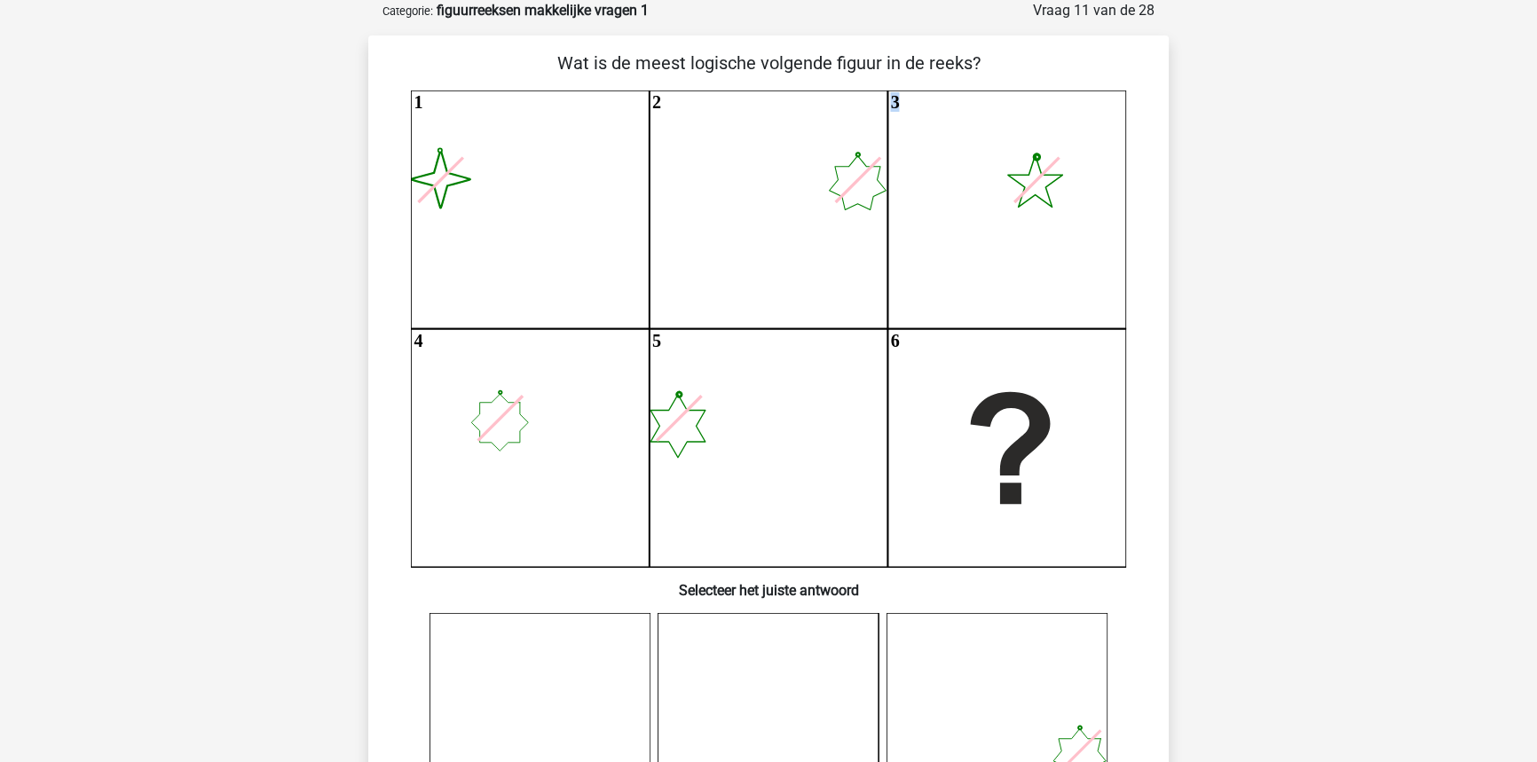
drag, startPoint x: 837, startPoint y: 182, endPoint x: 908, endPoint y: 145, distance: 79.0
click at [940, 158] on icon "image/svg+xml 1 2 3 4 5 6" at bounding box center [768, 328] width 715 height 476
click at [822, 181] on icon "image/svg+xml 1 2 3 4 5 6" at bounding box center [768, 328] width 715 height 476
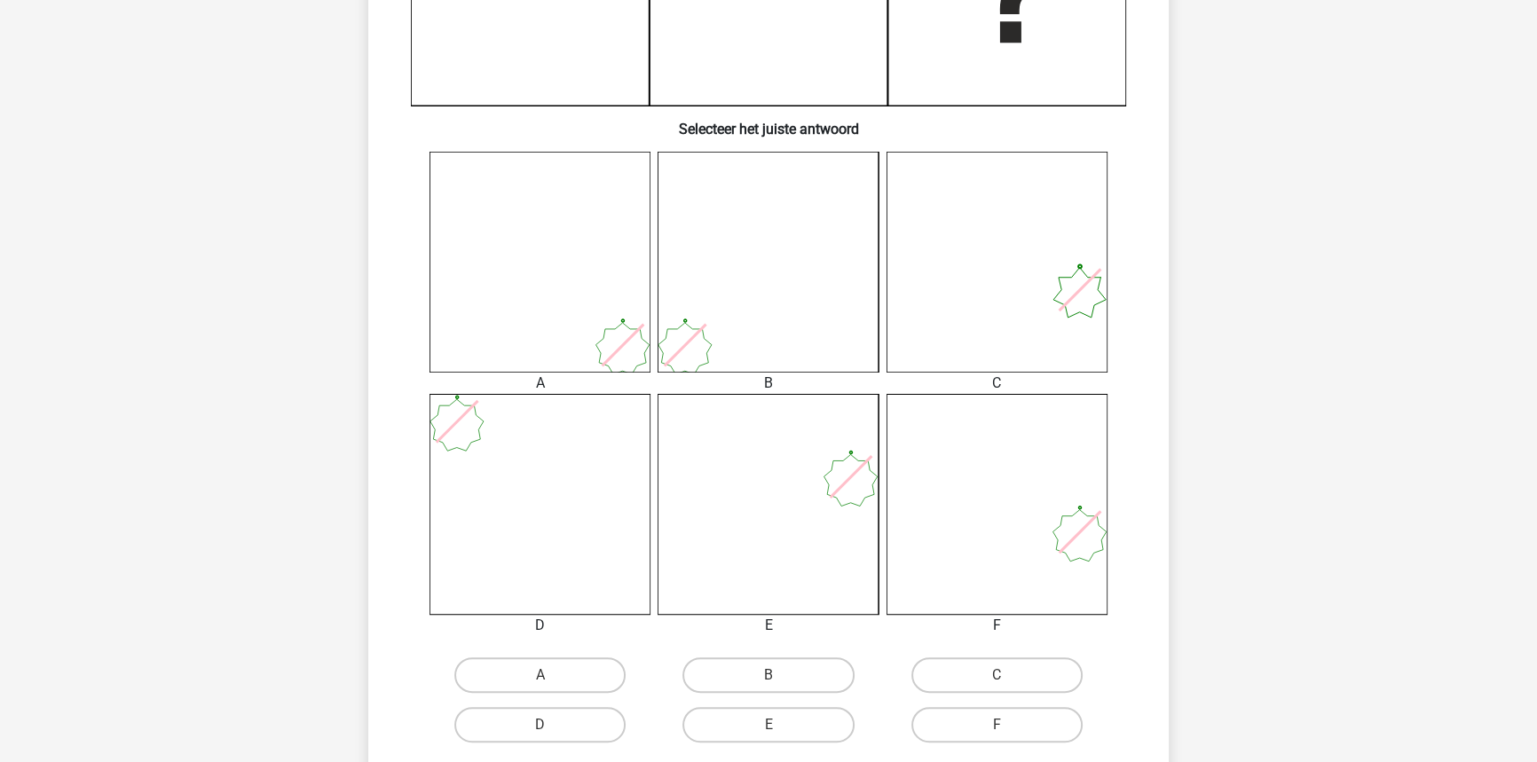
scroll to position [572, 0]
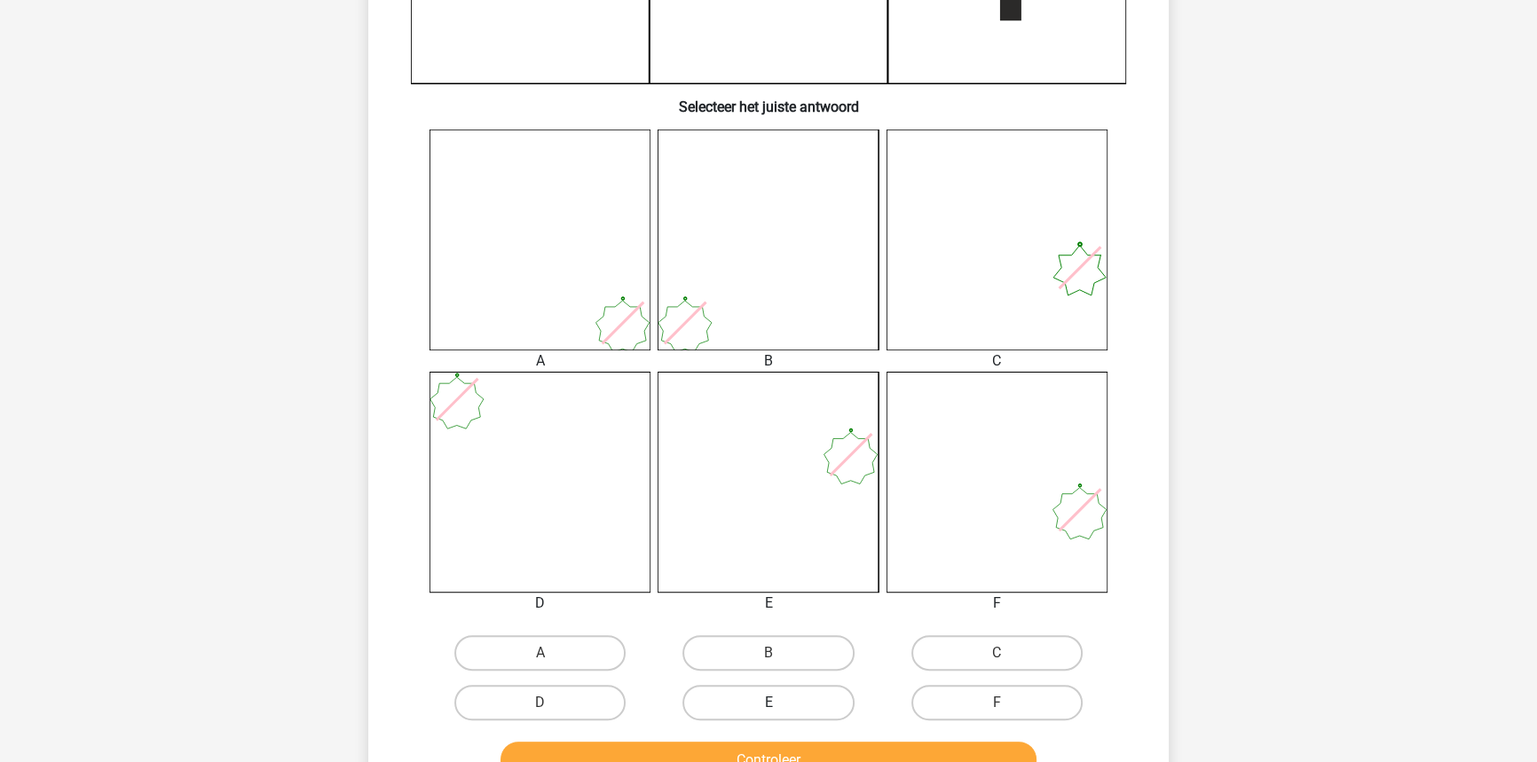
click at [771, 696] on label "E" at bounding box center [767, 702] width 171 height 35
click at [771, 703] on input "E" at bounding box center [774, 709] width 12 height 12
radio input "true"
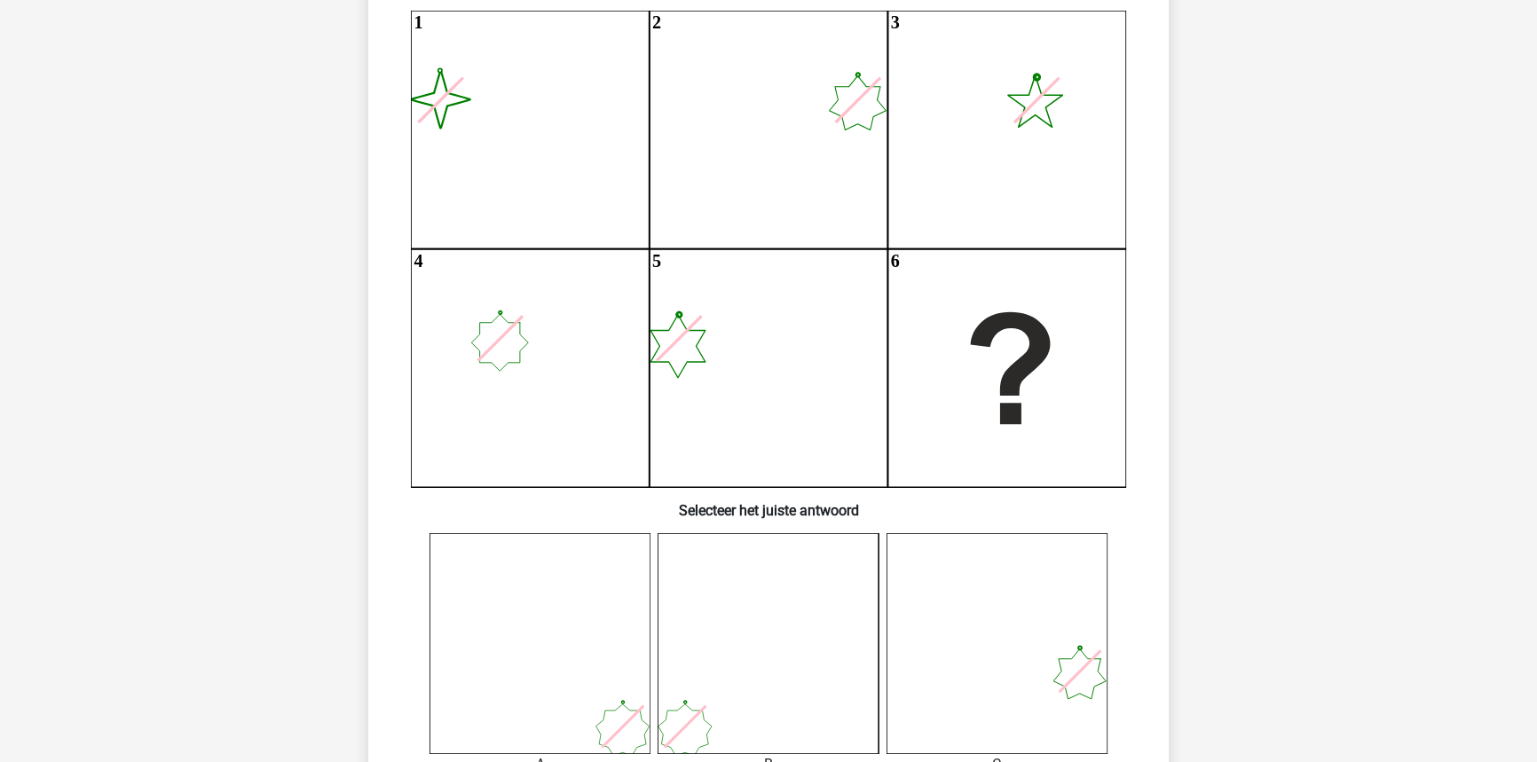
scroll to position [734, 0]
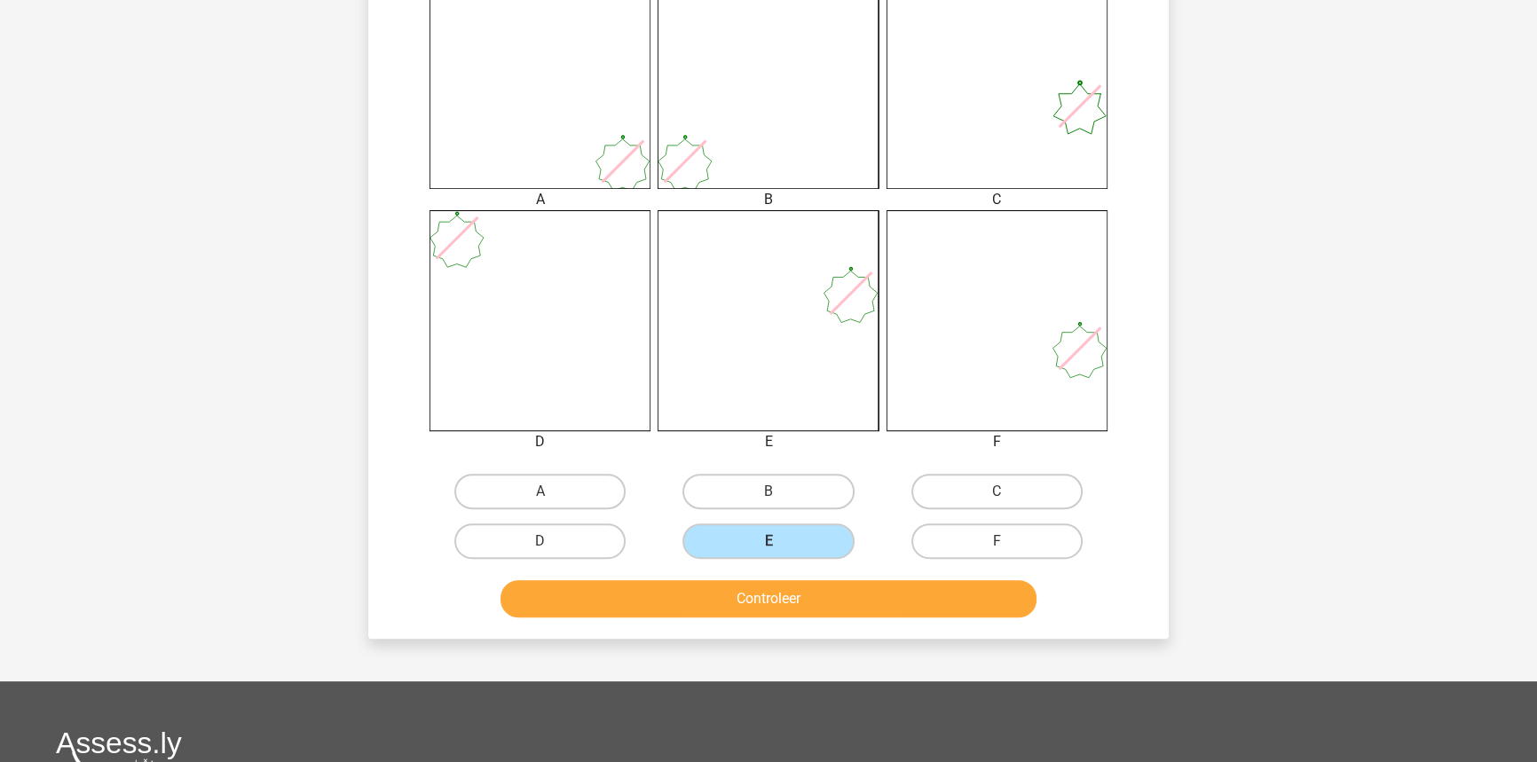
drag, startPoint x: 1138, startPoint y: 503, endPoint x: 1056, endPoint y: 601, distance: 127.8
click at [1082, 601] on div "Controleer" at bounding box center [768, 602] width 685 height 44
click at [987, 608] on button "Controleer" at bounding box center [768, 598] width 537 height 37
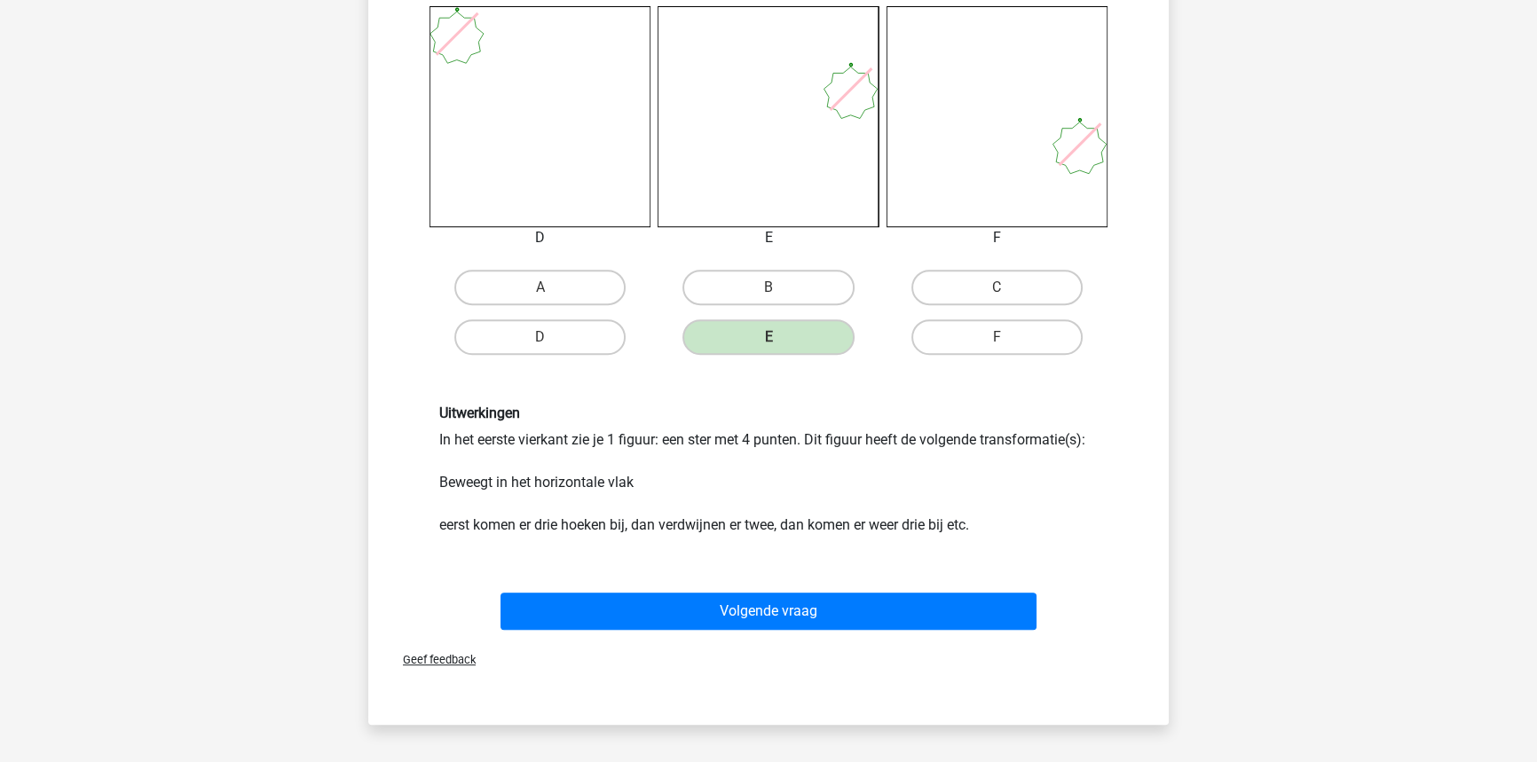
scroll to position [1056, 0]
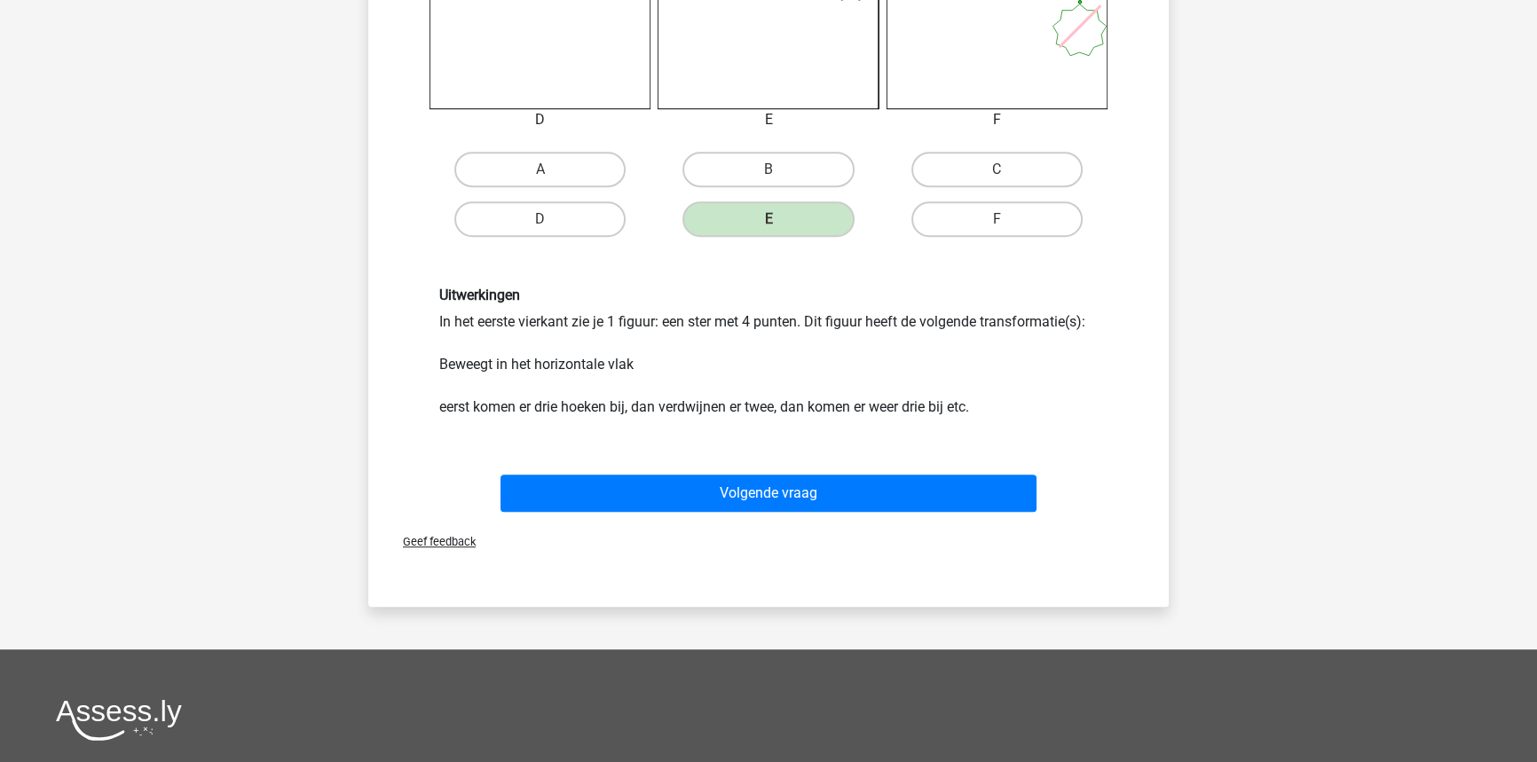
click at [866, 511] on div "Volgende vraag" at bounding box center [768, 497] width 685 height 44
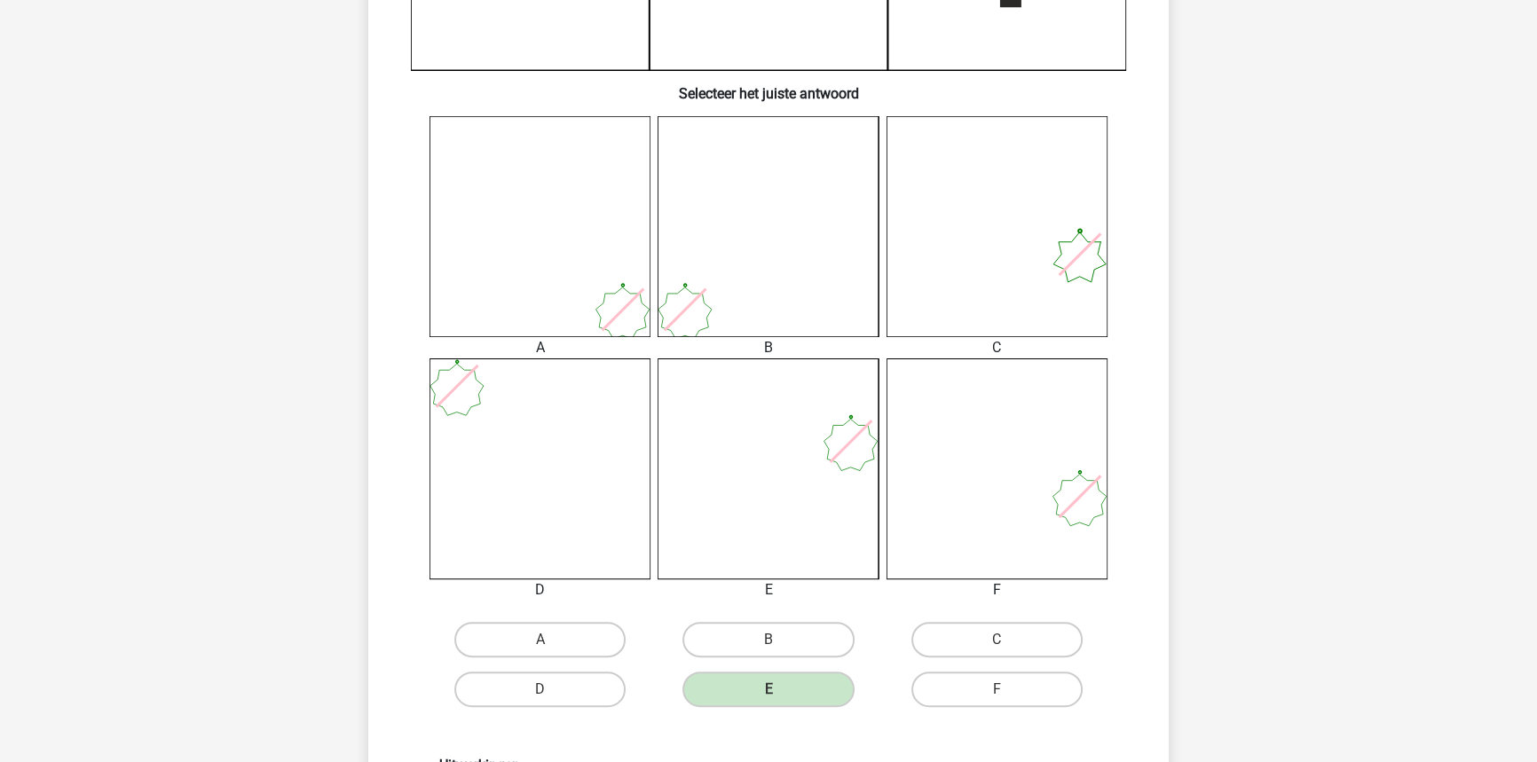
scroll to position [572, 0]
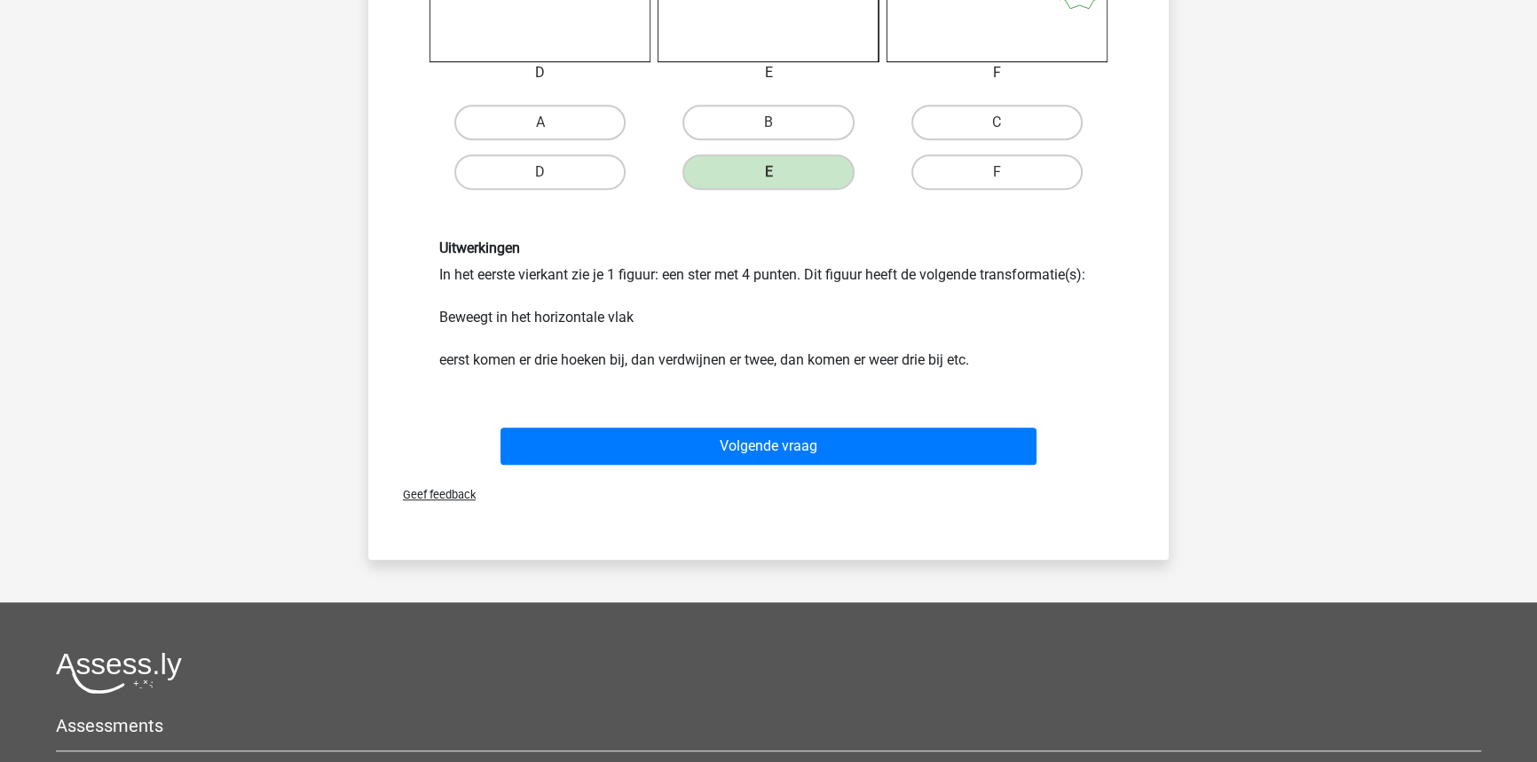
drag, startPoint x: 1127, startPoint y: 348, endPoint x: 1100, endPoint y: 453, distance: 108.9
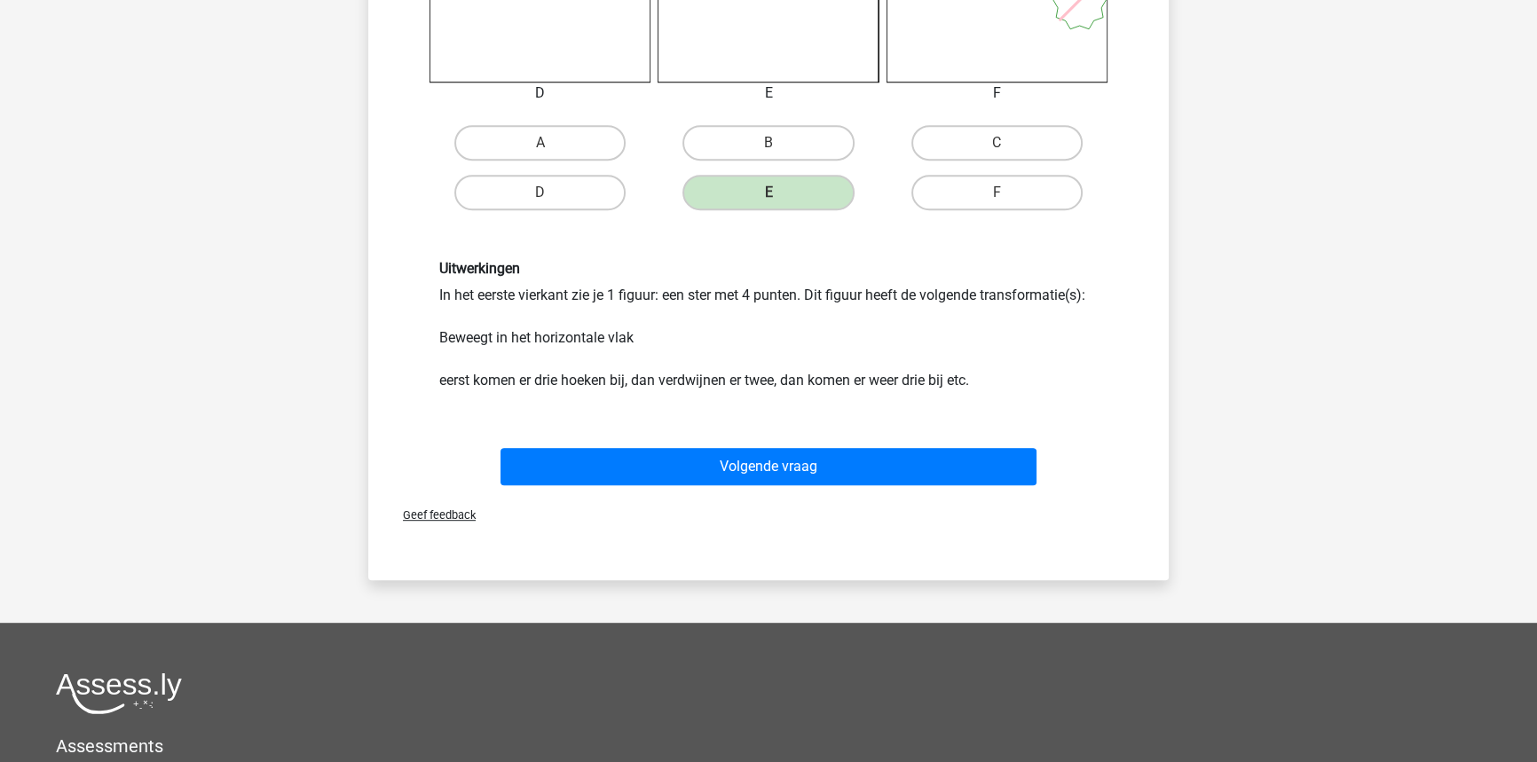
drag, startPoint x: 886, startPoint y: 398, endPoint x: 886, endPoint y: 425, distance: 26.6
click at [886, 401] on div "Uitwerkingen In het eerste vierkant zie je 1 figuur: een ster met 4 punten. Dit…" at bounding box center [768, 325] width 743 height 216
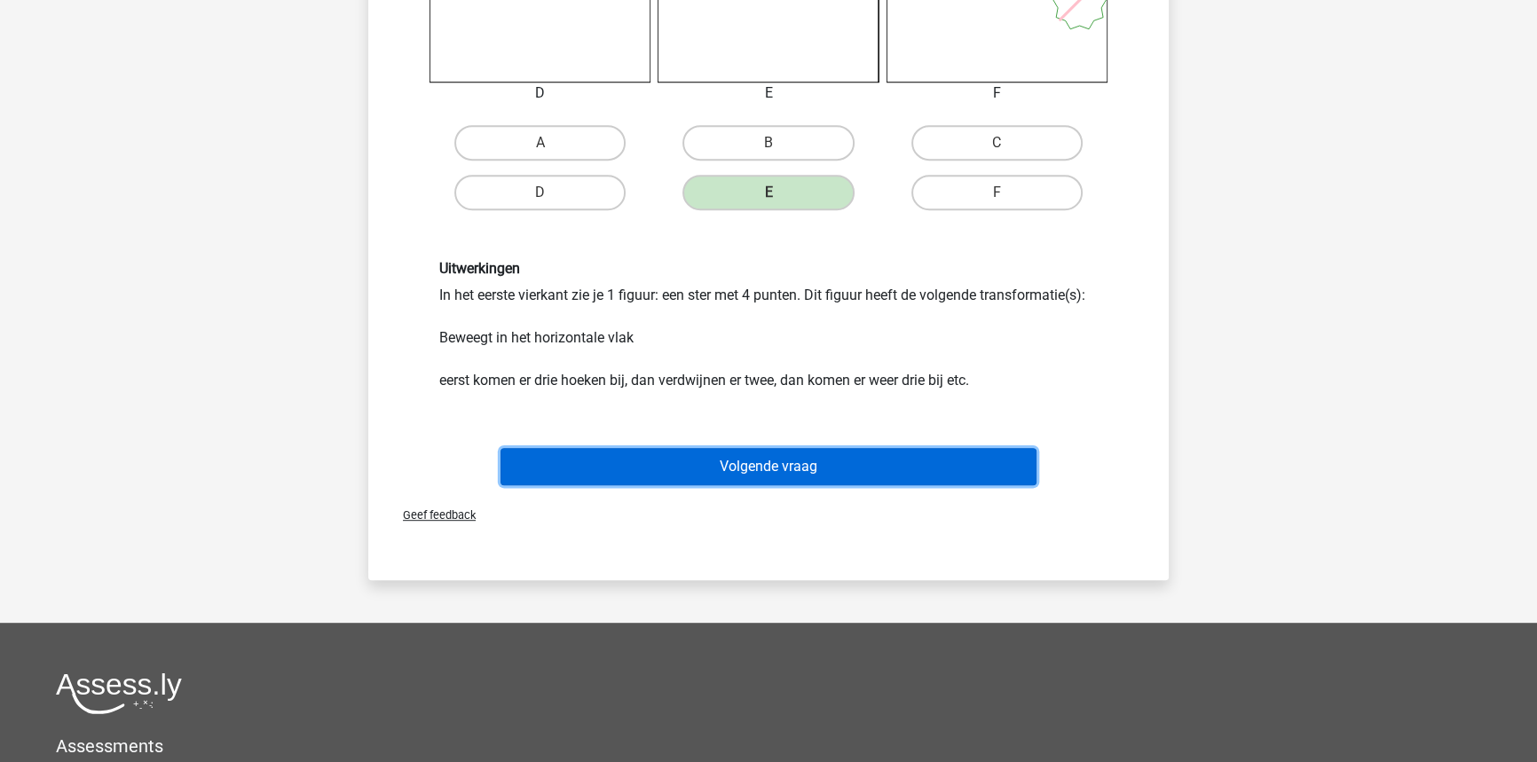
click at [886, 468] on button "Volgende vraag" at bounding box center [768, 466] width 537 height 37
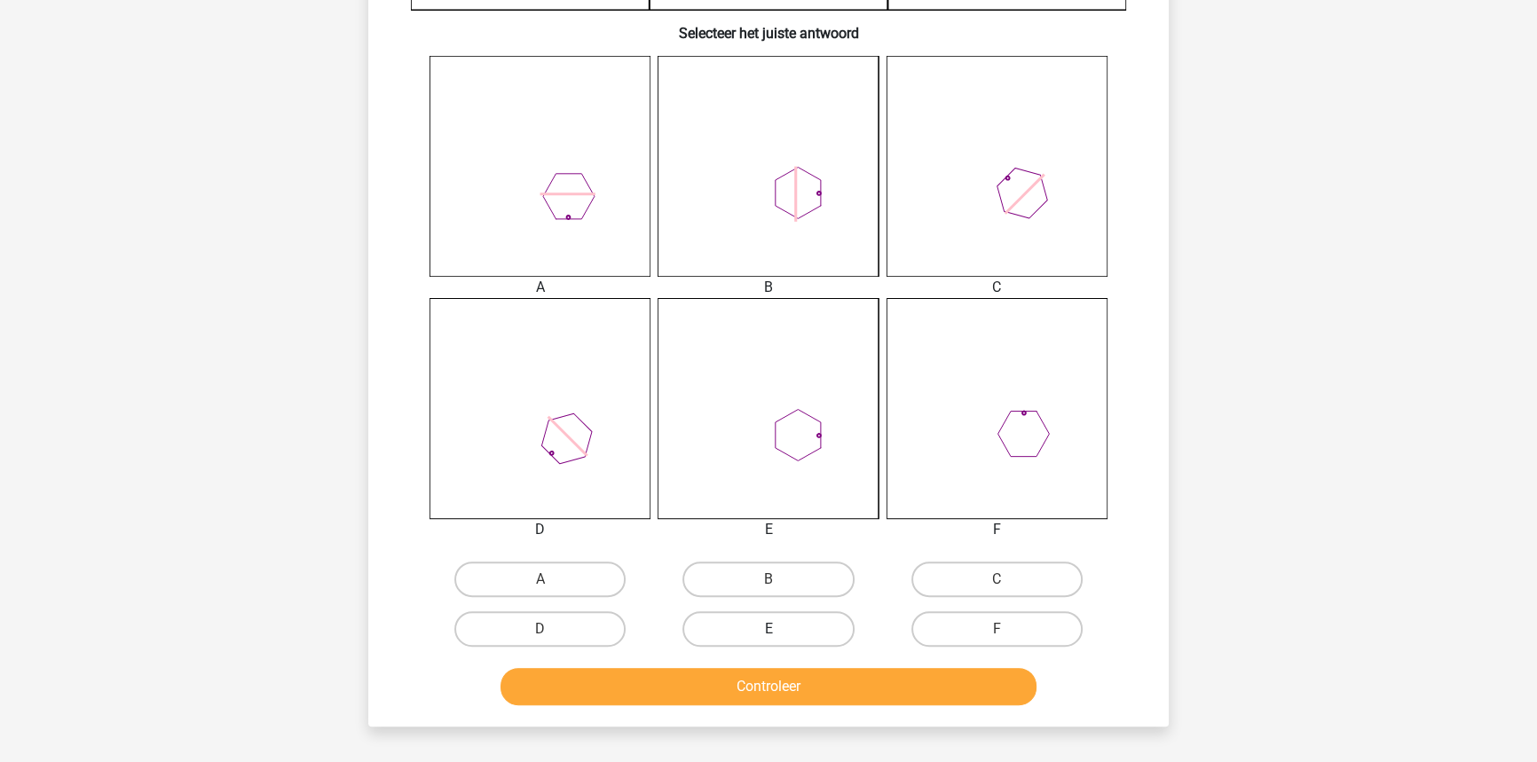
scroll to position [653, 0]
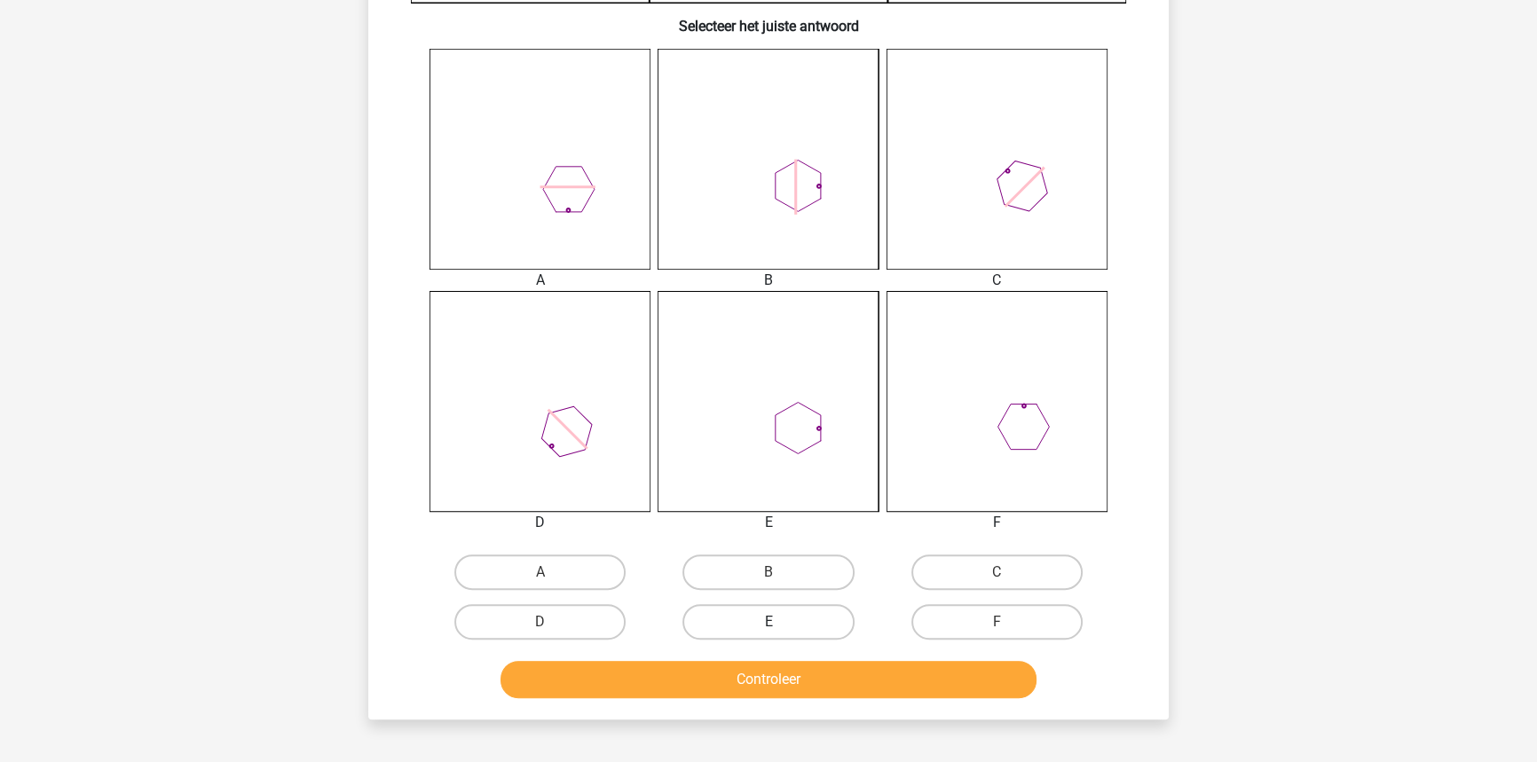
click at [806, 616] on label "E" at bounding box center [767, 621] width 171 height 35
click at [780, 622] on input "E" at bounding box center [774, 628] width 12 height 12
radio input "true"
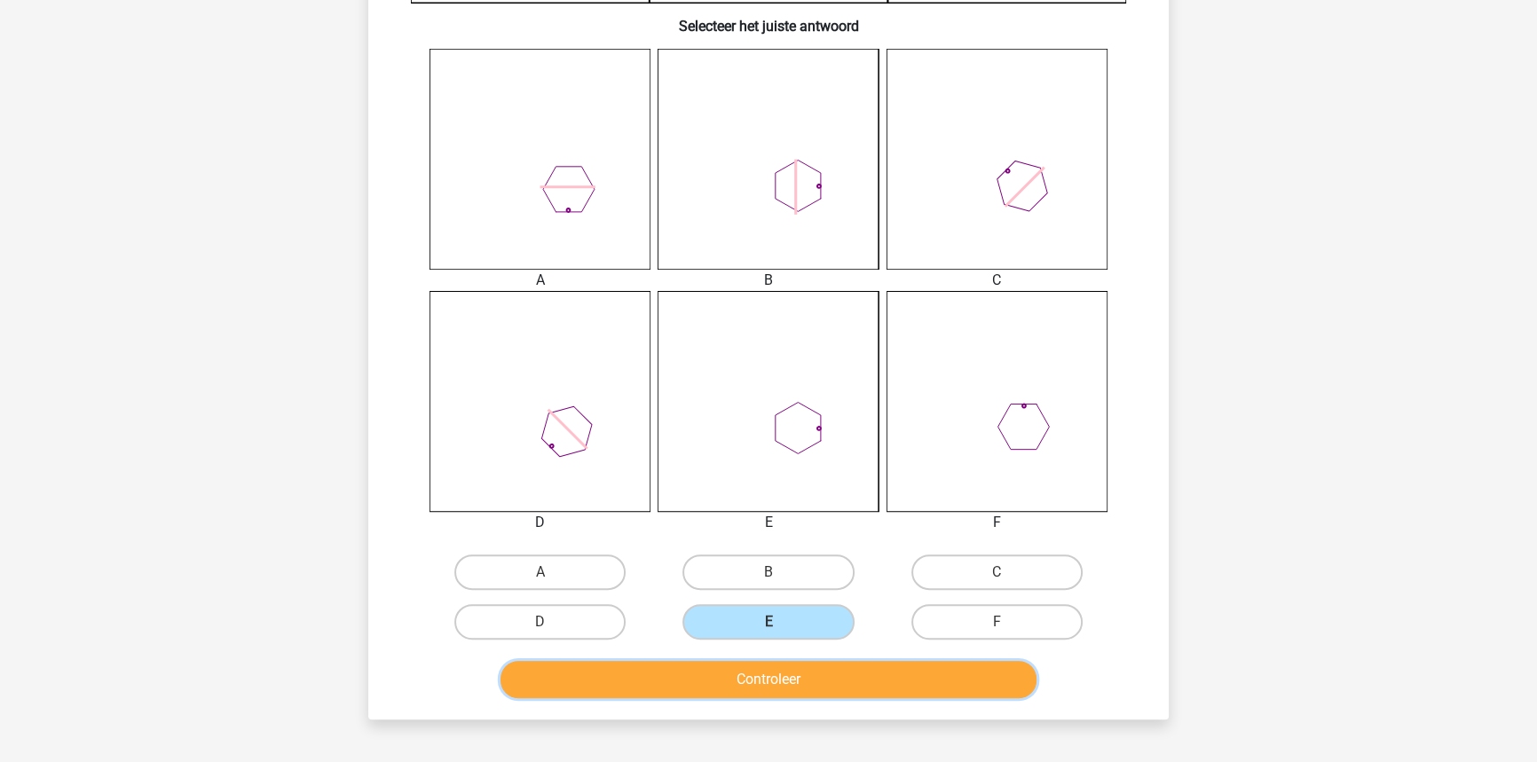
click at [810, 678] on button "Controleer" at bounding box center [768, 679] width 537 height 37
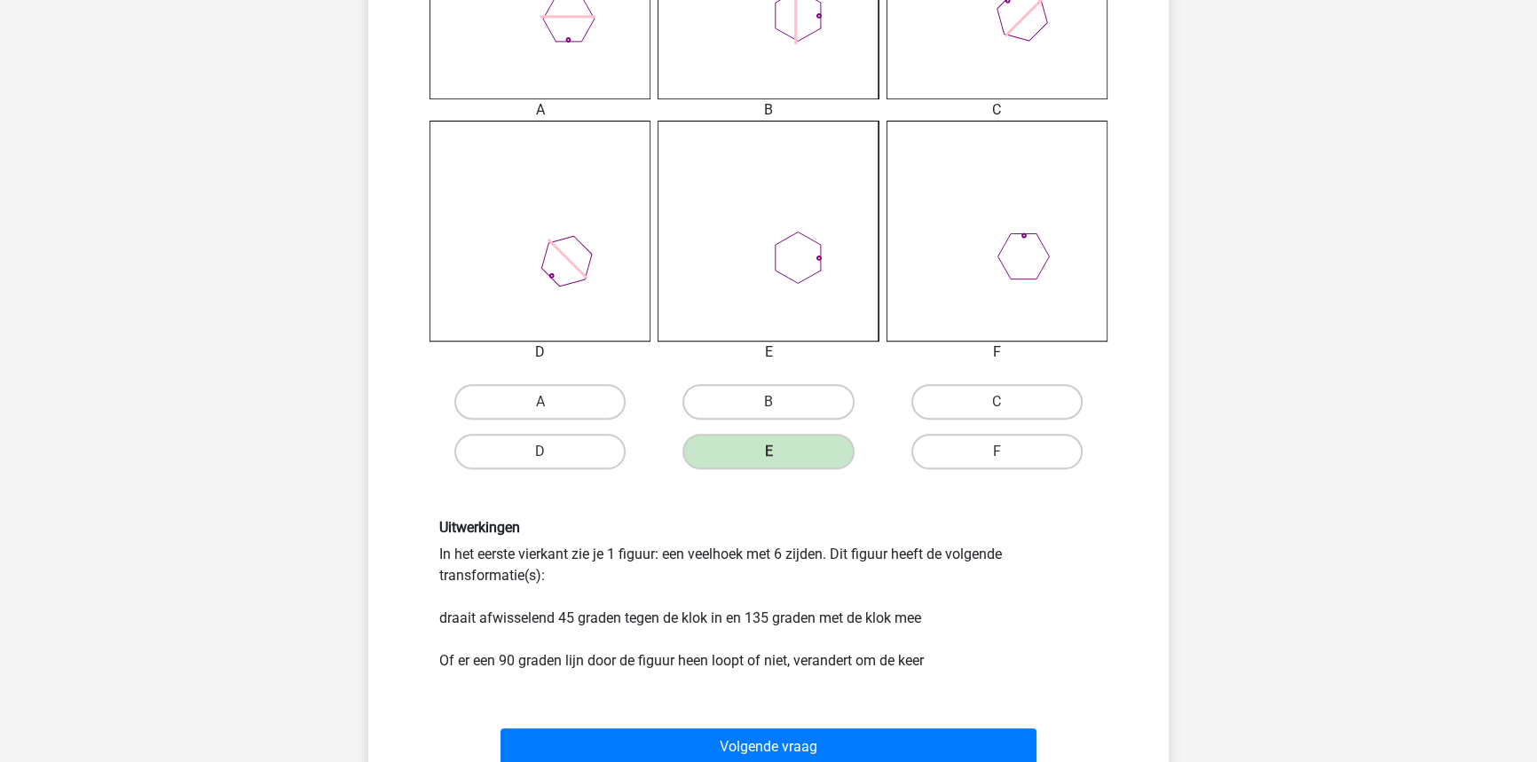
scroll to position [895, 0]
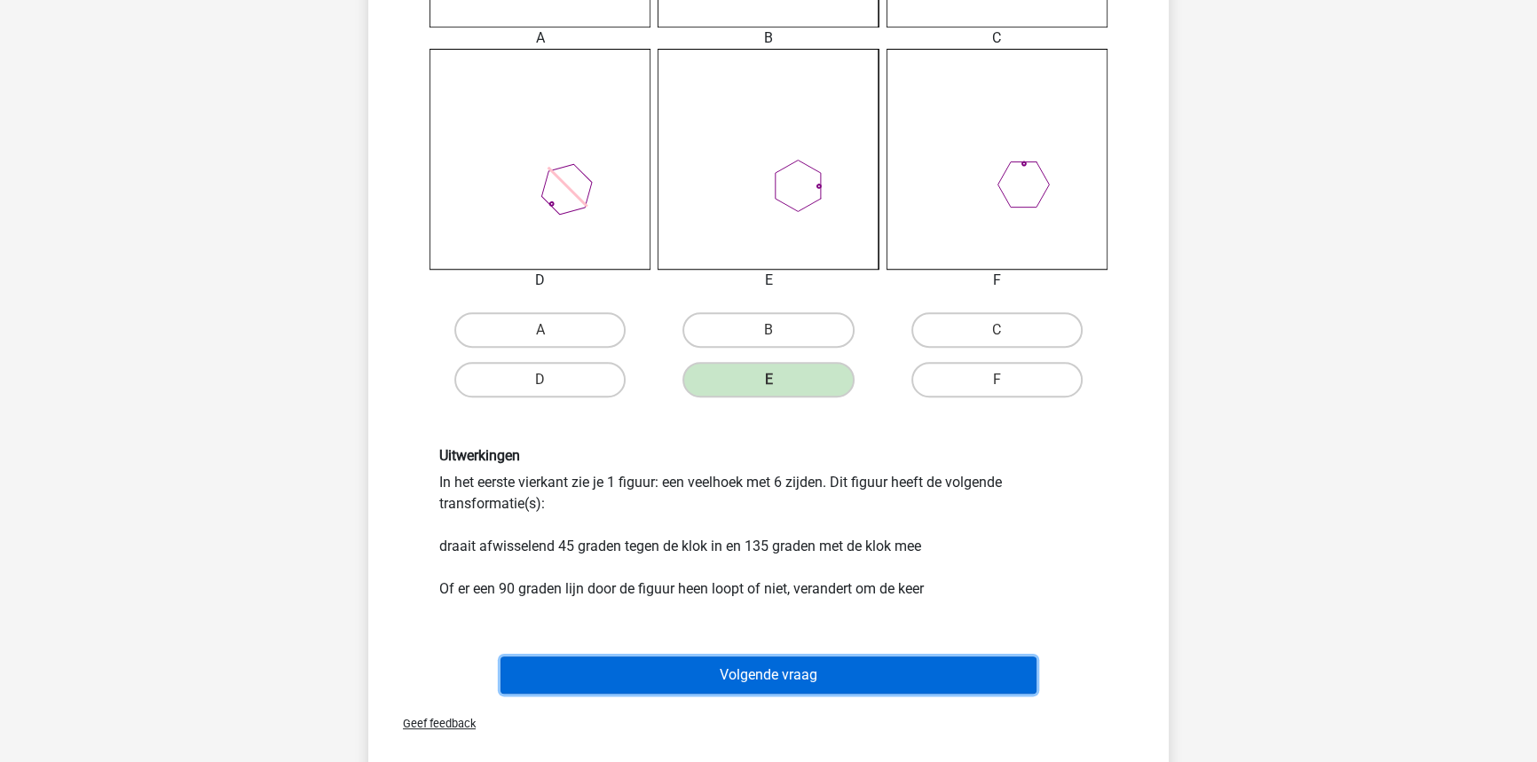
click at [829, 663] on button "Volgende vraag" at bounding box center [768, 675] width 537 height 37
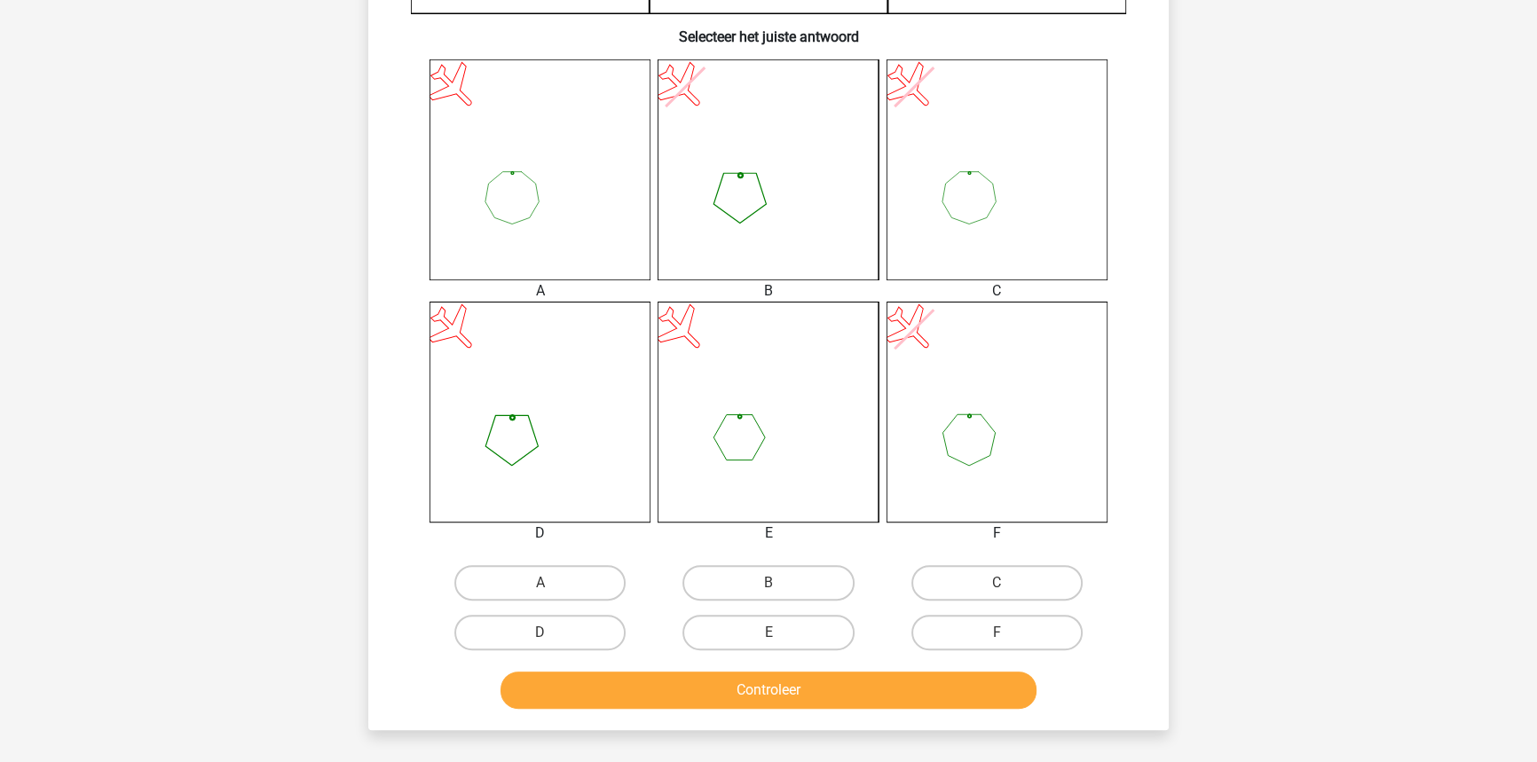
scroll to position [645, 0]
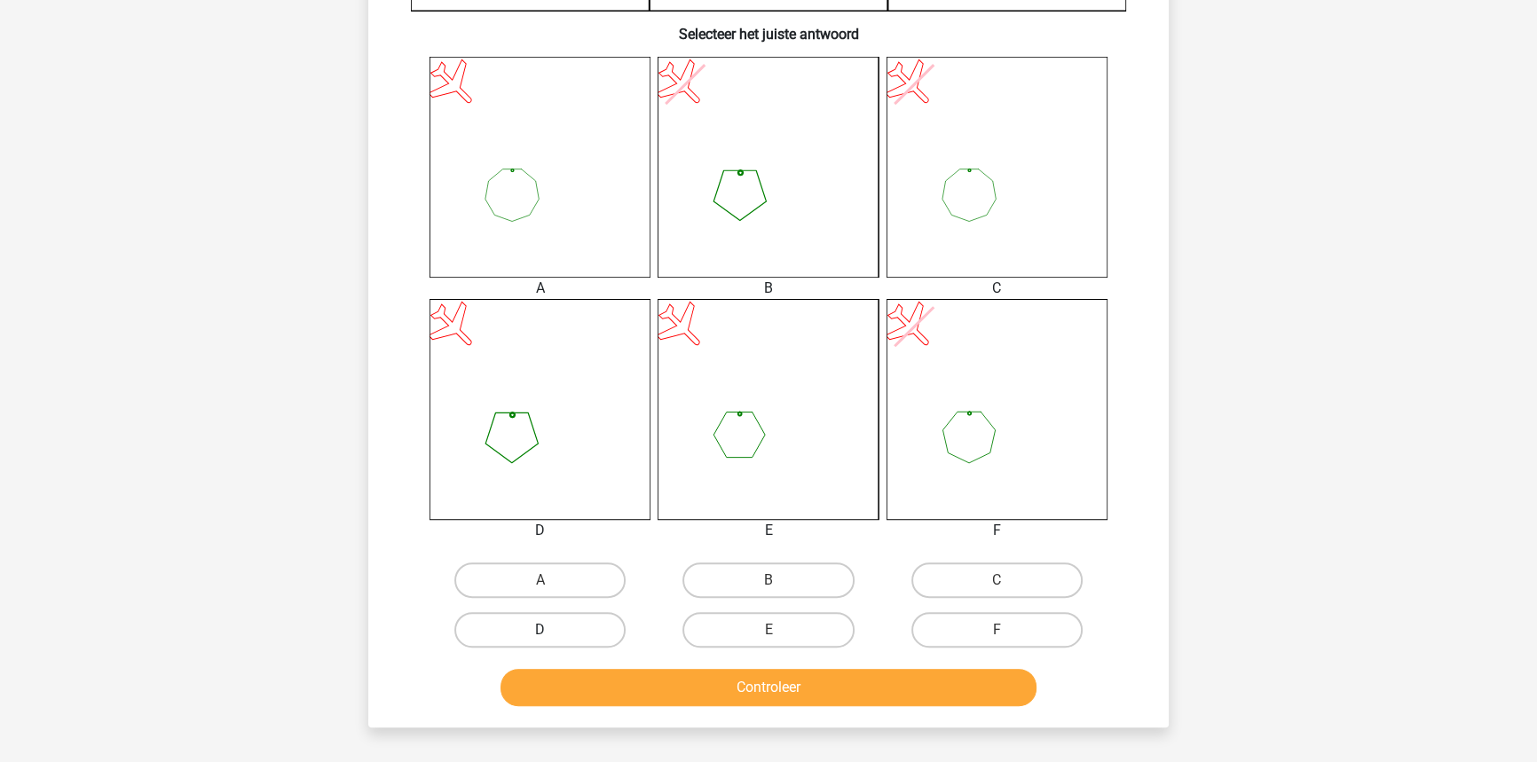
click at [571, 624] on label "D" at bounding box center [539, 629] width 171 height 35
click at [552, 630] on input "D" at bounding box center [546, 636] width 12 height 12
radio input "true"
click at [626, 697] on button "Controleer" at bounding box center [768, 687] width 537 height 37
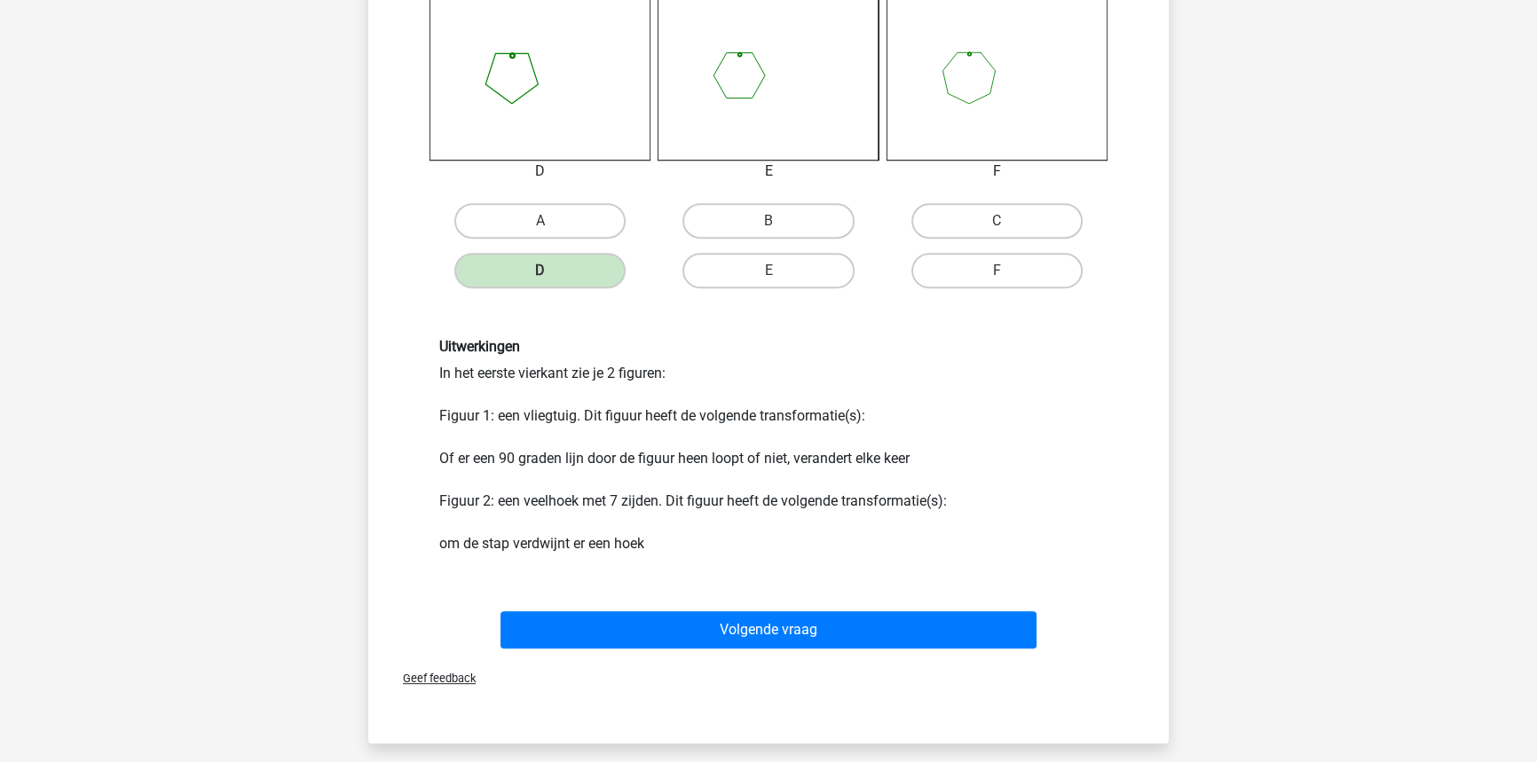
scroll to position [1048, 0]
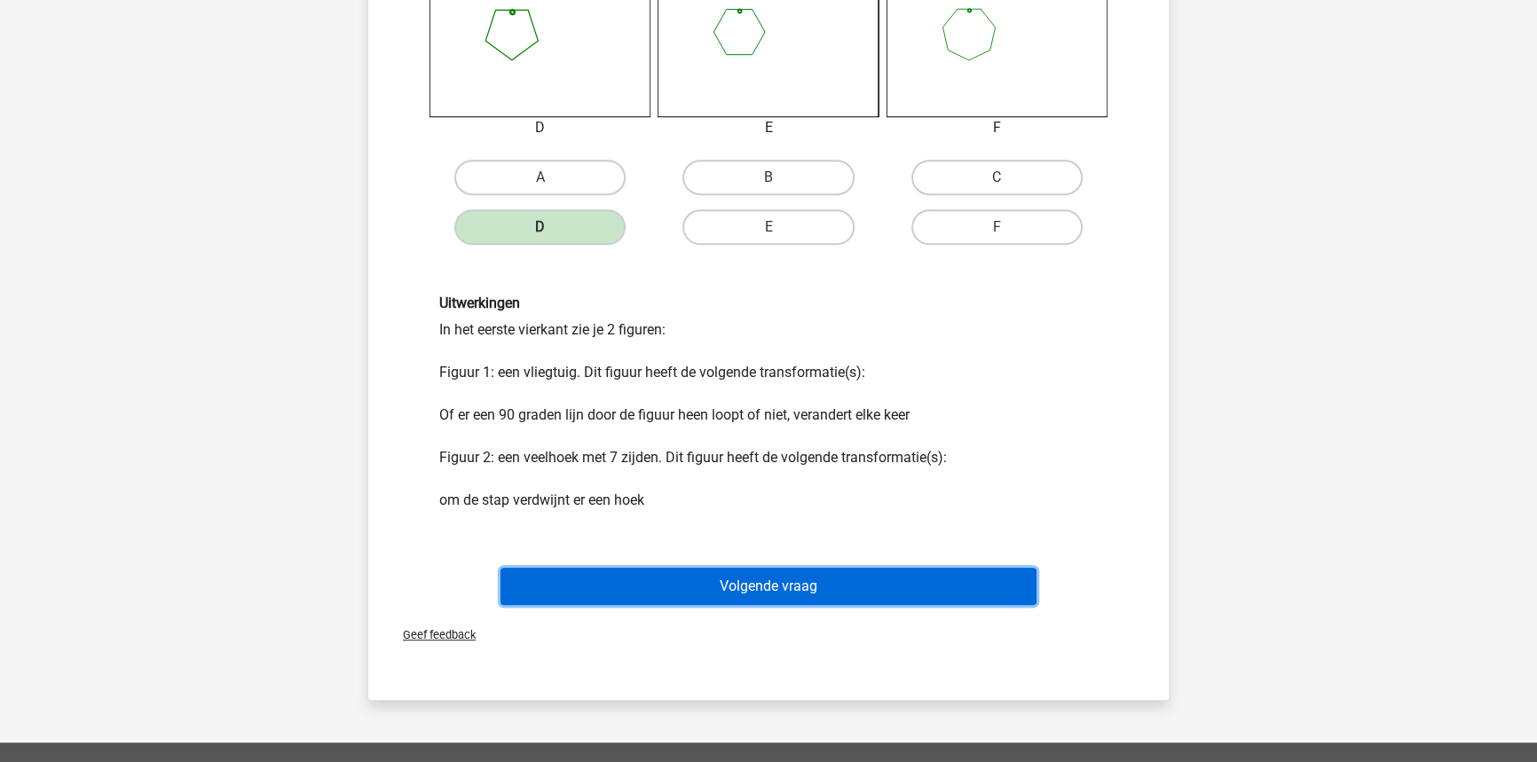
click at [692, 595] on button "Volgende vraag" at bounding box center [768, 586] width 537 height 37
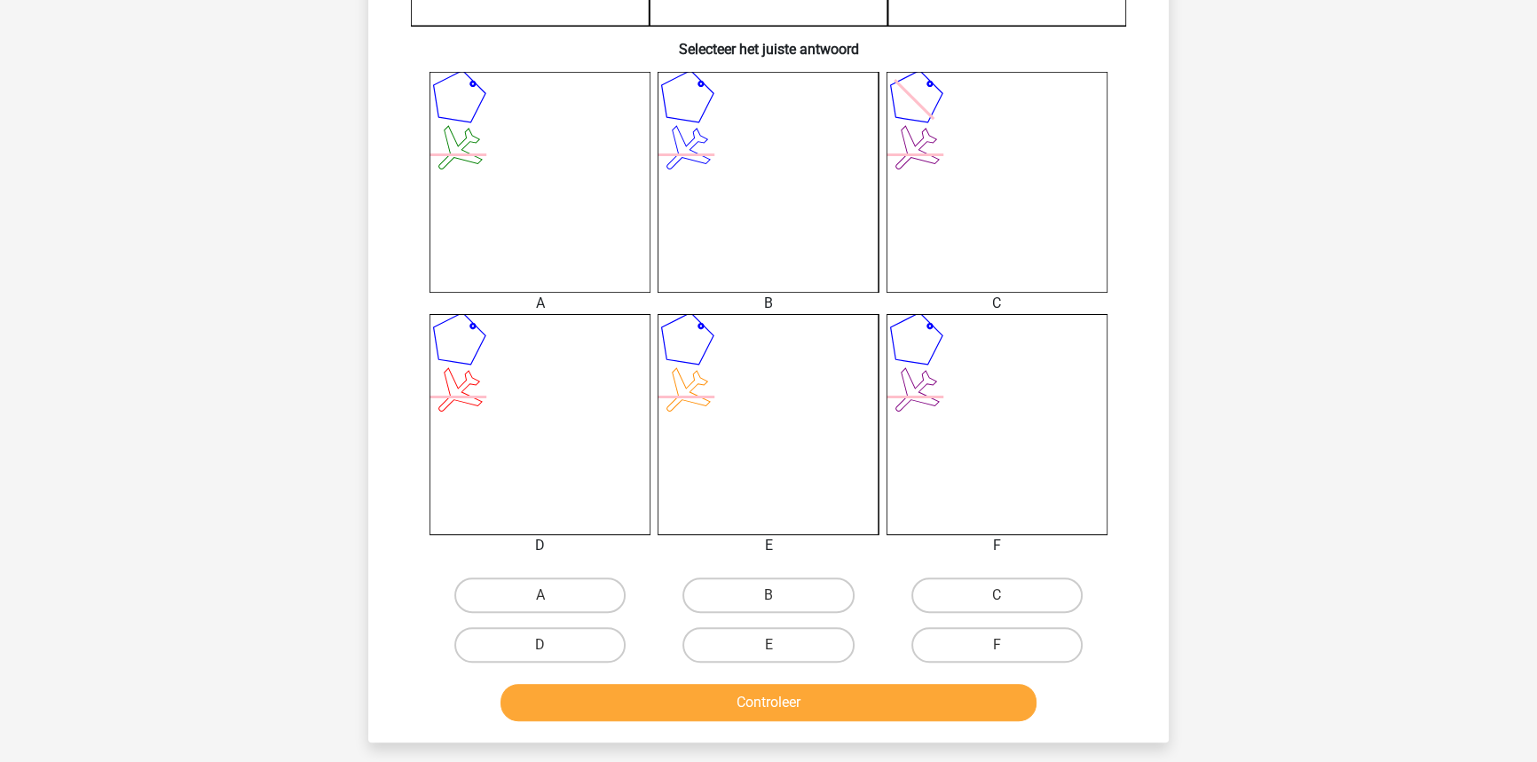
scroll to position [645, 0]
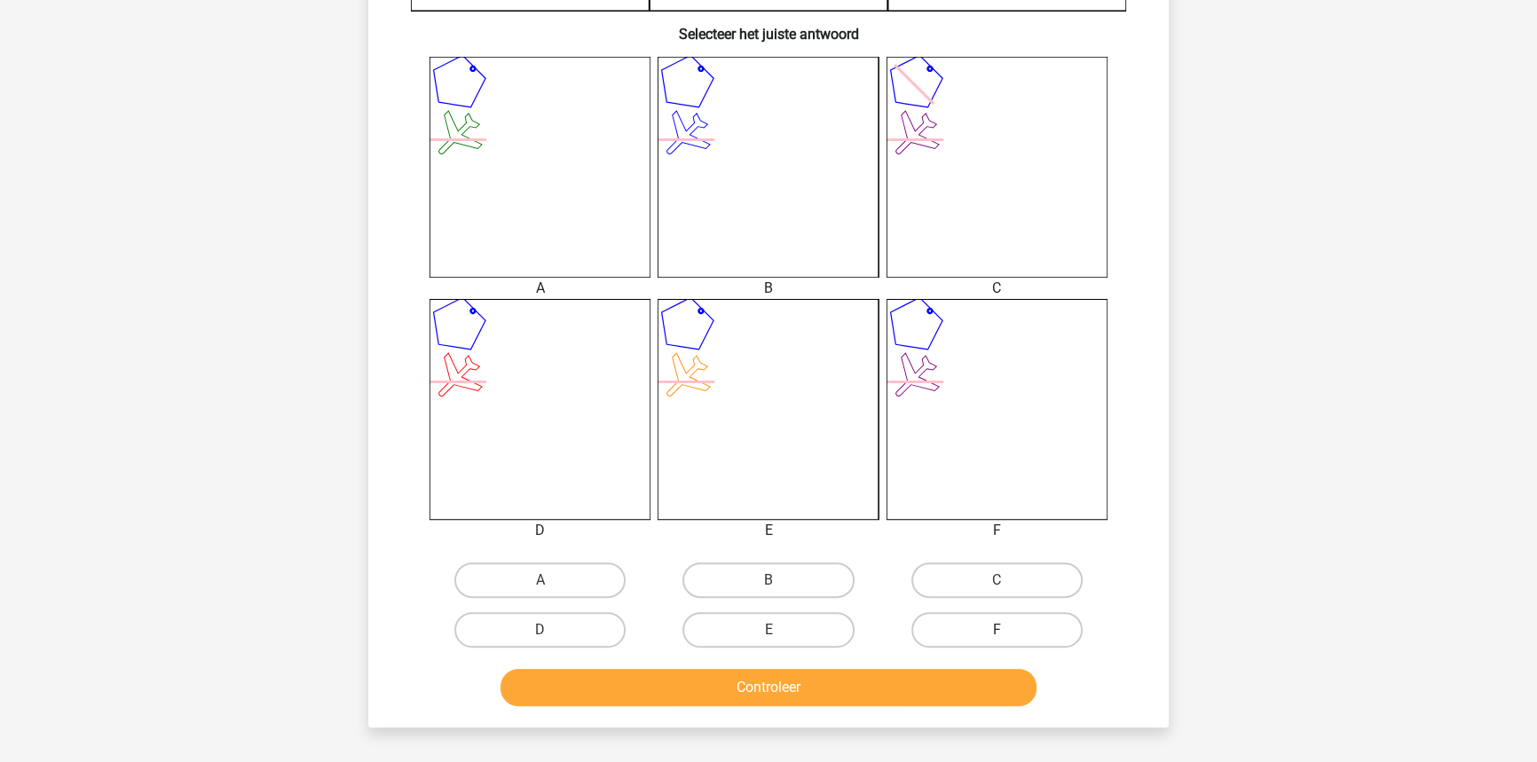
drag, startPoint x: 943, startPoint y: 614, endPoint x: 915, endPoint y: 654, distance: 49.0
click at [943, 616] on label "F" at bounding box center [996, 629] width 171 height 35
click at [996, 630] on input "F" at bounding box center [1002, 636] width 12 height 12
radio input "true"
click at [892, 691] on button "Controleer" at bounding box center [768, 687] width 537 height 37
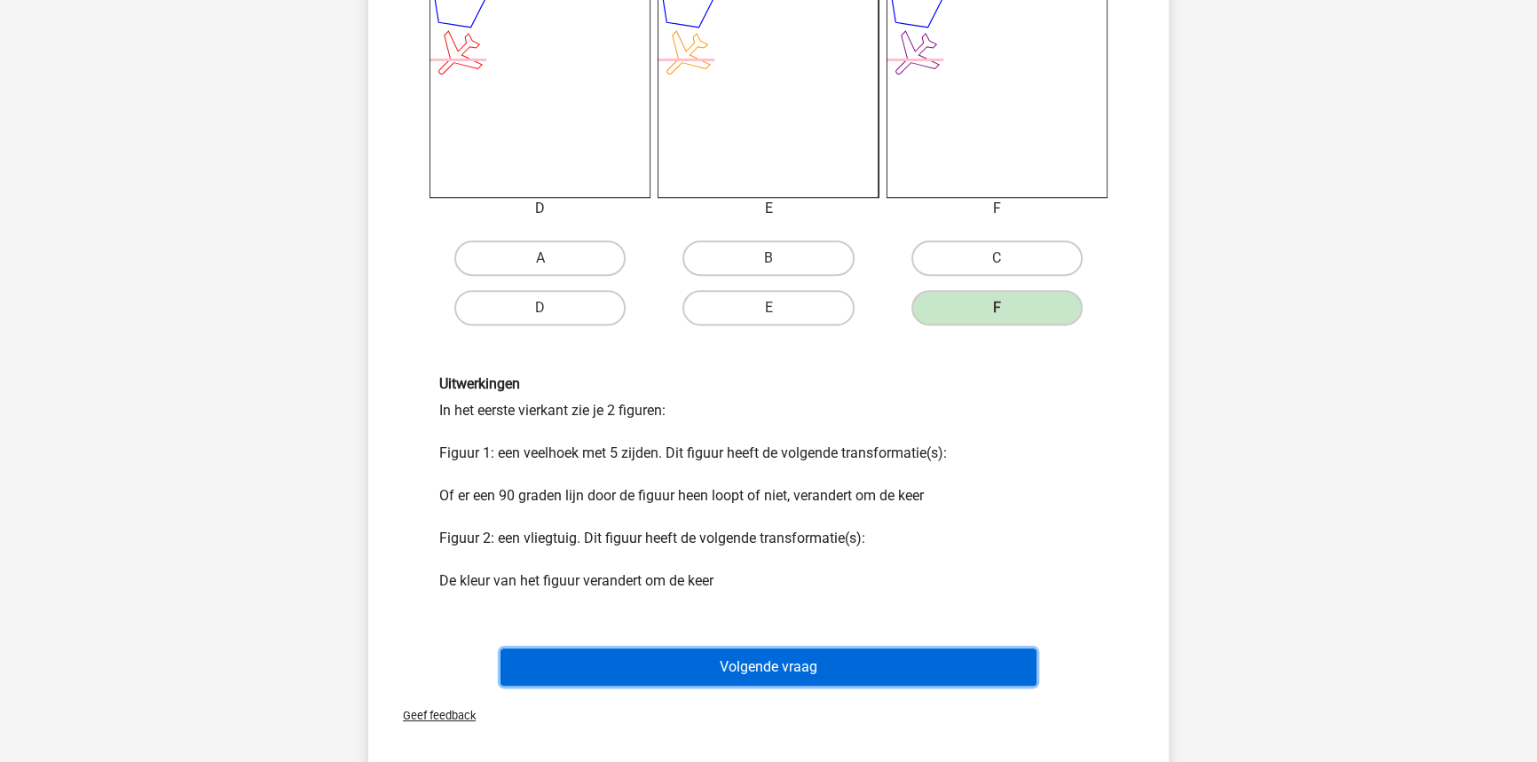
click at [812, 664] on button "Volgende vraag" at bounding box center [768, 667] width 537 height 37
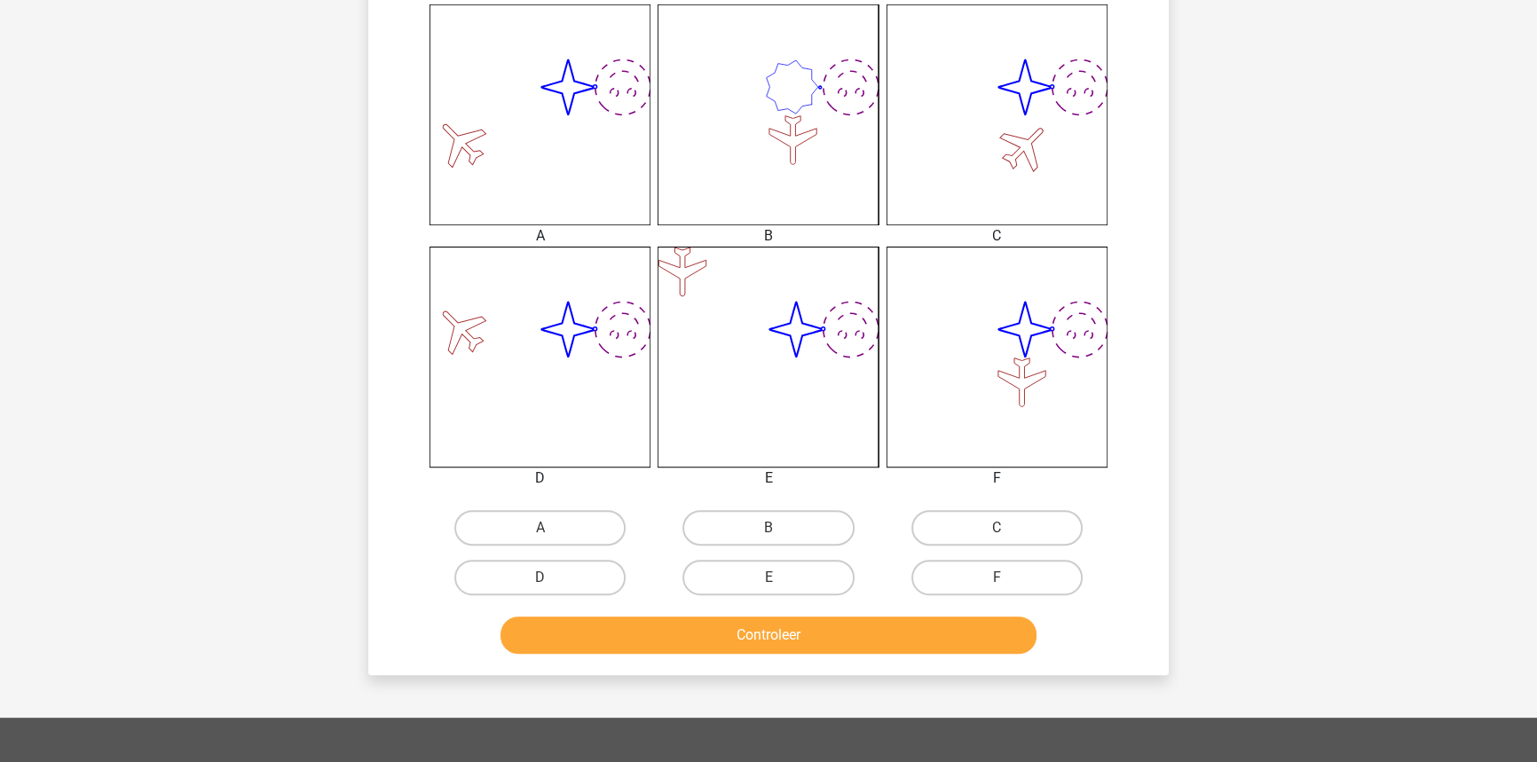
scroll to position [726, 0]
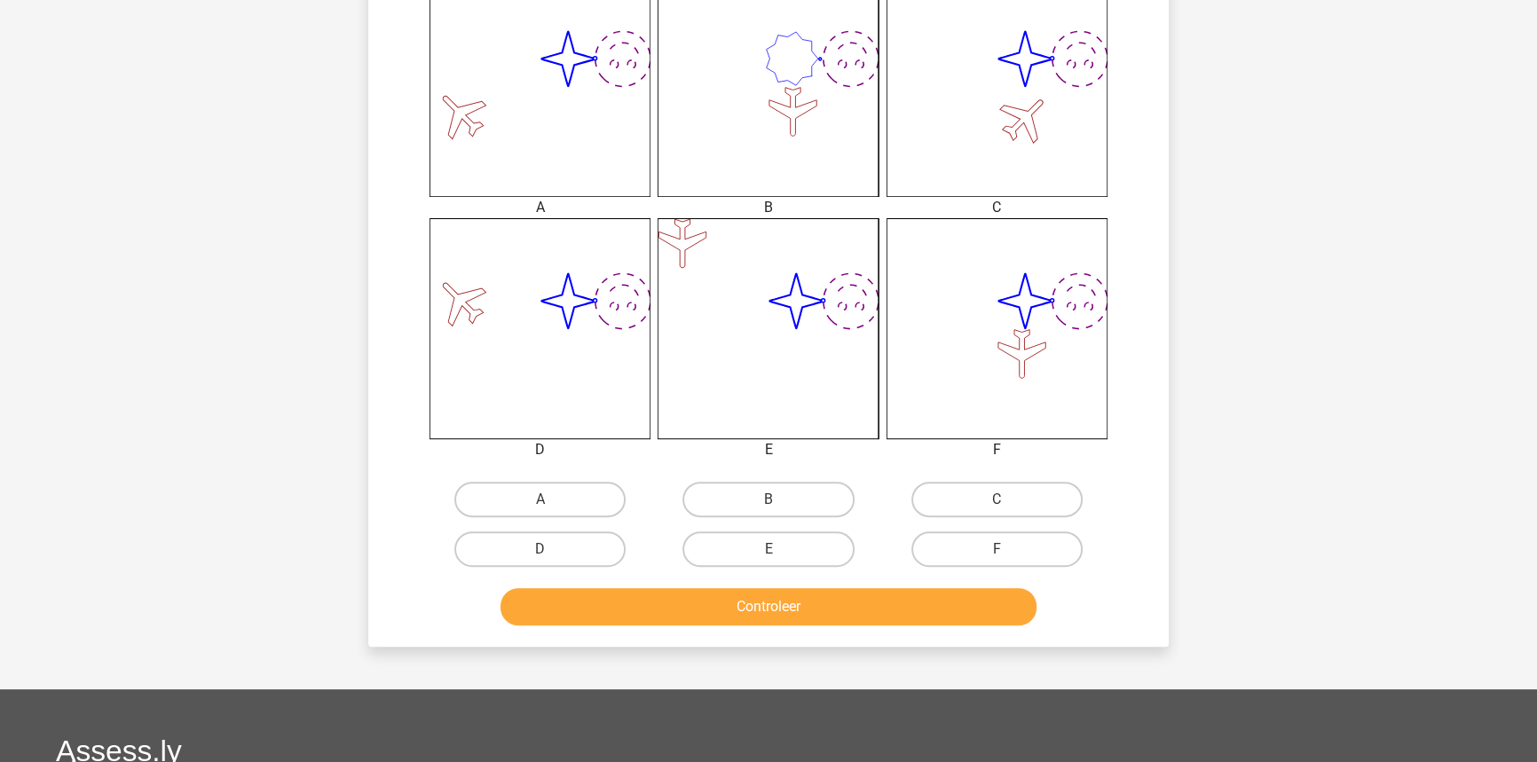
drag, startPoint x: 1017, startPoint y: 546, endPoint x: 1002, endPoint y: 568, distance: 26.3
click at [1017, 546] on label "F" at bounding box center [996, 548] width 171 height 35
click at [1008, 549] on input "F" at bounding box center [1002, 555] width 12 height 12
radio input "true"
click at [970, 598] on button "Controleer" at bounding box center [768, 606] width 537 height 37
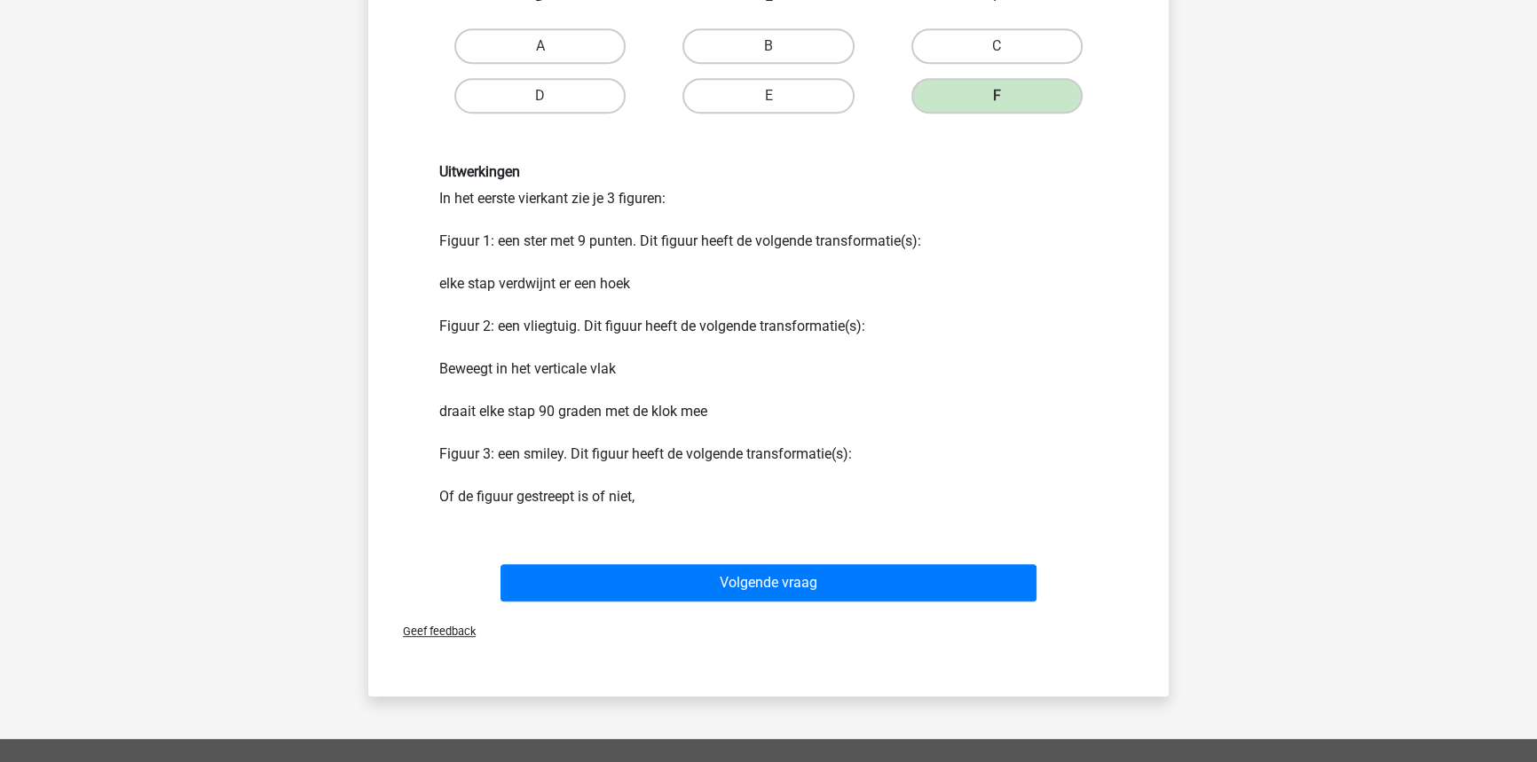
scroll to position [1209, 0]
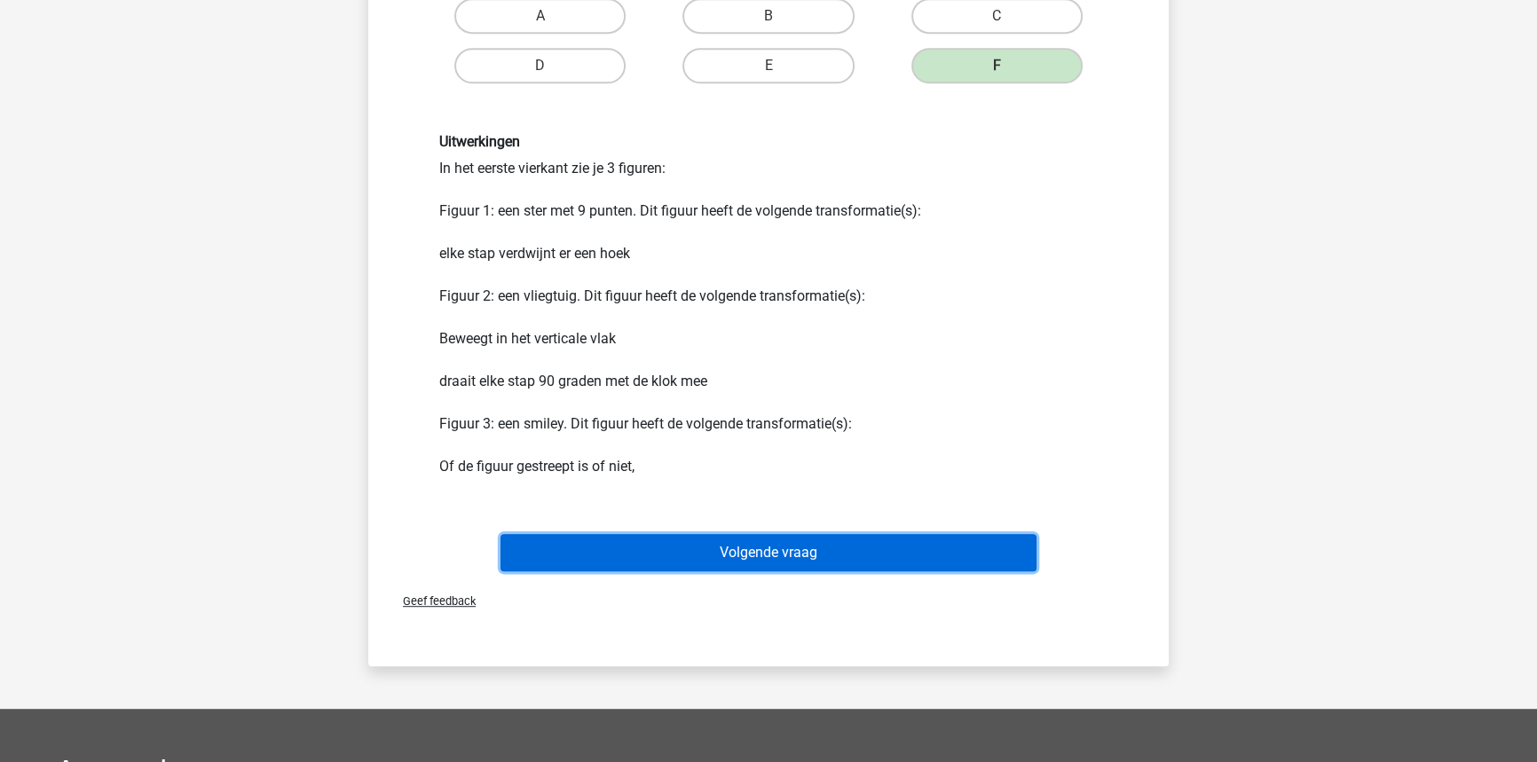
click at [842, 553] on button "Volgende vraag" at bounding box center [768, 552] width 537 height 37
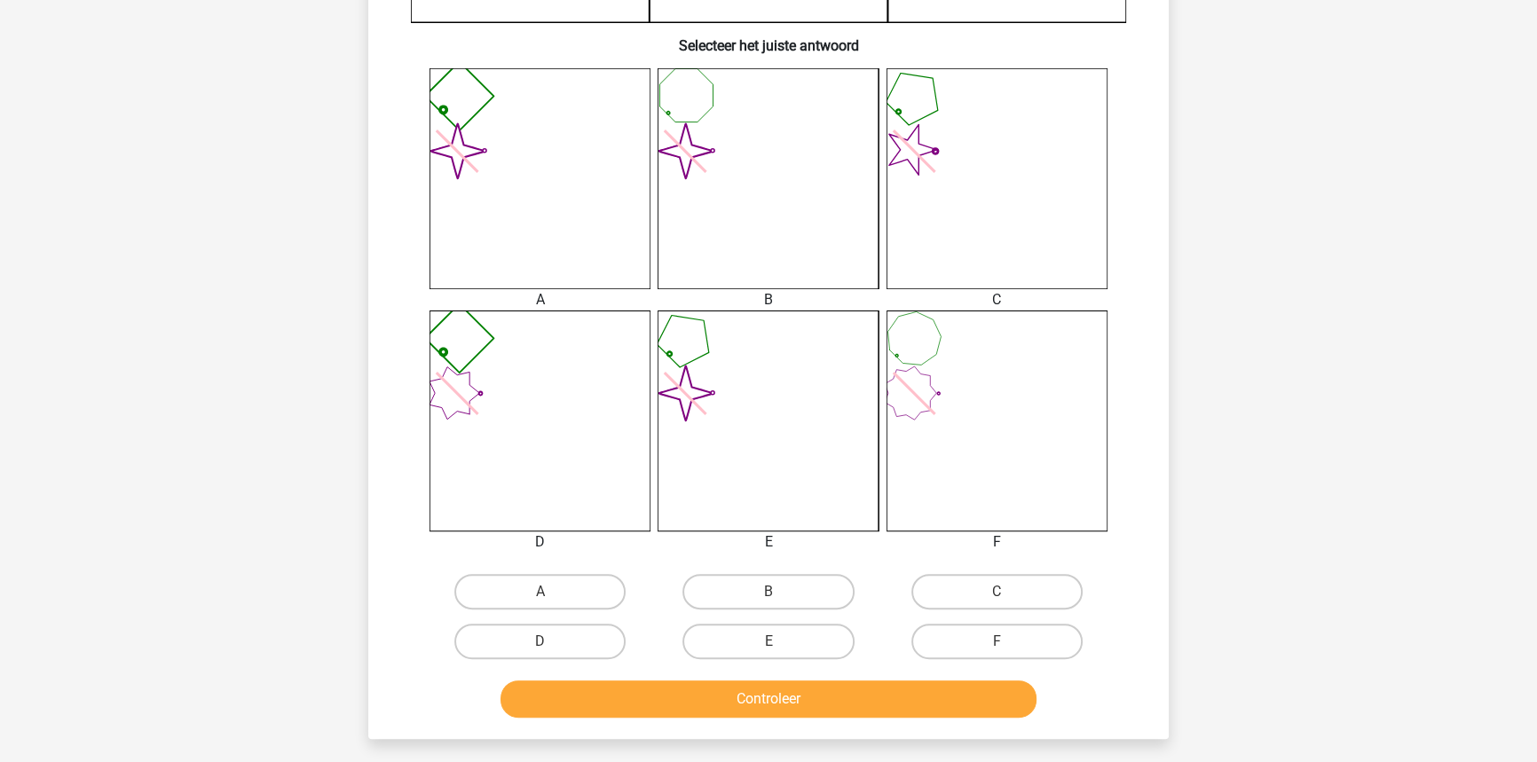
scroll to position [645, 0]
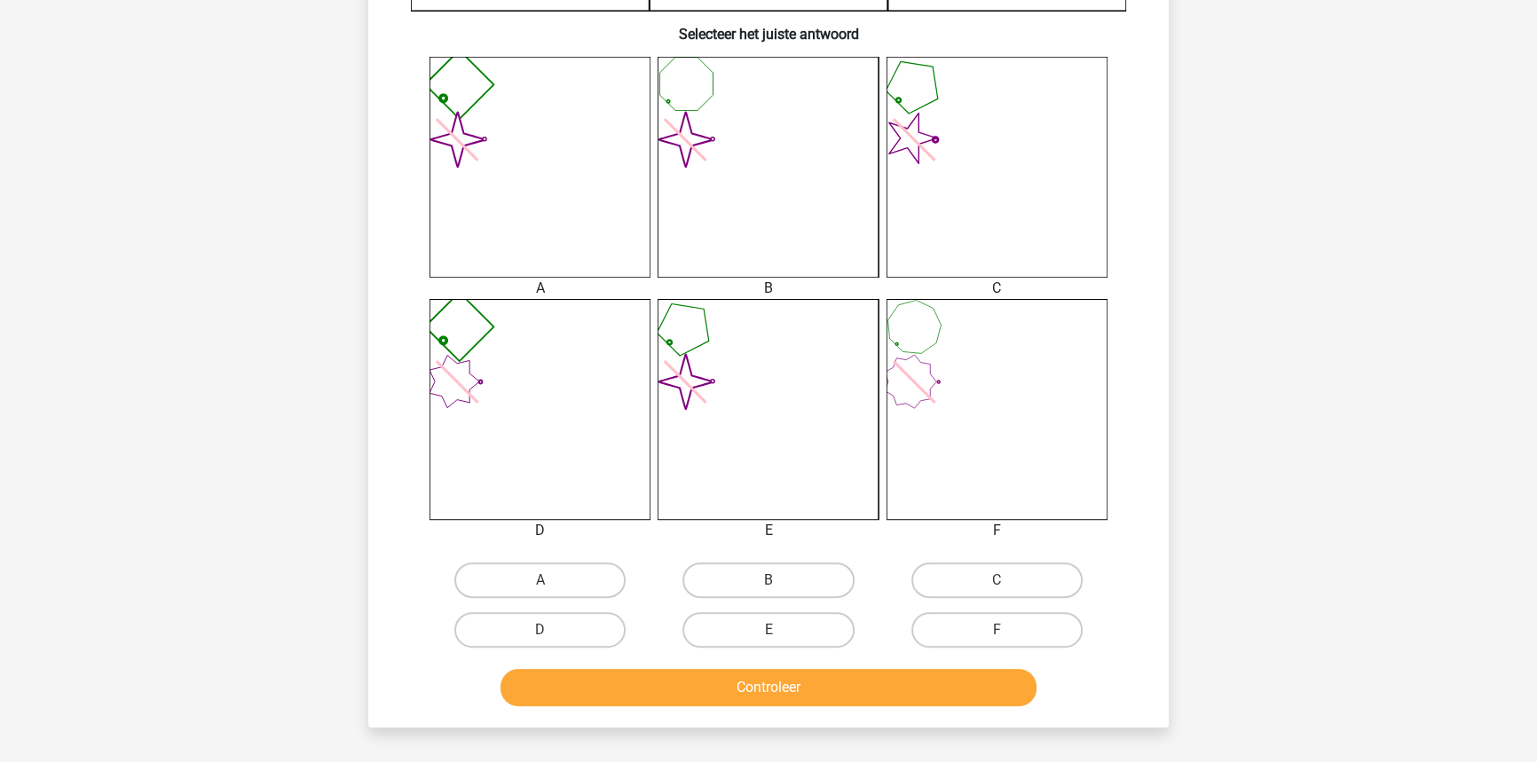
click at [550, 586] on input "A" at bounding box center [546, 586] width 12 height 12
radio input "true"
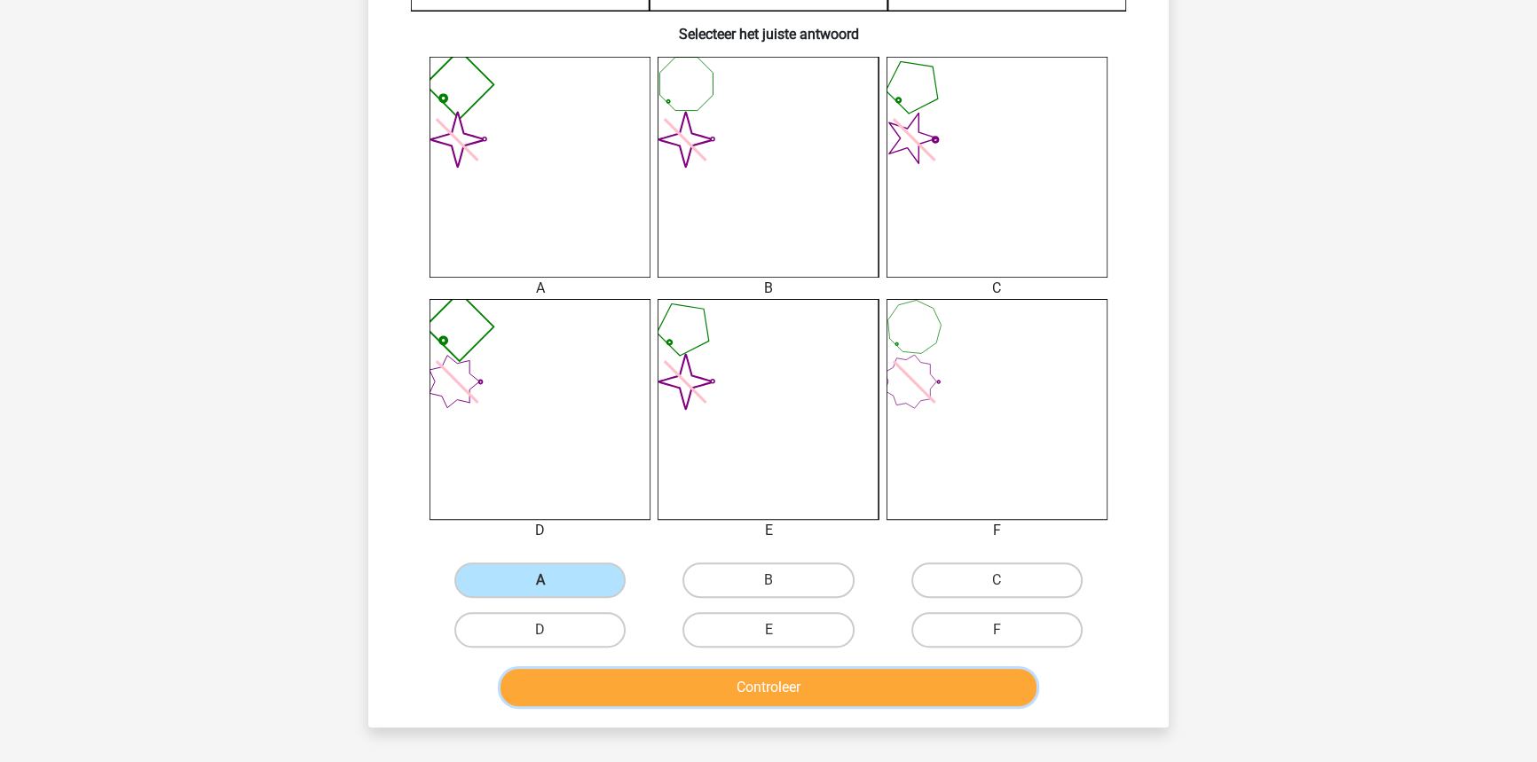
click at [649, 693] on button "Controleer" at bounding box center [768, 687] width 537 height 37
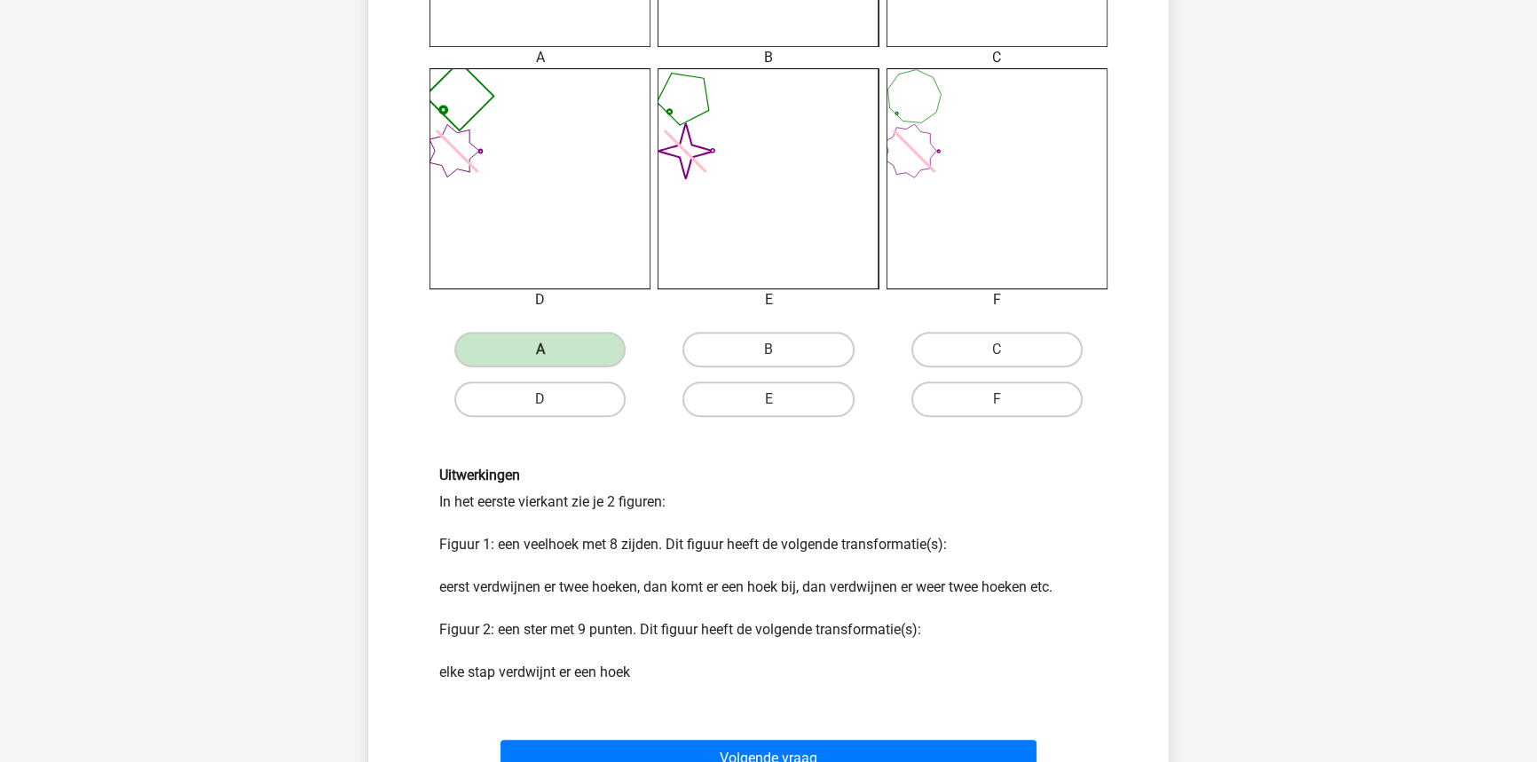
scroll to position [887, 0]
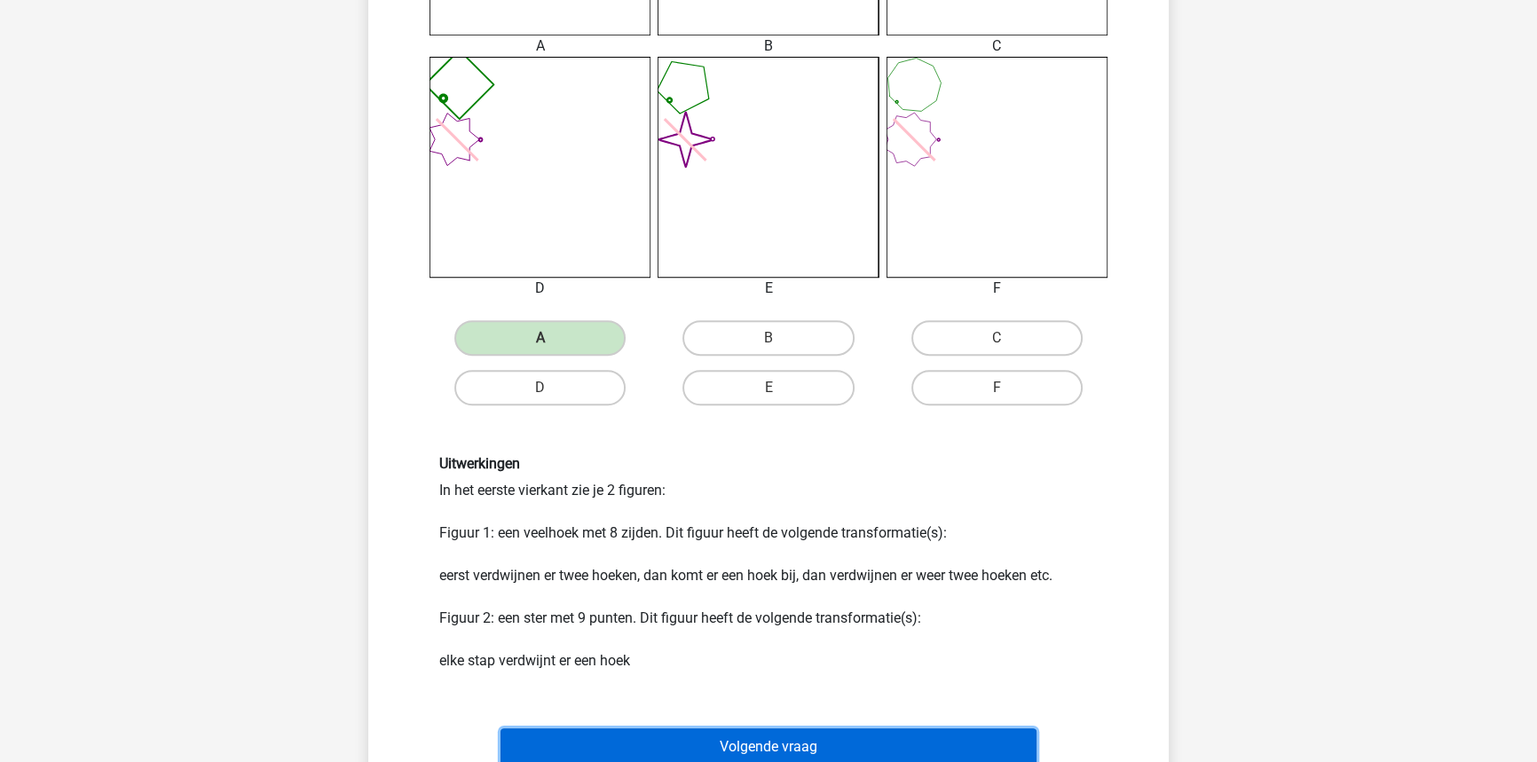
click at [700, 735] on button "Volgende vraag" at bounding box center [768, 746] width 537 height 37
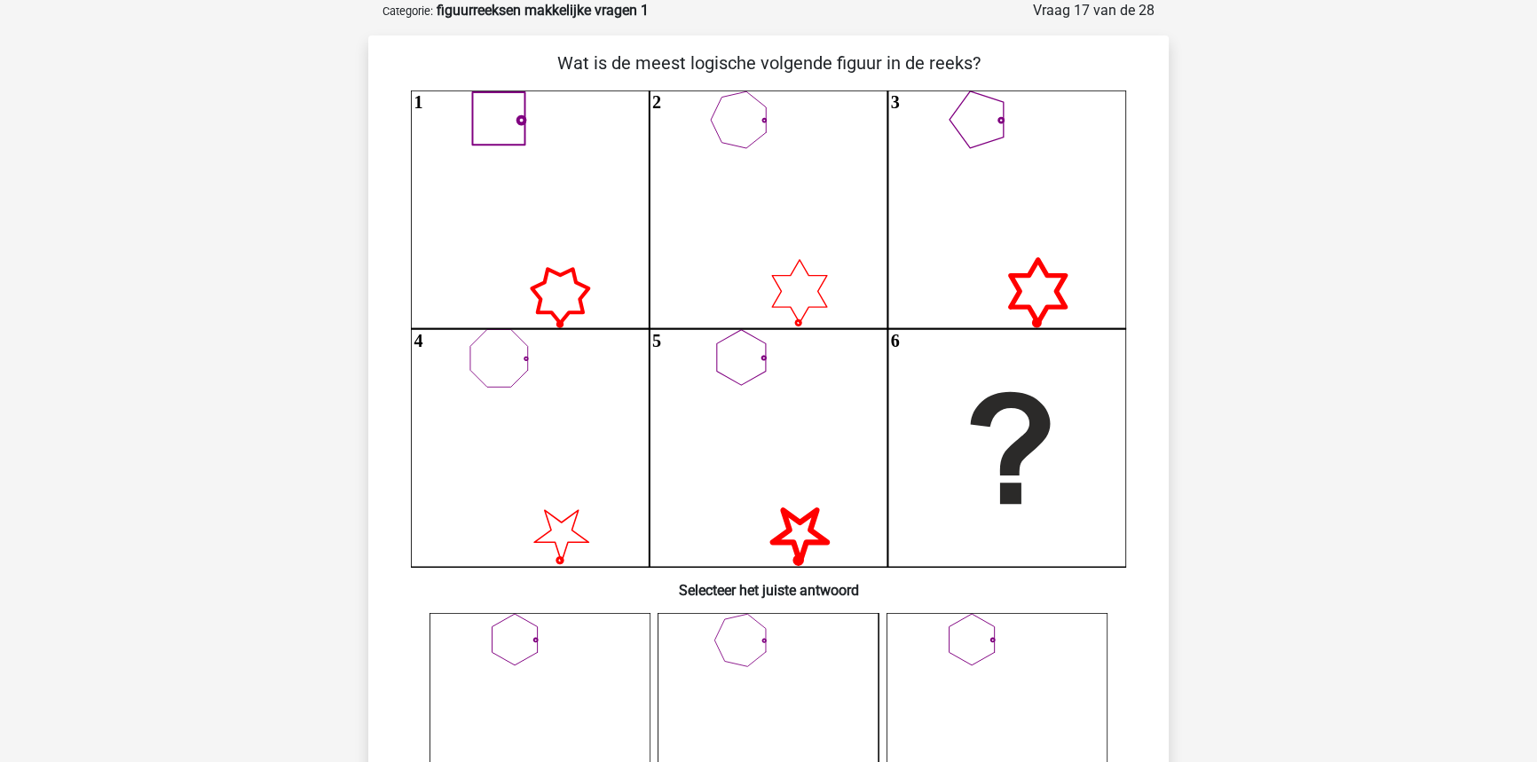
scroll to position [89, 0]
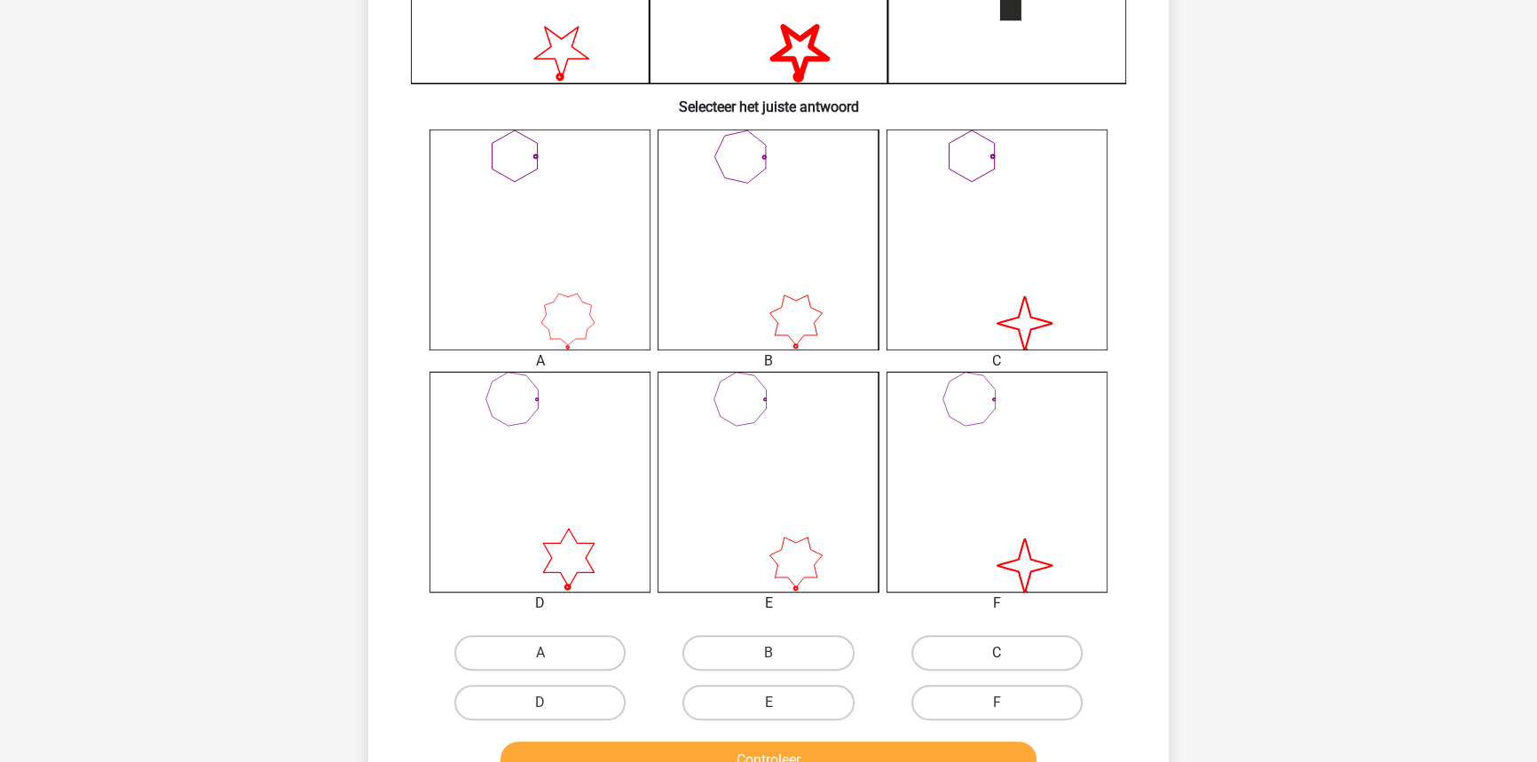
click at [979, 658] on label "C" at bounding box center [996, 652] width 171 height 35
click at [996, 658] on input "C" at bounding box center [1002, 659] width 12 height 12
radio input "true"
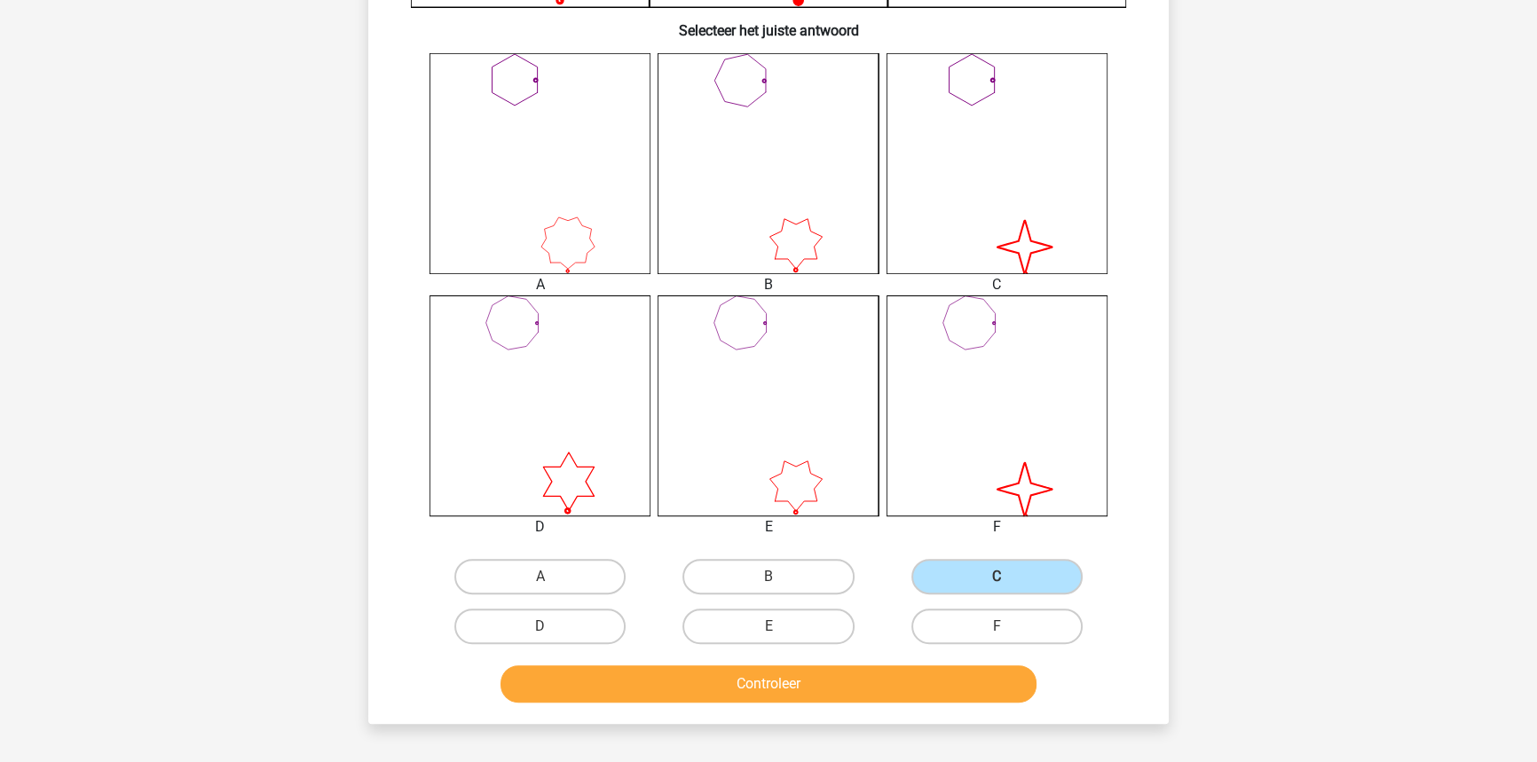
scroll to position [653, 0]
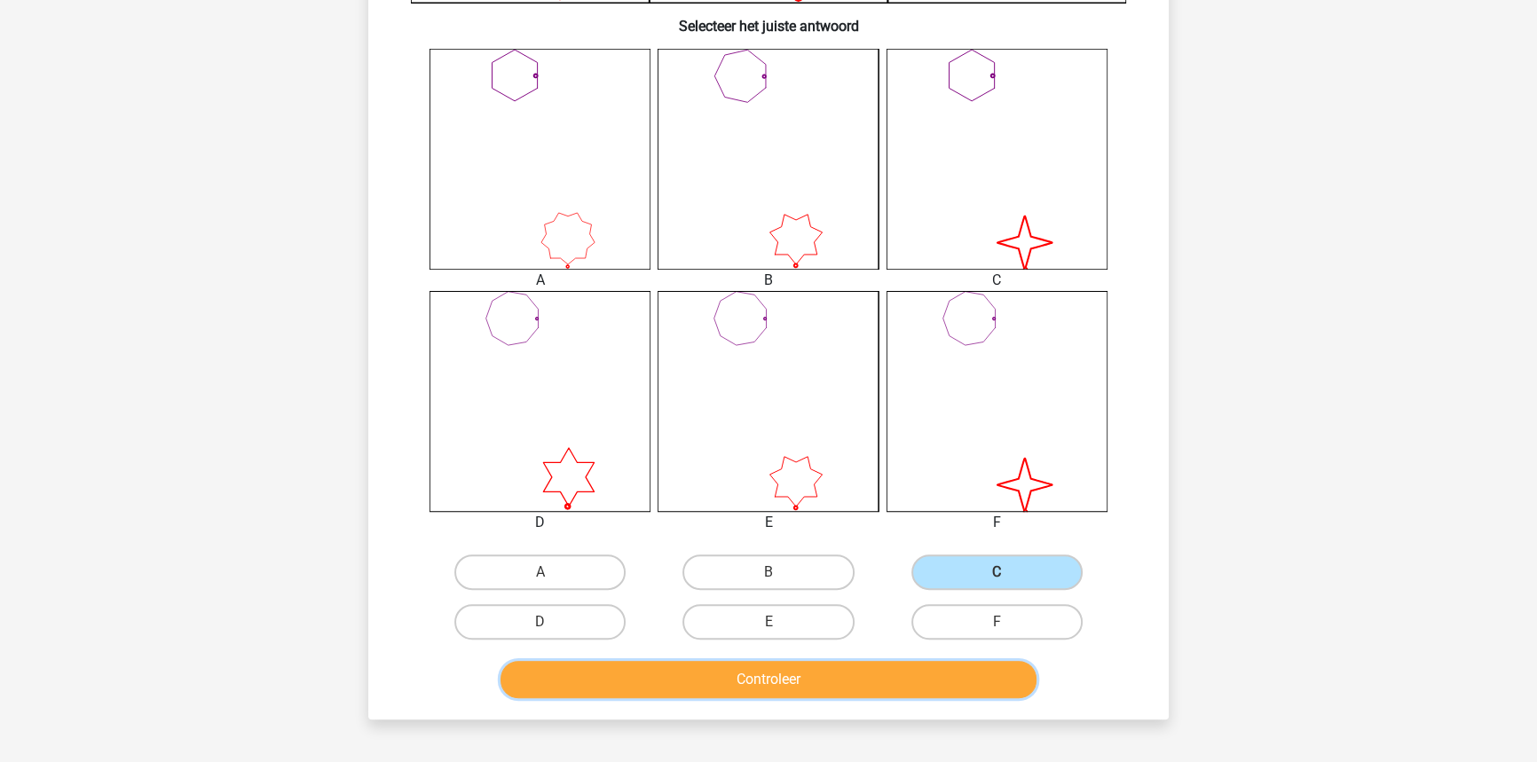
click at [965, 692] on button "Controleer" at bounding box center [768, 679] width 537 height 37
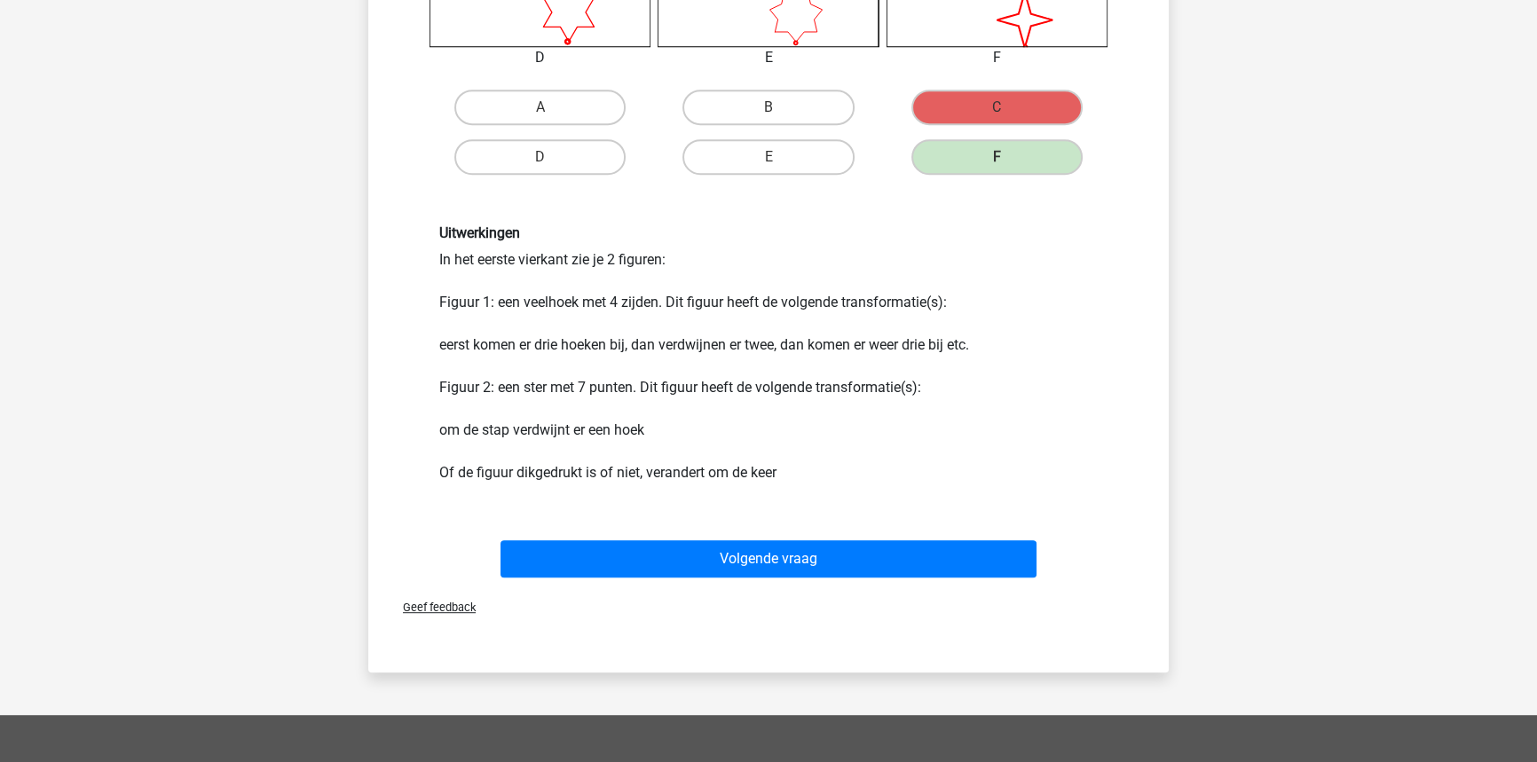
scroll to position [1136, 0]
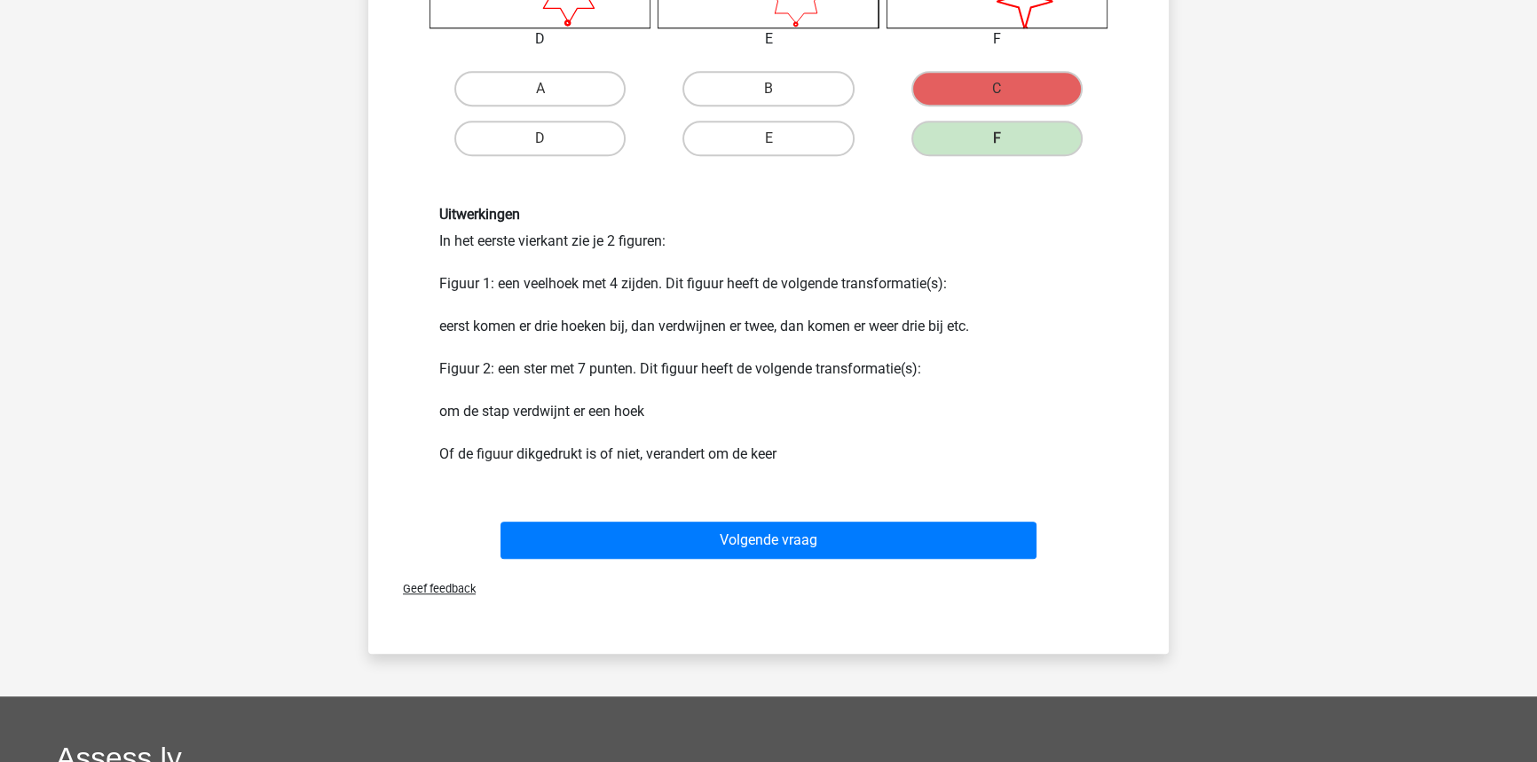
click at [863, 578] on div "Geef feedback" at bounding box center [768, 588] width 786 height 45
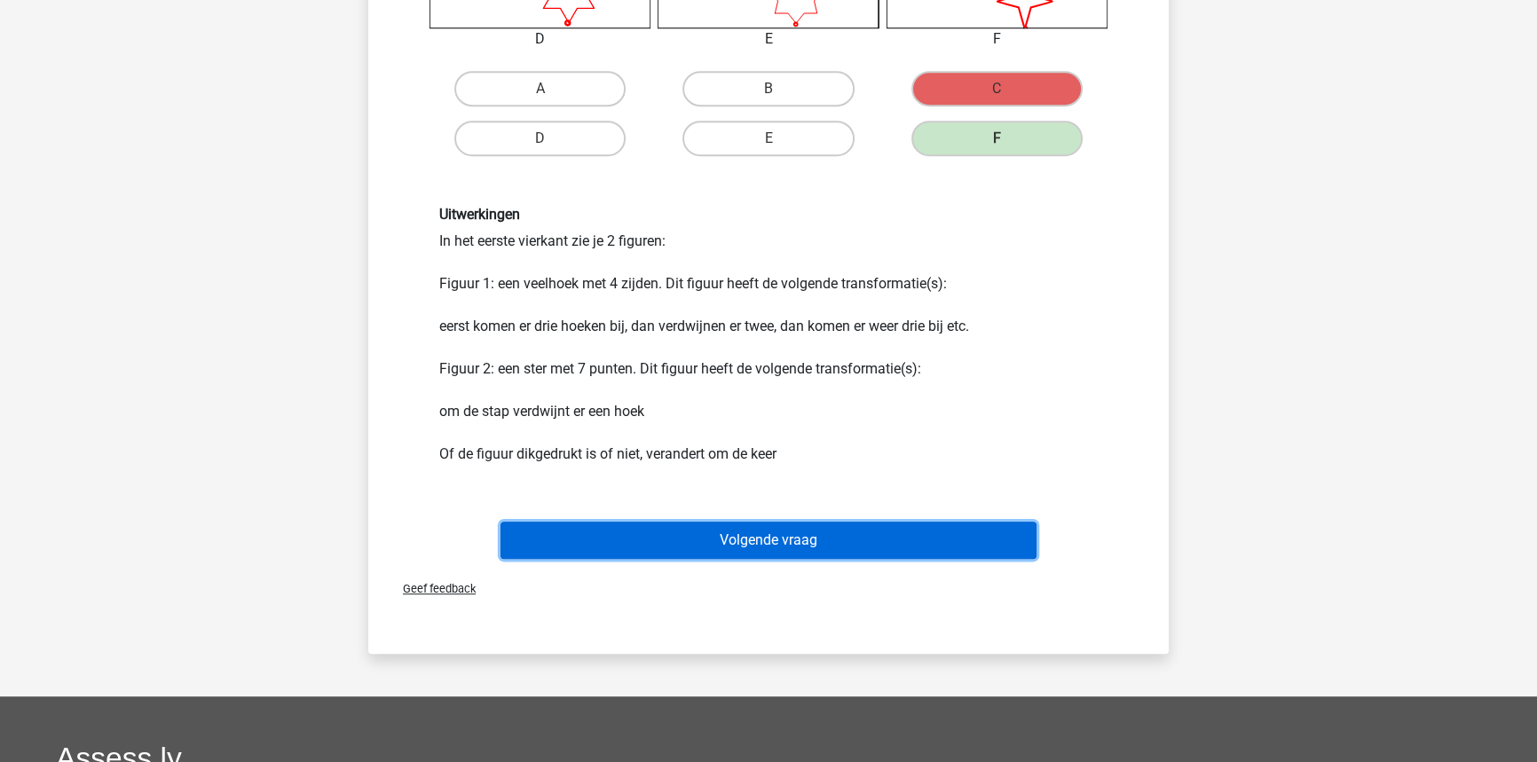
click at [874, 550] on button "Volgende vraag" at bounding box center [768, 540] width 537 height 37
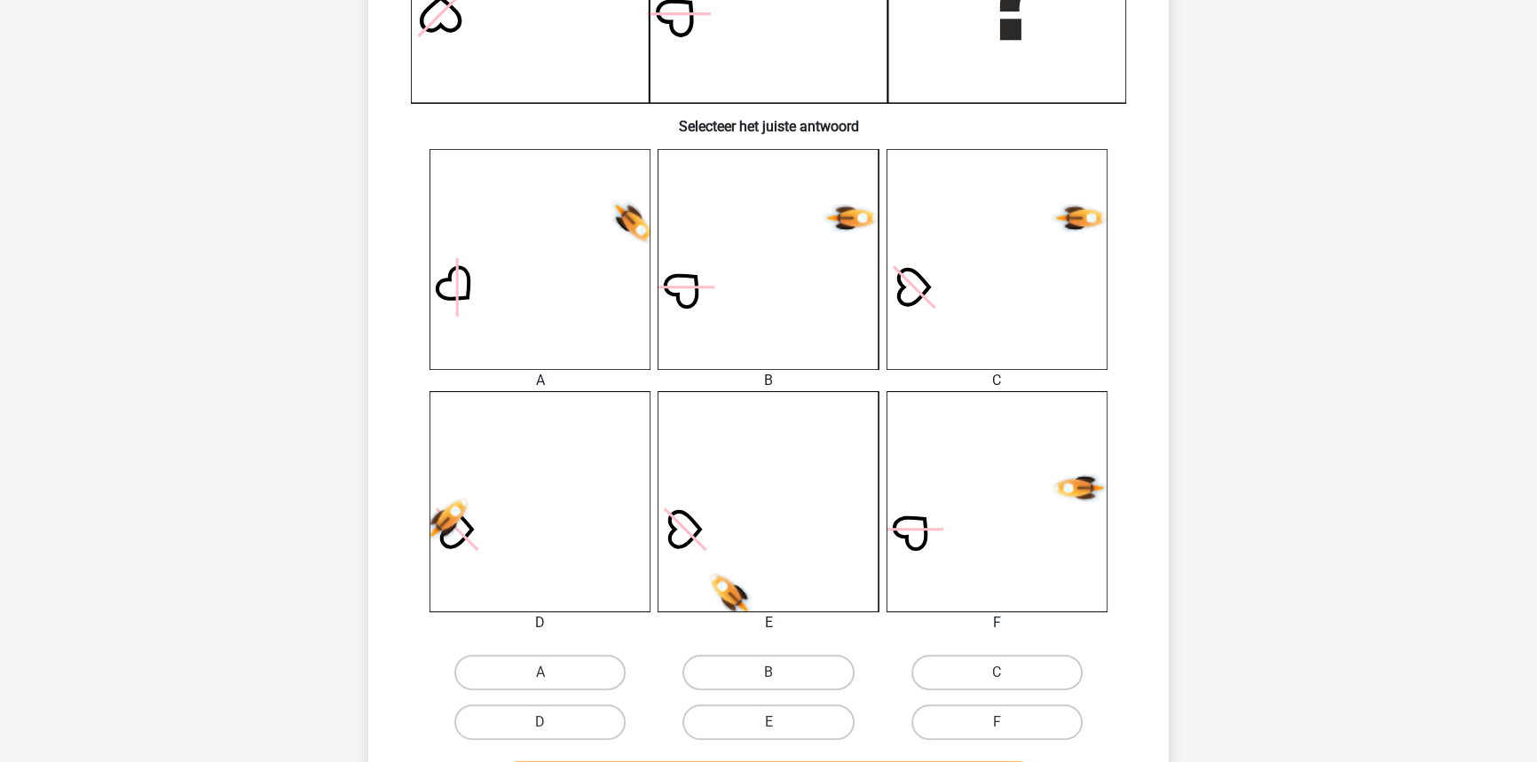
scroll to position [564, 0]
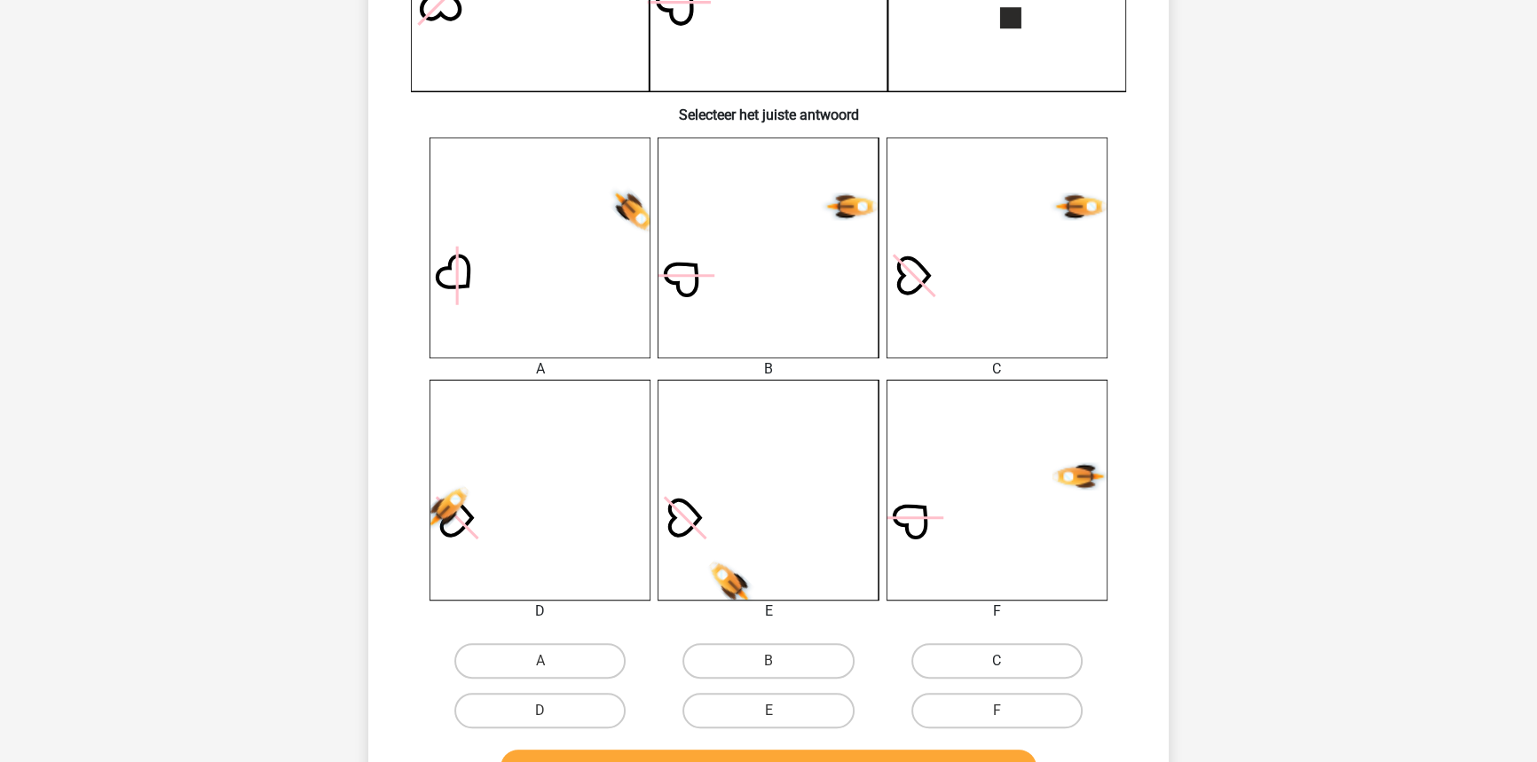
click at [937, 659] on label "C" at bounding box center [996, 660] width 171 height 35
click at [996, 661] on input "C" at bounding box center [1002, 667] width 12 height 12
radio input "true"
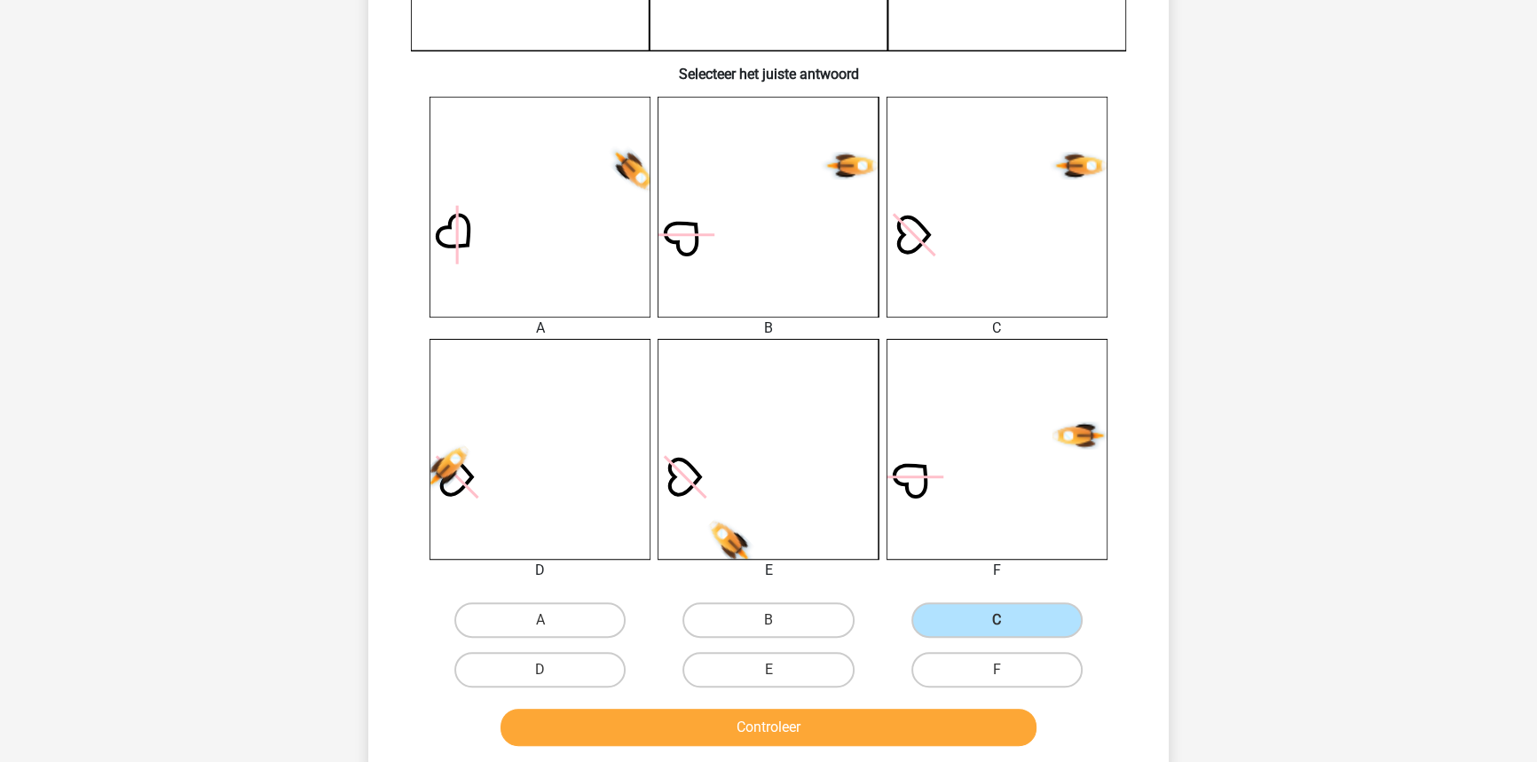
scroll to position [726, 0]
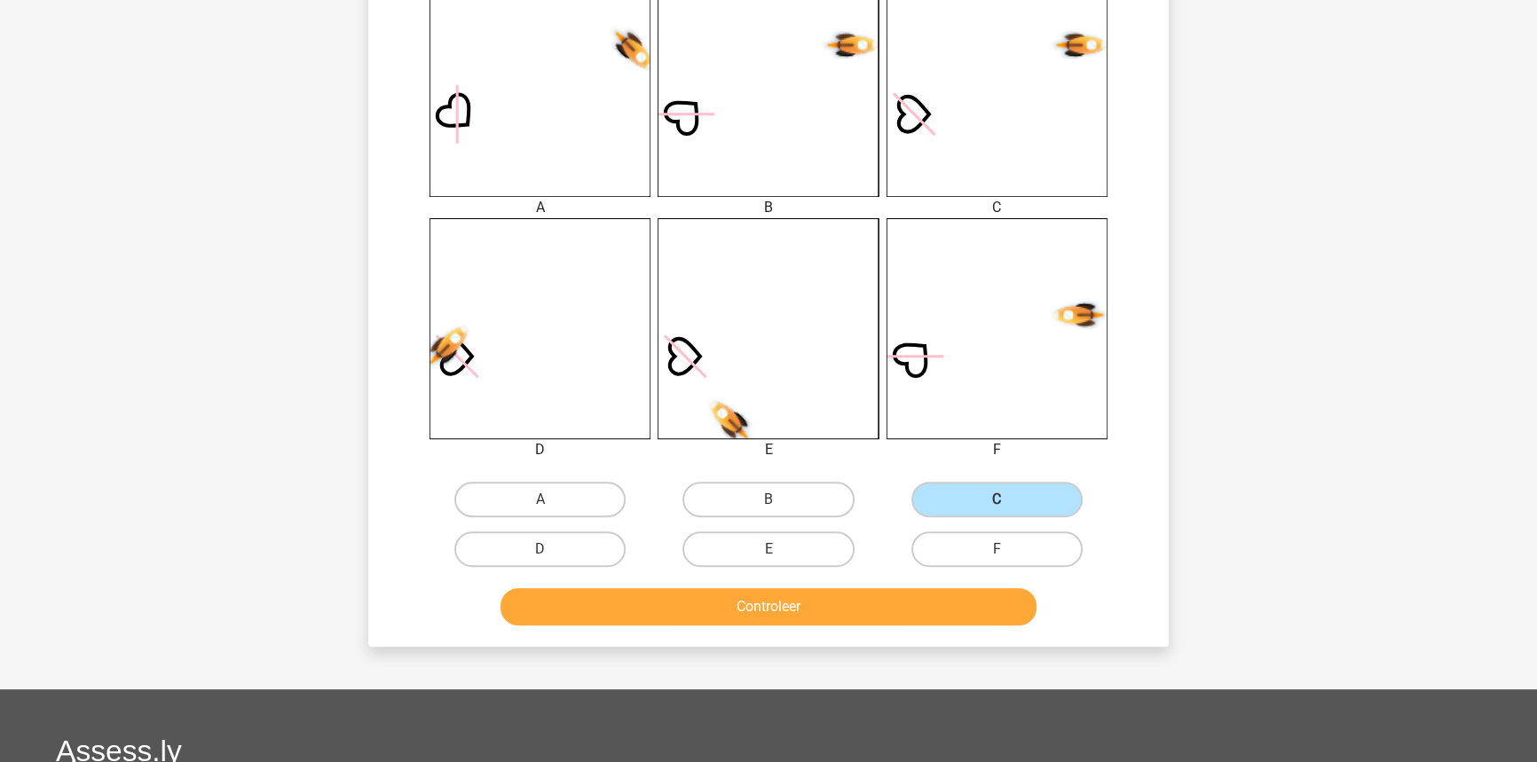
click at [854, 582] on div "Controleer" at bounding box center [768, 603] width 743 height 59
click at [857, 611] on button "Controleer" at bounding box center [768, 606] width 537 height 37
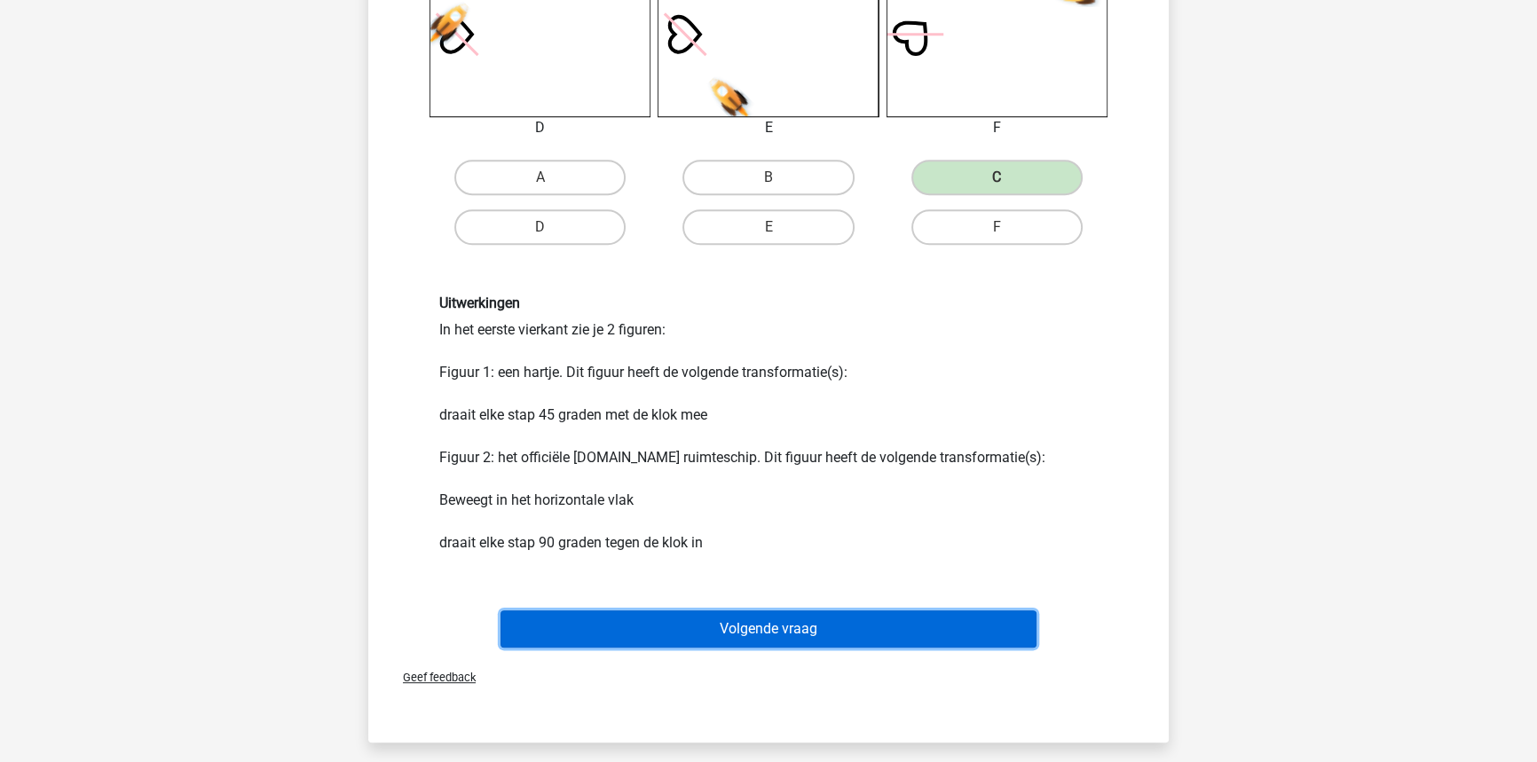
click at [849, 617] on button "Volgende vraag" at bounding box center [768, 628] width 537 height 37
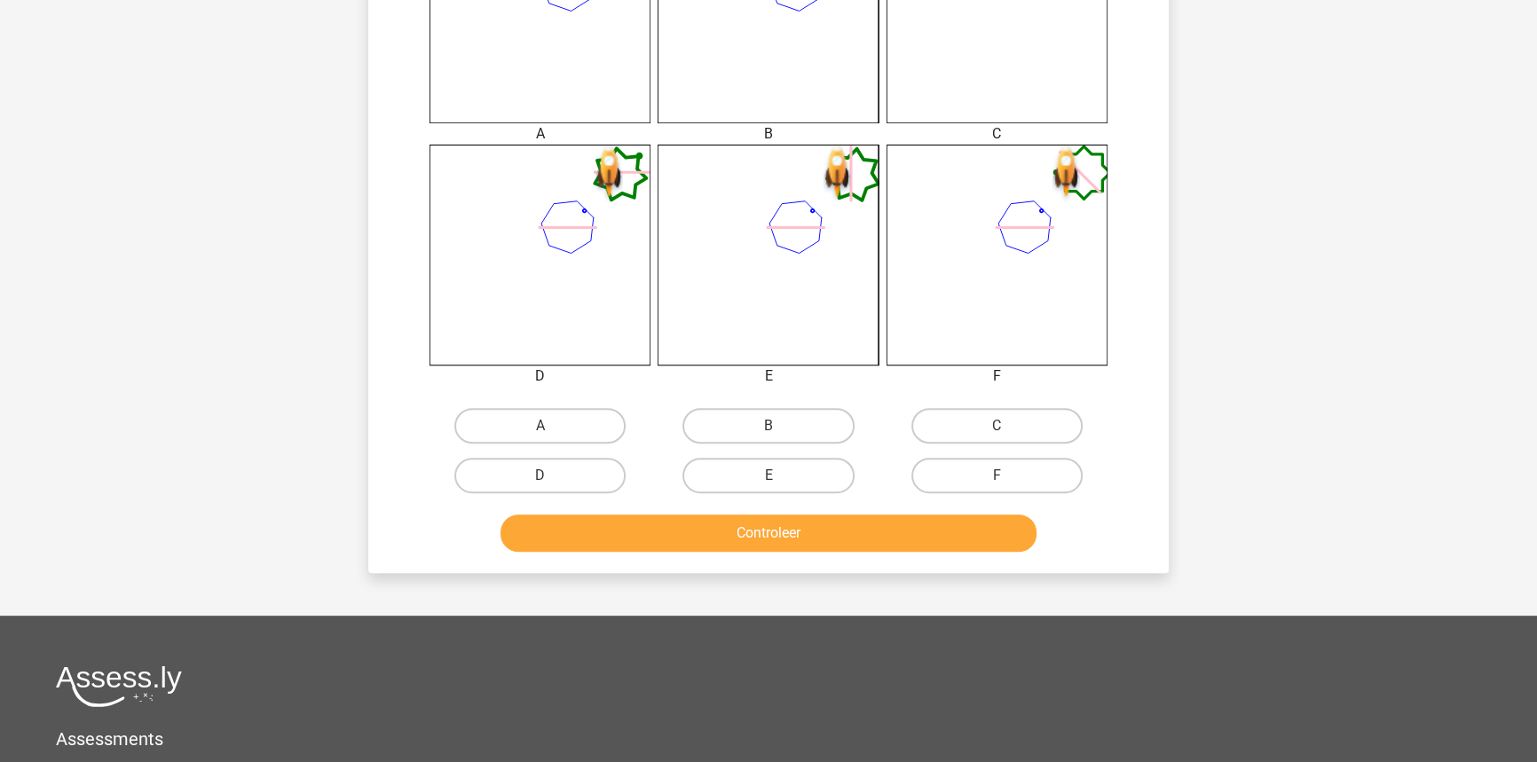
scroll to position [814, 0]
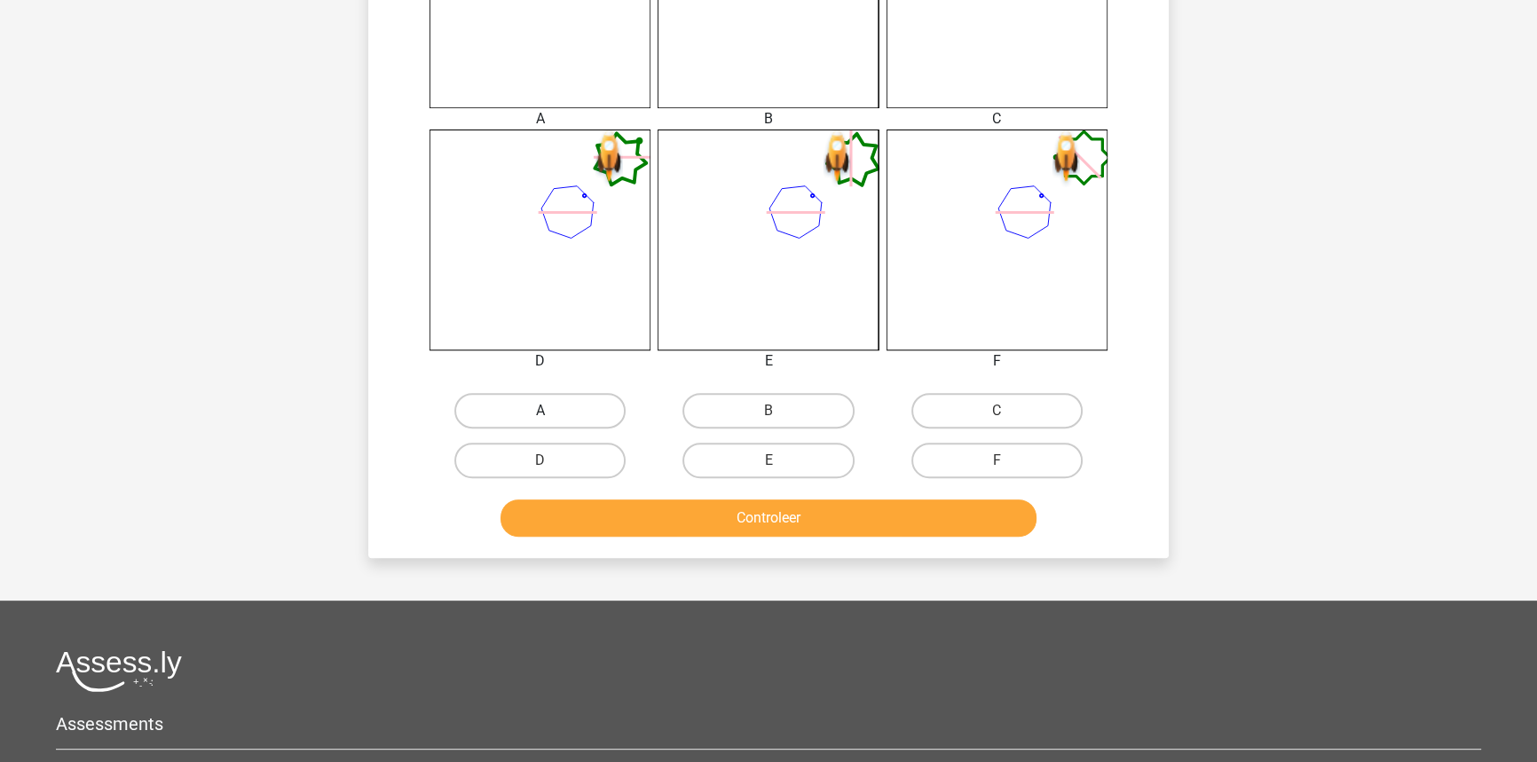
click at [565, 413] on label "A" at bounding box center [539, 410] width 171 height 35
click at [552, 413] on input "A" at bounding box center [546, 417] width 12 height 12
radio input "true"
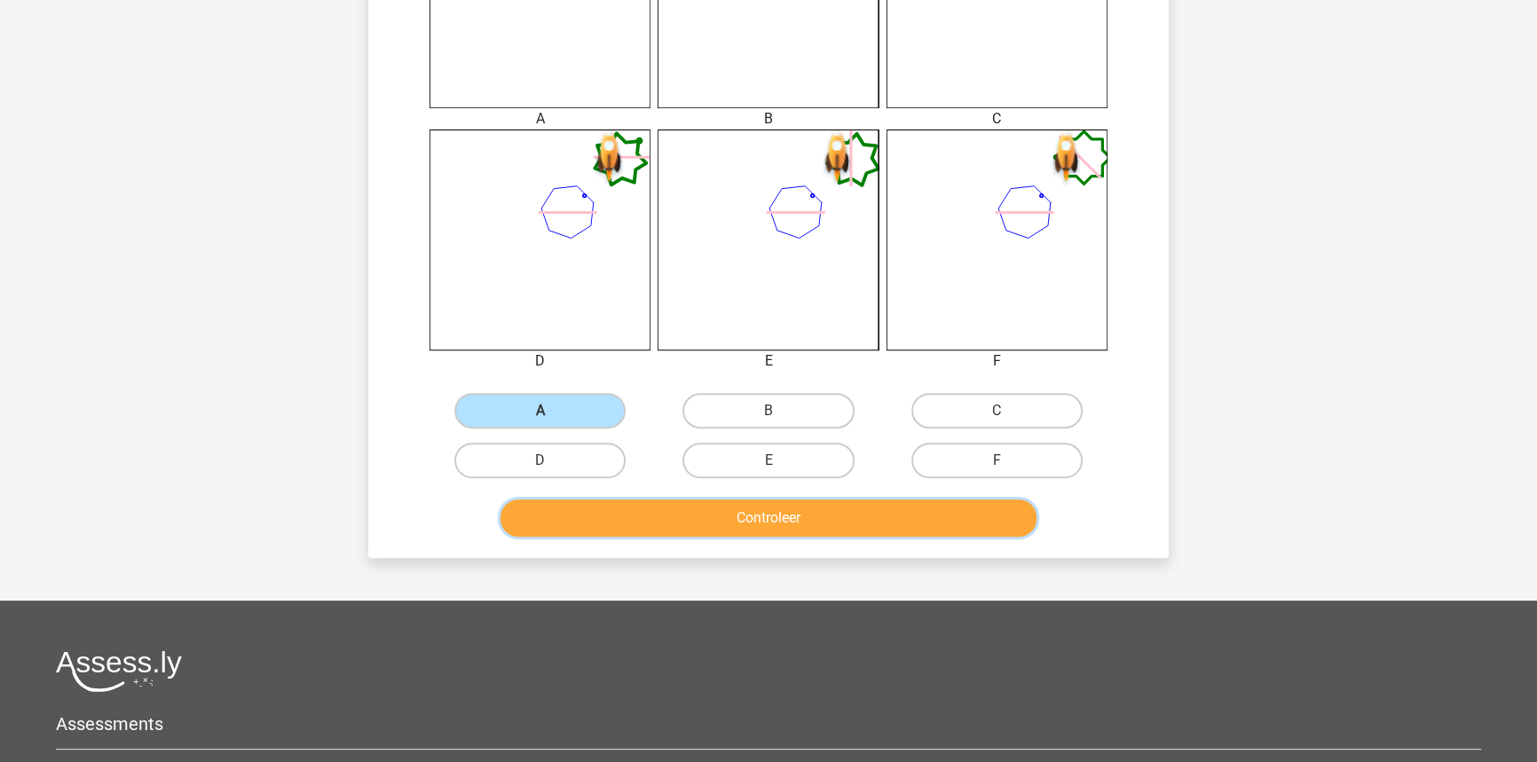
click at [610, 523] on button "Controleer" at bounding box center [768, 517] width 537 height 37
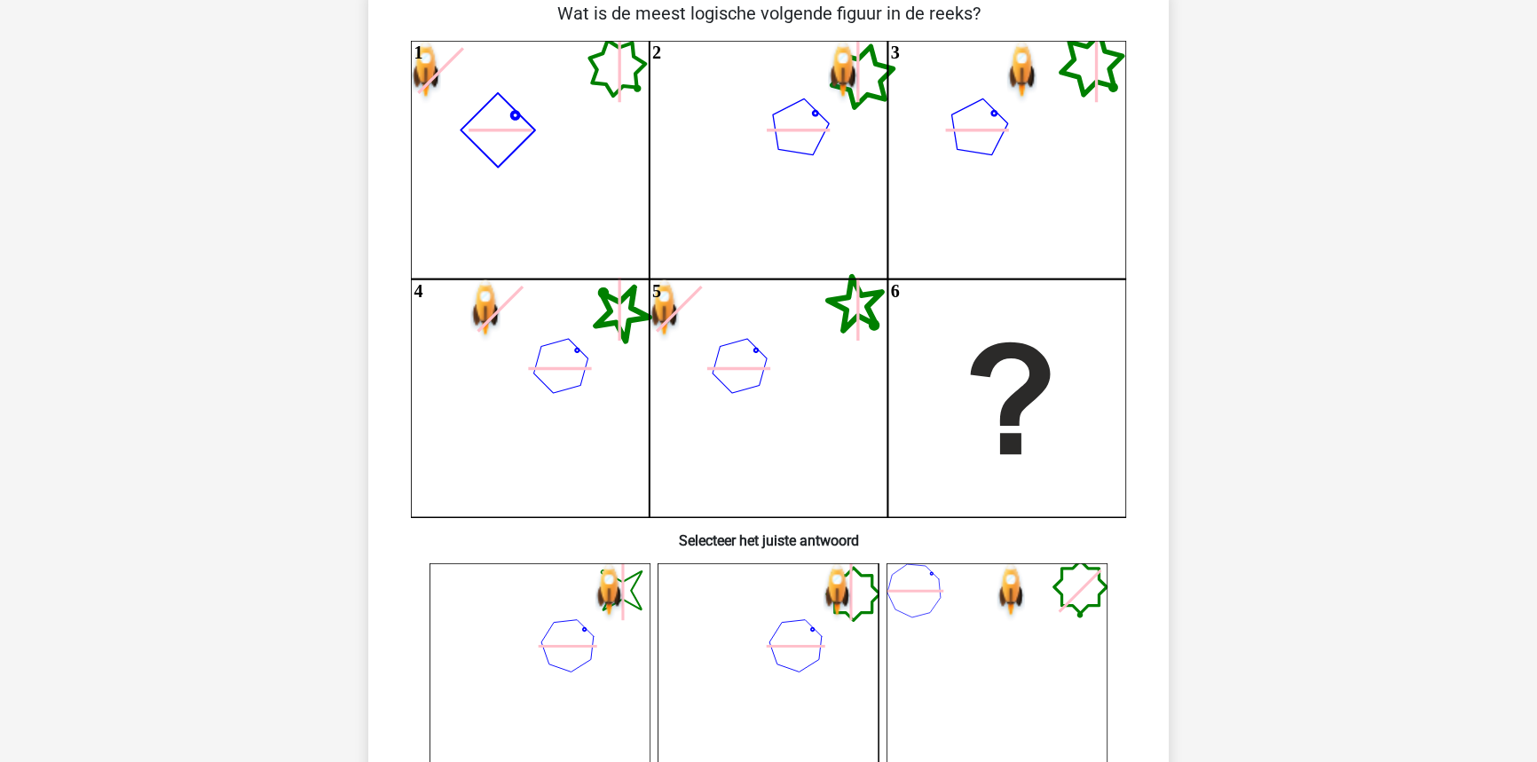
scroll to position [0, 0]
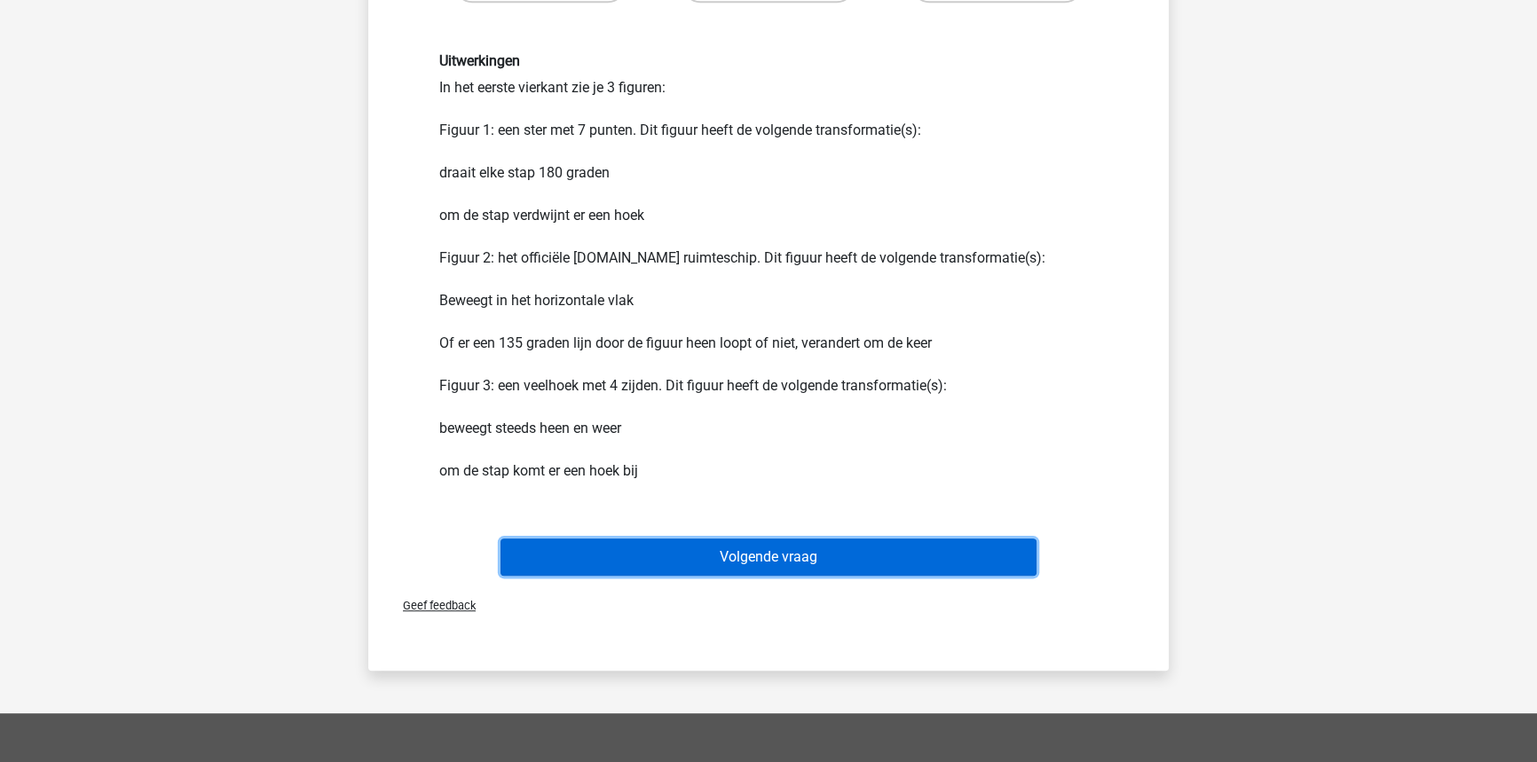
click at [829, 562] on button "Volgende vraag" at bounding box center [768, 557] width 537 height 37
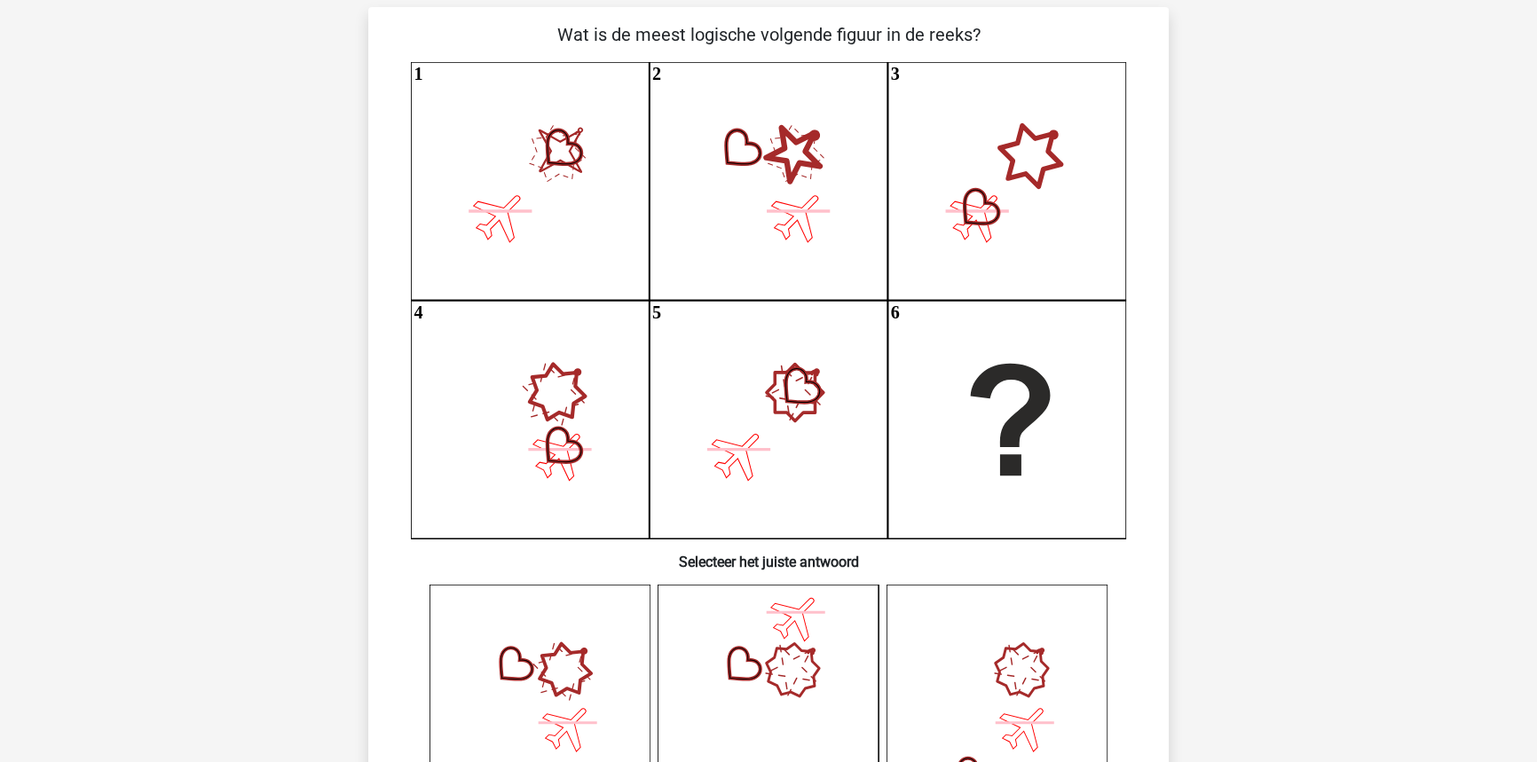
scroll to position [89, 0]
